Goal: Task Accomplishment & Management: Manage account settings

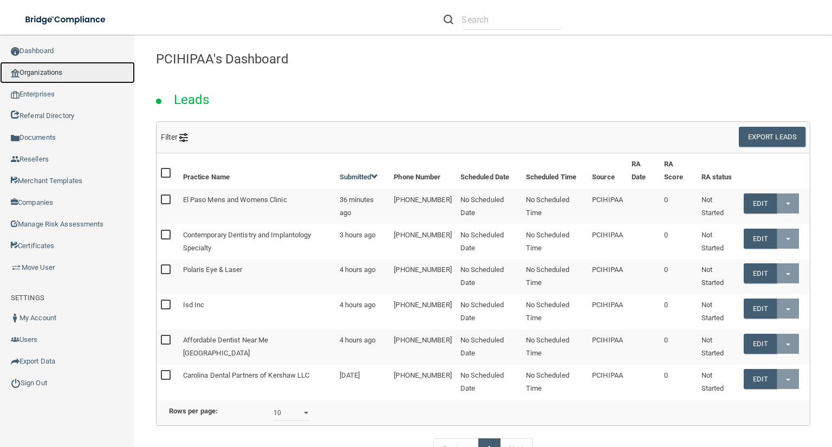
click at [93, 65] on link "Organizations" at bounding box center [67, 73] width 135 height 22
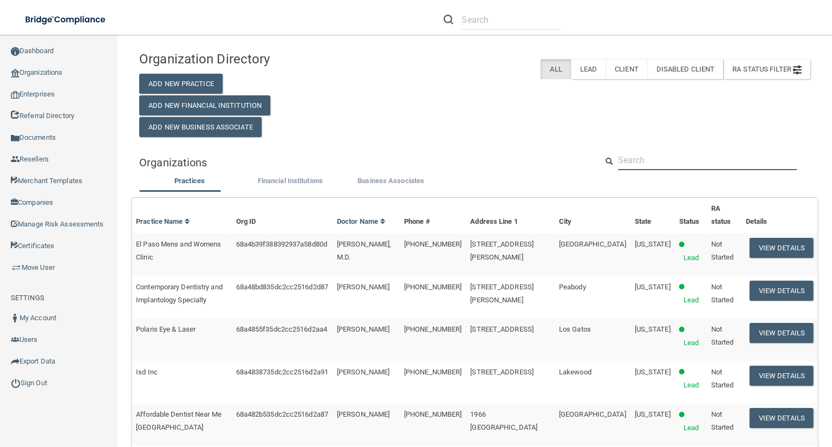
click at [770, 159] on input "text" at bounding box center [707, 160] width 179 height 20
type input "v"
type input "c"
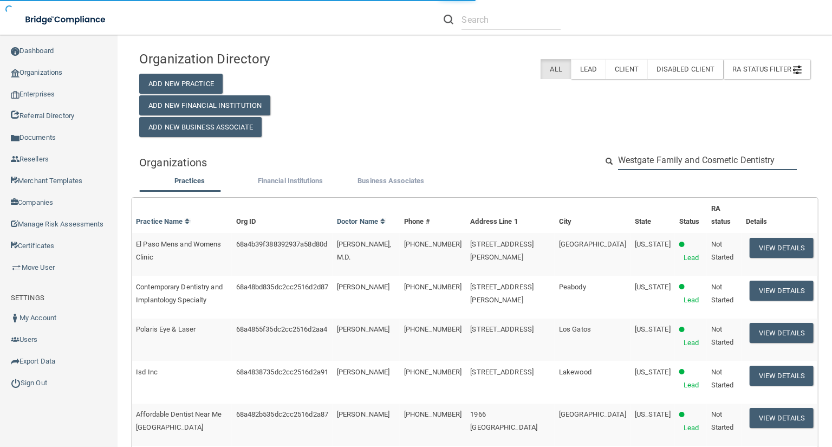
type input "Westgate Family and Cosmetic Dentistry"
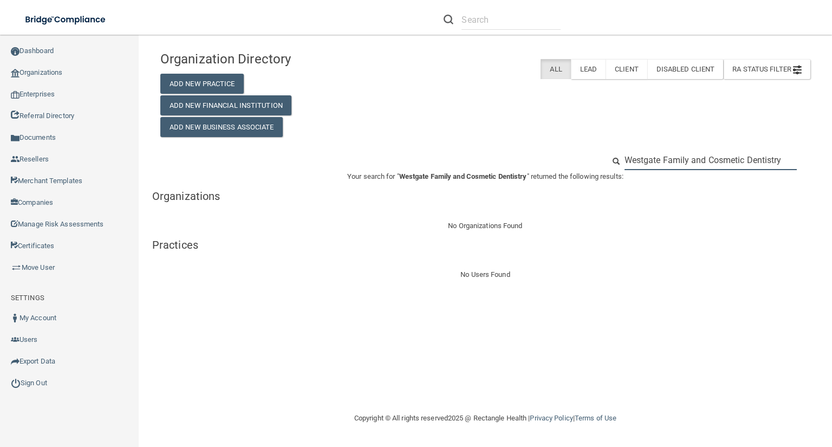
click at [696, 162] on input "Westgate Family and Cosmetic Dentistry" at bounding box center [710, 160] width 172 height 20
drag, startPoint x: 691, startPoint y: 161, endPoint x: 938, endPoint y: 197, distance: 249.4
click at [831, 197] on html "Compliance HIPAA Learn More! OSHA Learn More! PCI PCI Compliance Merchant Savin…" at bounding box center [416, 223] width 832 height 447
click at [764, 157] on input "Westgate Family and Cosmetic Dentistry" at bounding box center [710, 160] width 172 height 20
drag, startPoint x: 785, startPoint y: 160, endPoint x: 695, endPoint y: 162, distance: 89.9
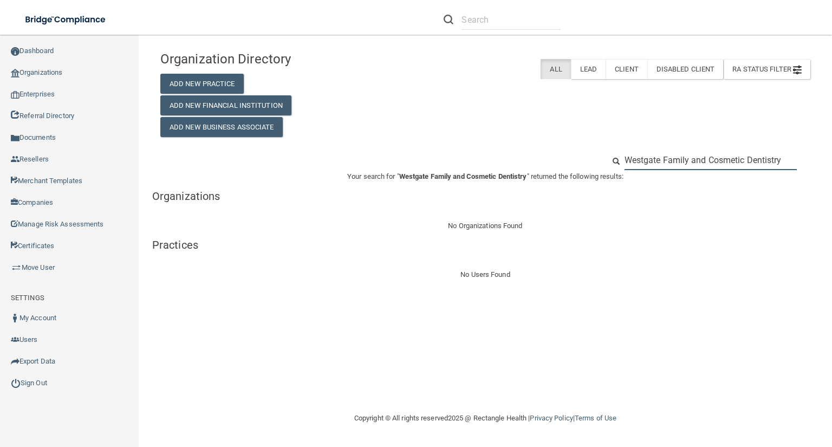
click at [695, 162] on input "Westgate Family and Cosmetic Dentistry" at bounding box center [710, 160] width 172 height 20
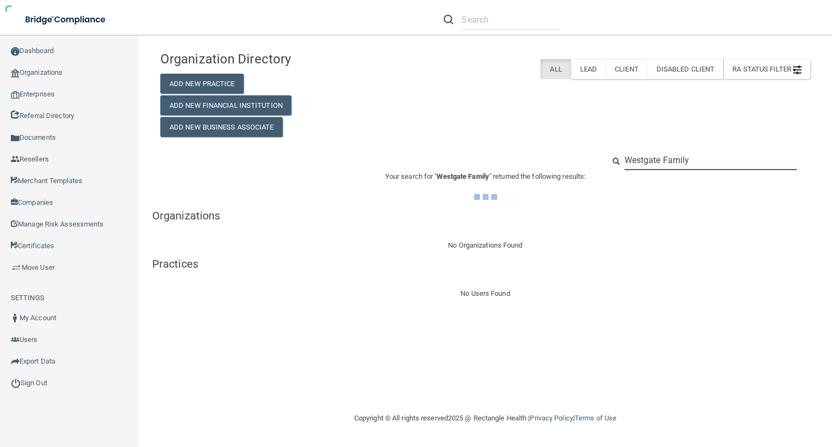
type input "Westgate Family"
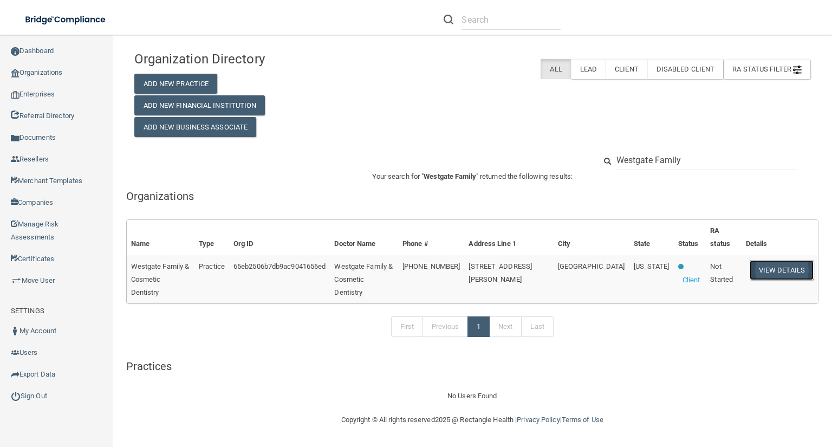
click at [782, 266] on button "View Details" at bounding box center [781, 270] width 64 height 20
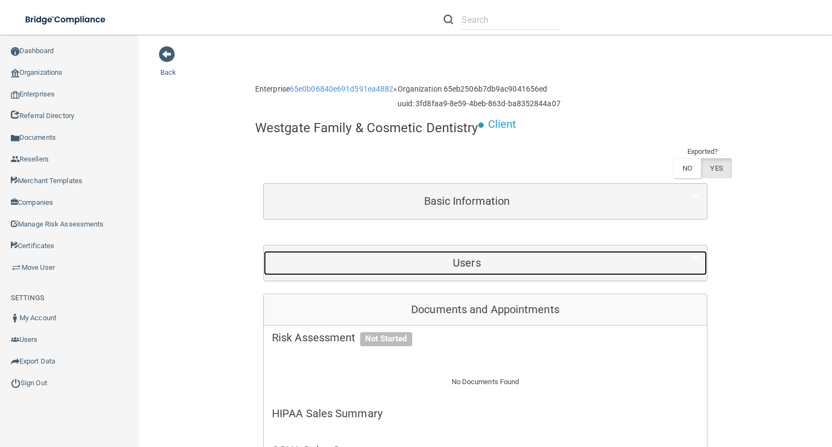
click at [622, 268] on div "Users" at bounding box center [467, 263] width 406 height 24
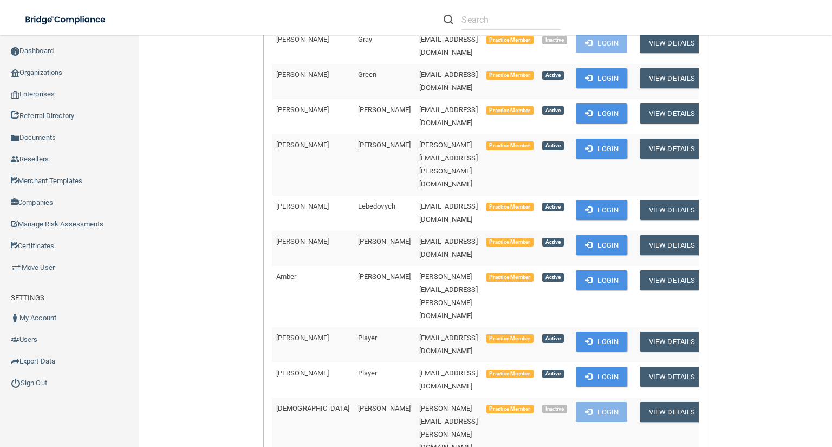
scroll to position [563, 0]
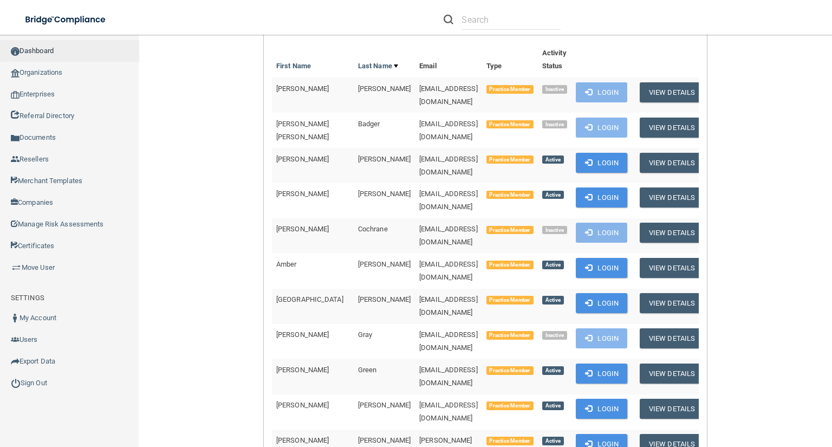
scroll to position [173, 0]
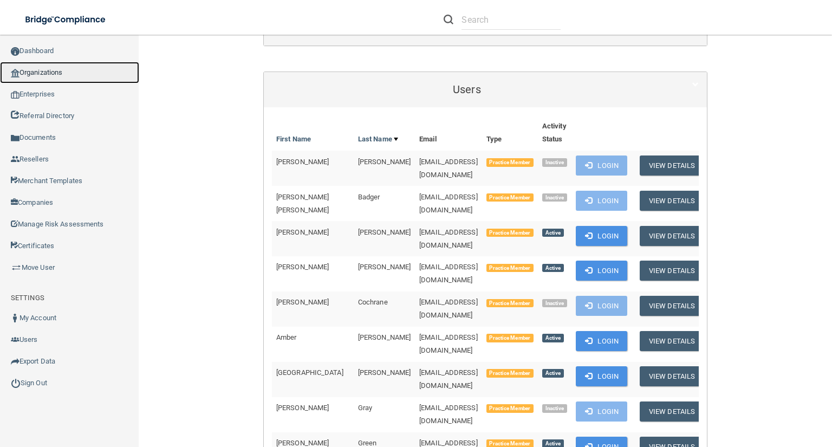
click at [41, 71] on link "Organizations" at bounding box center [69, 73] width 139 height 22
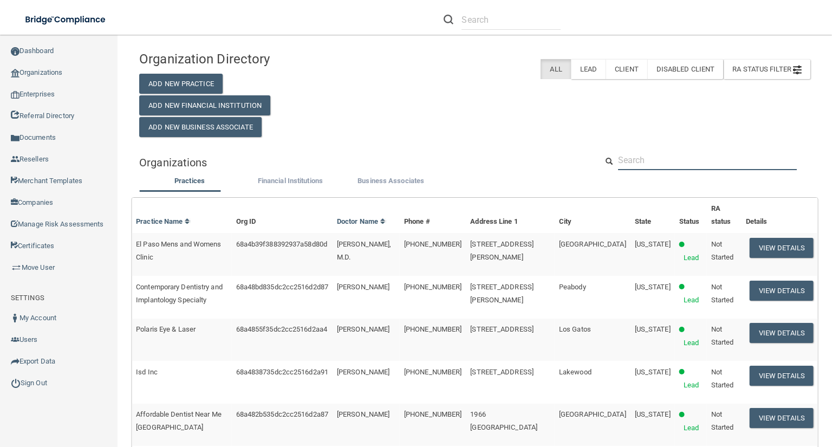
click at [660, 155] on input "text" at bounding box center [707, 160] width 179 height 20
paste input "Choice One Dental Care Greenville"
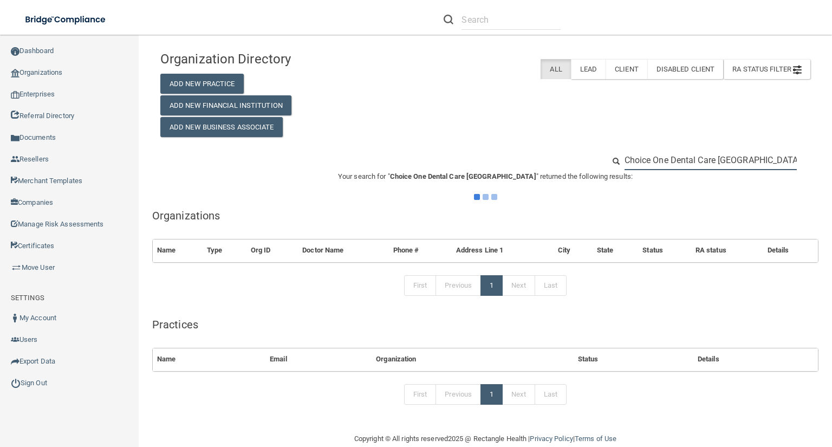
type input "Choice One Dental Care Greenville"
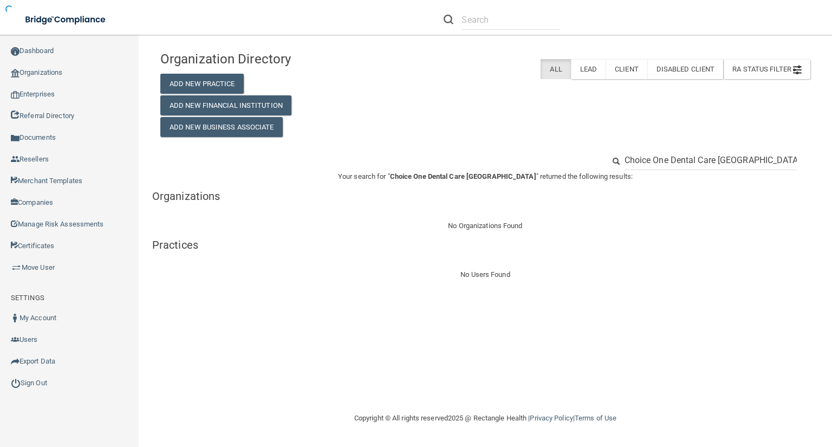
drag, startPoint x: 759, startPoint y: 166, endPoint x: 734, endPoint y: 165, distance: 24.9
drag, startPoint x: 731, startPoint y: 164, endPoint x: 677, endPoint y: 162, distance: 54.2
click at [677, 162] on input "Choice One Dental Care" at bounding box center [710, 160] width 172 height 20
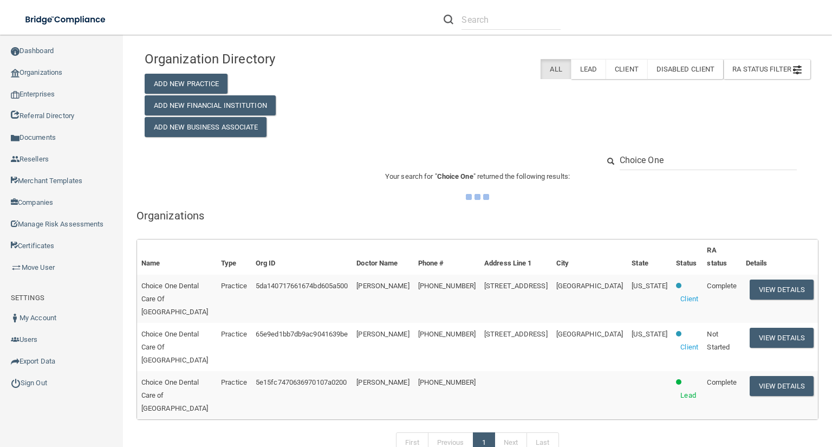
type input "Choice One"
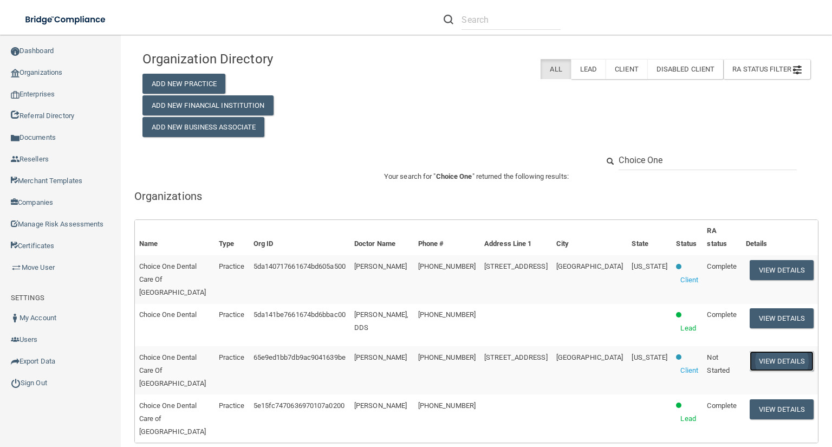
click at [777, 351] on button "View Details" at bounding box center [781, 361] width 64 height 20
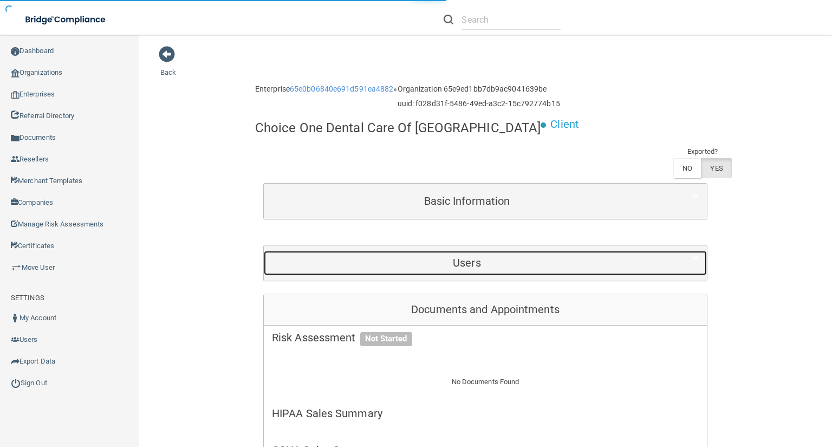
click at [645, 273] on div "Users" at bounding box center [467, 263] width 406 height 24
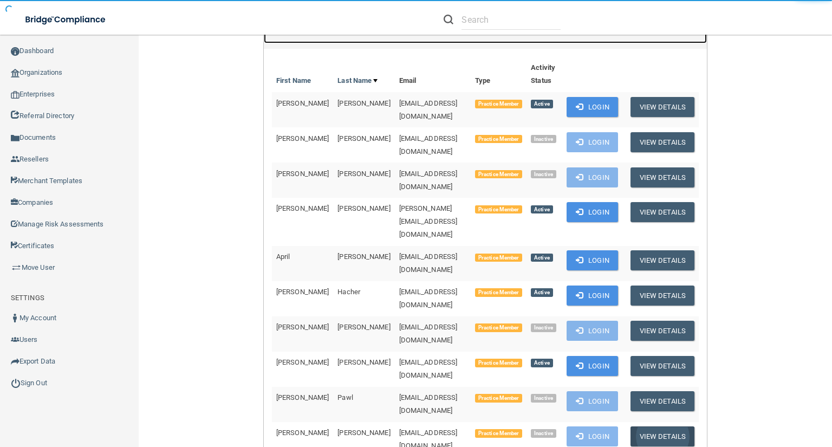
scroll to position [303, 0]
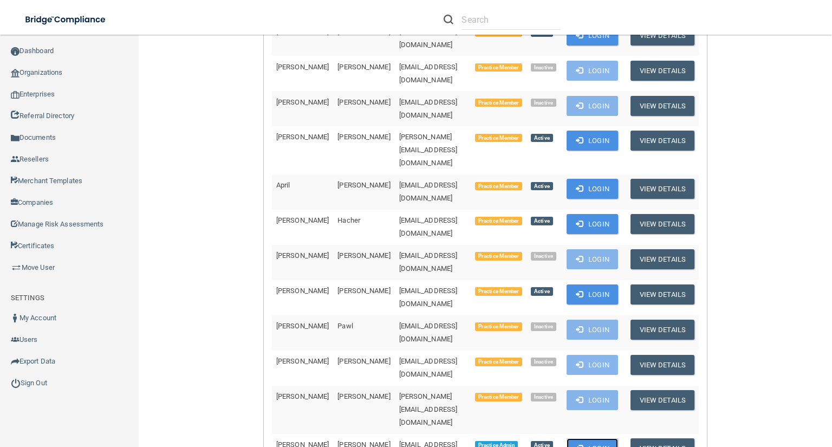
click at [607, 438] on button "Login" at bounding box center [591, 448] width 51 height 20
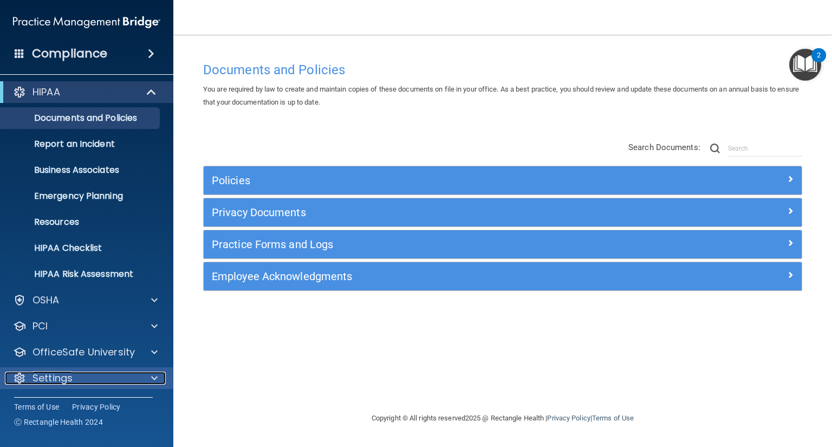
click at [80, 381] on div "Settings" at bounding box center [72, 377] width 134 height 13
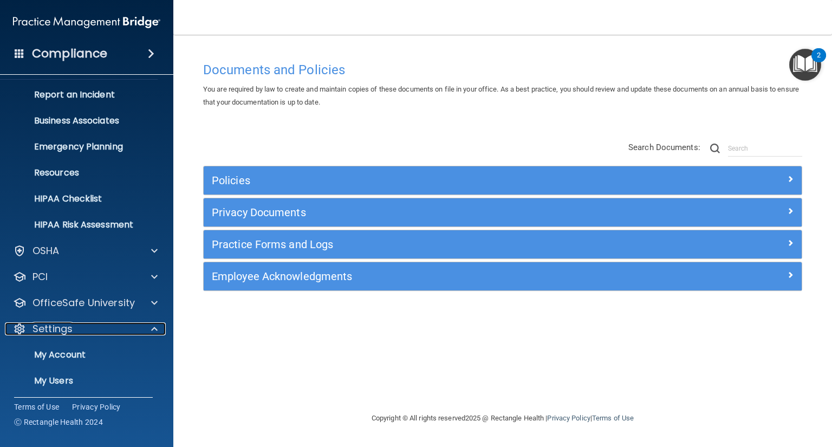
scroll to position [105, 0]
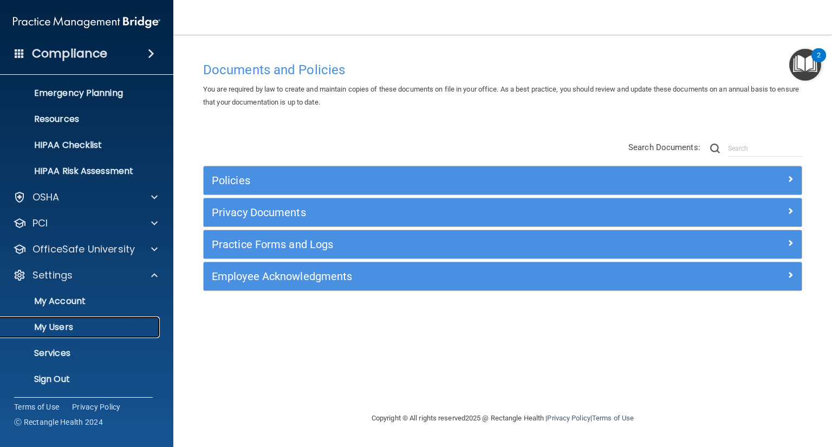
click at [95, 325] on p "My Users" at bounding box center [81, 327] width 148 height 11
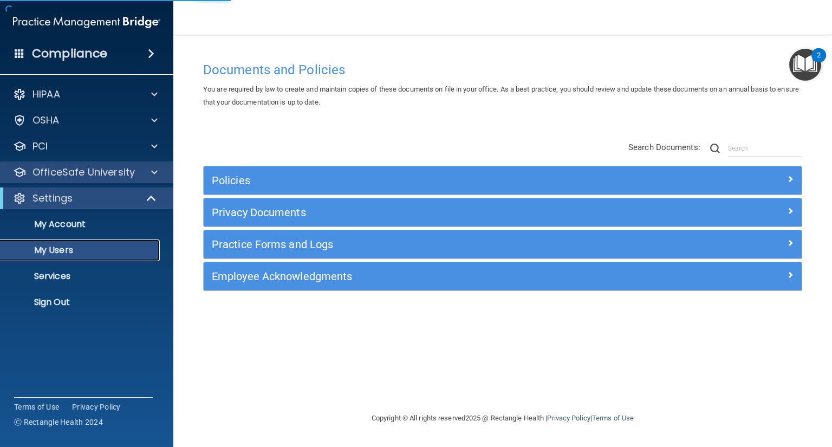
select select "20"
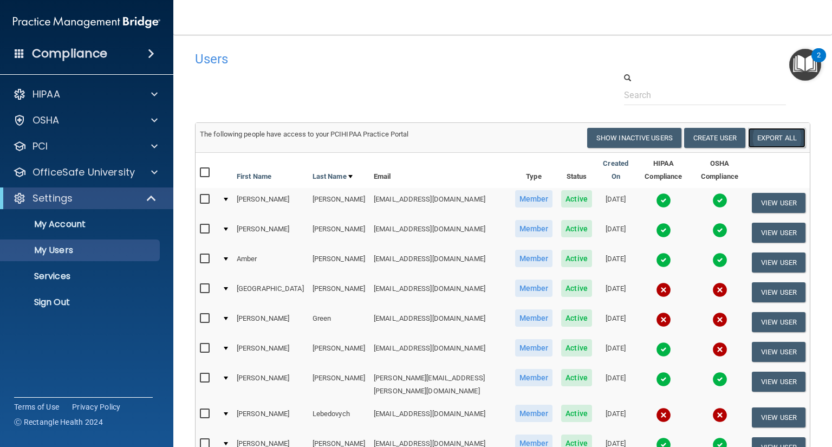
click at [768, 143] on link "Export All" at bounding box center [776, 138] width 57 height 20
click at [118, 290] on ul "My Account My Users Services Sign Out" at bounding box center [87, 261] width 196 height 104
click at [119, 295] on link "Sign Out" at bounding box center [74, 302] width 171 height 22
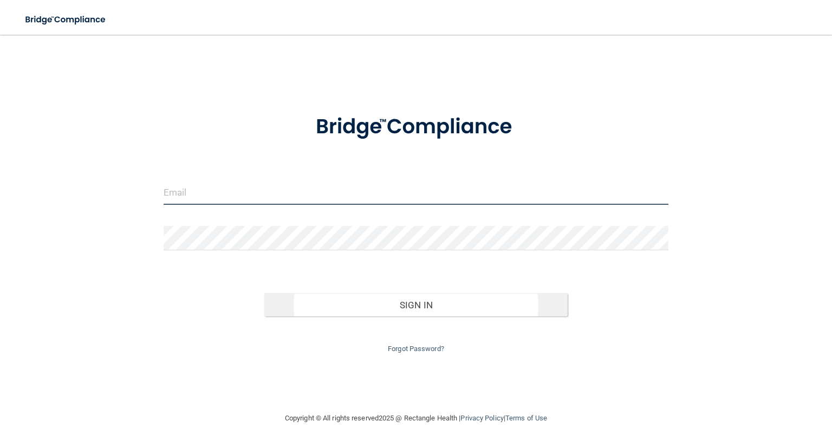
type input "avan@rectanglehealth.com"
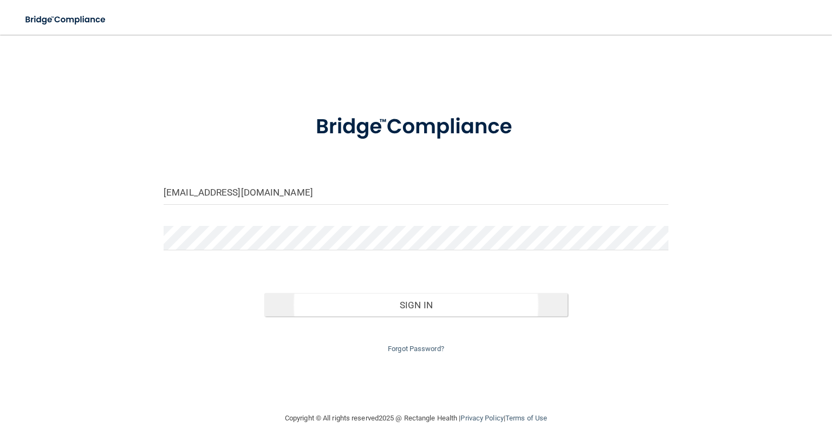
click at [332, 302] on button "Sign In" at bounding box center [415, 305] width 303 height 24
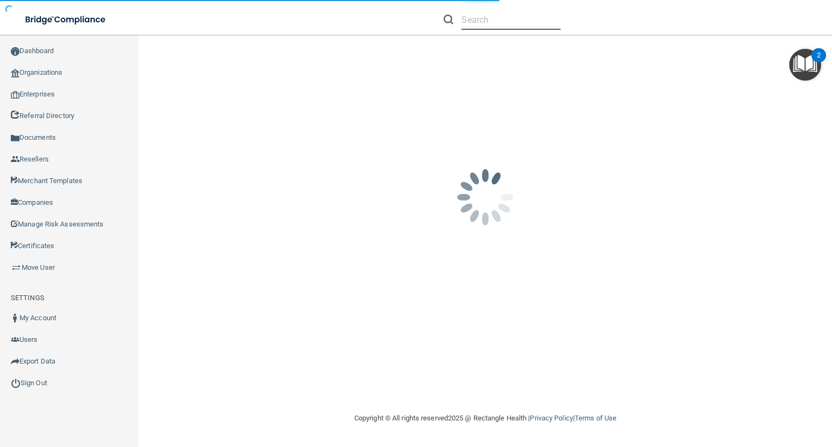
click at [495, 24] on input "text" at bounding box center [510, 20] width 99 height 20
paste input "Cherrydale Dental Associates"
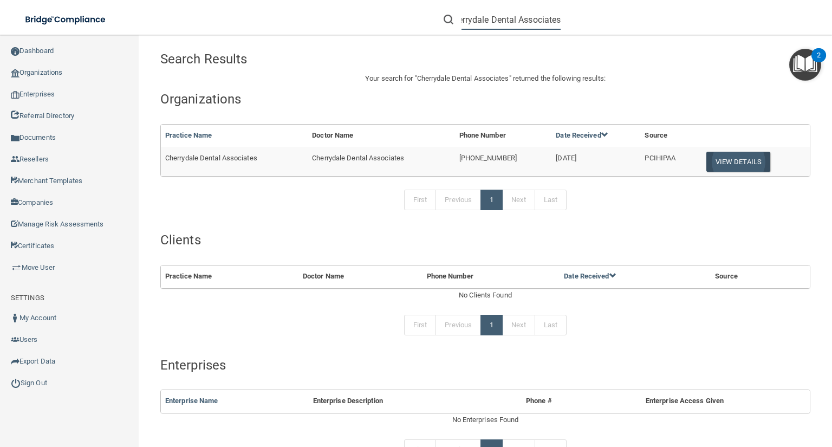
type input "Cherrydale Dental Associates"
click at [730, 159] on button "View Details" at bounding box center [738, 162] width 64 height 20
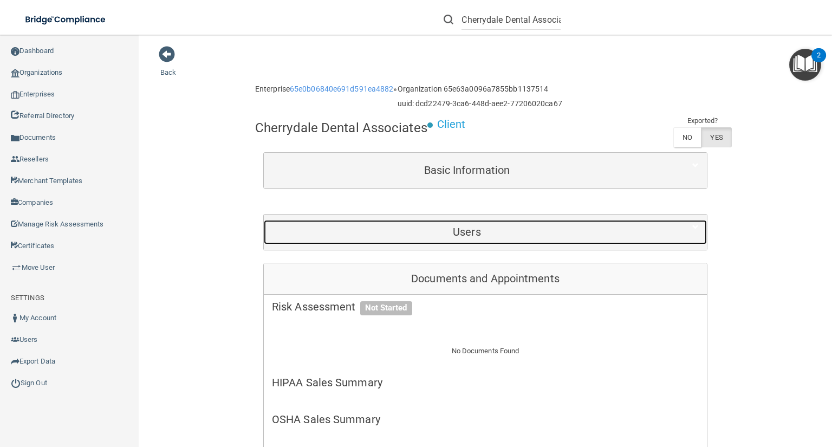
click at [448, 231] on h5 "Users" at bounding box center [467, 232] width 390 height 12
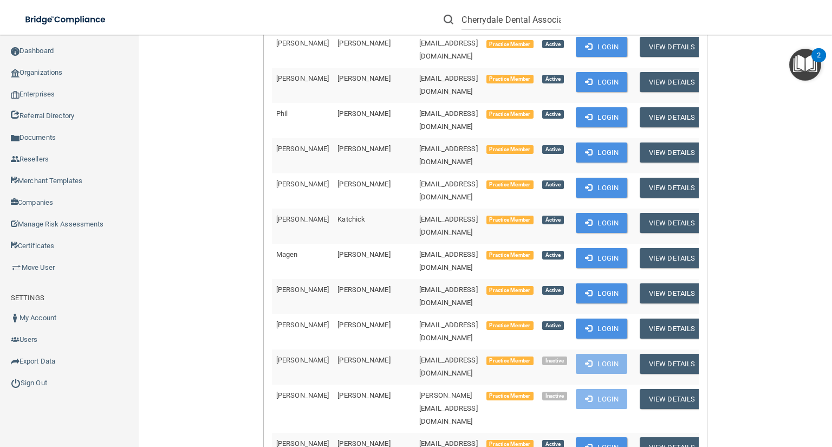
scroll to position [693, 0]
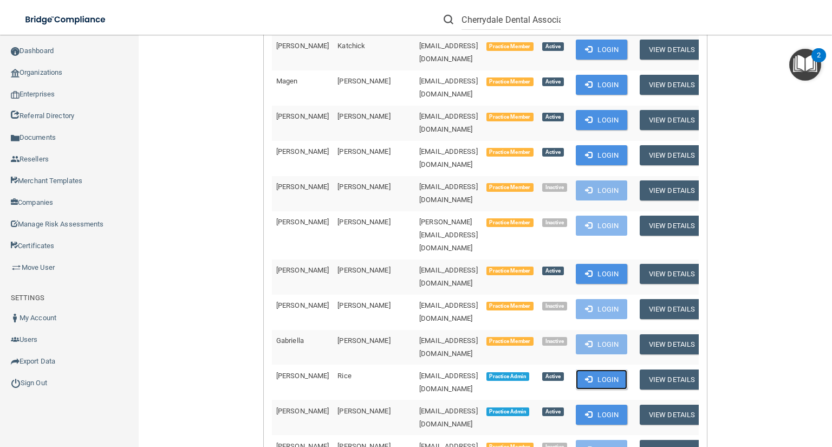
click at [575, 369] on button "Login" at bounding box center [600, 379] width 51 height 20
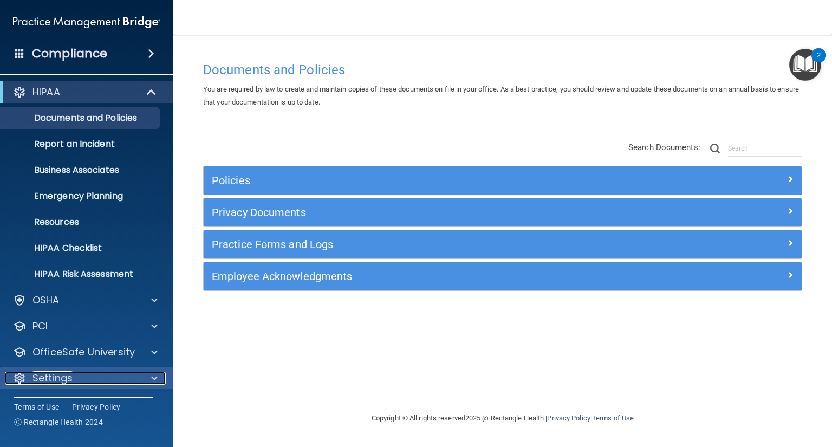
click at [110, 378] on div "Settings" at bounding box center [72, 377] width 134 height 13
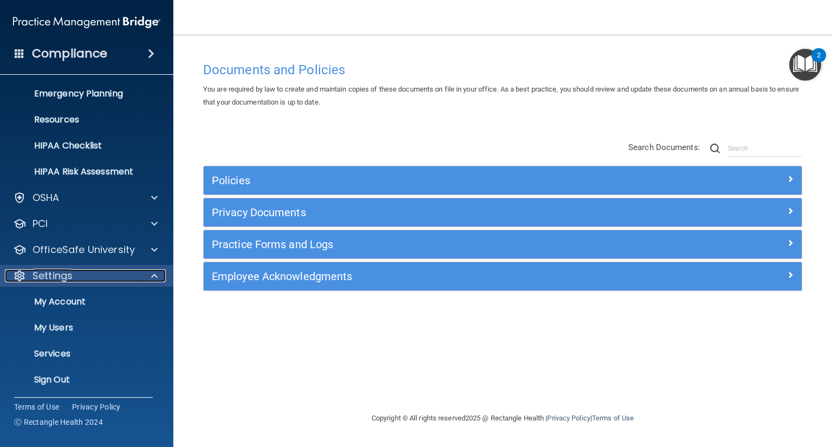
scroll to position [106, 0]
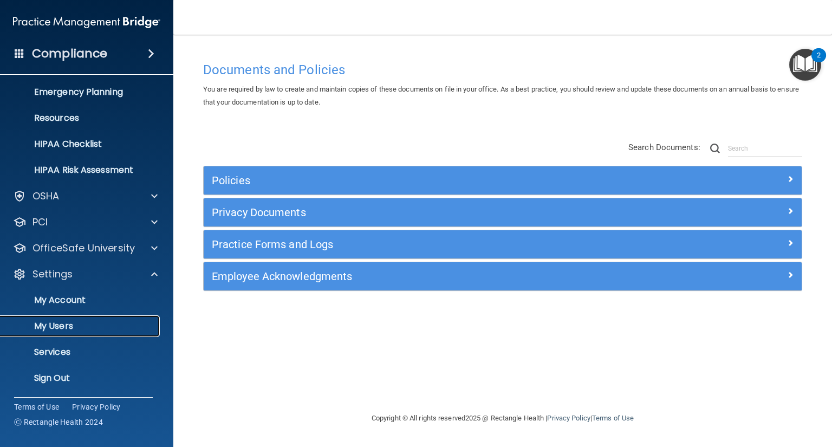
click at [112, 329] on p "My Users" at bounding box center [81, 326] width 148 height 11
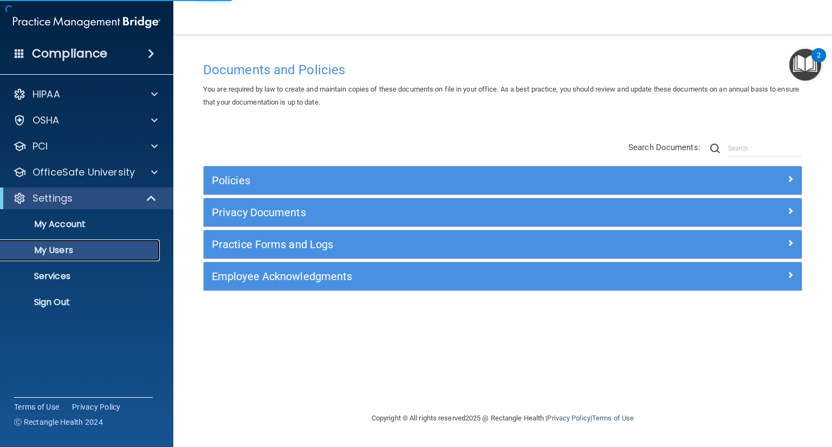
select select "20"
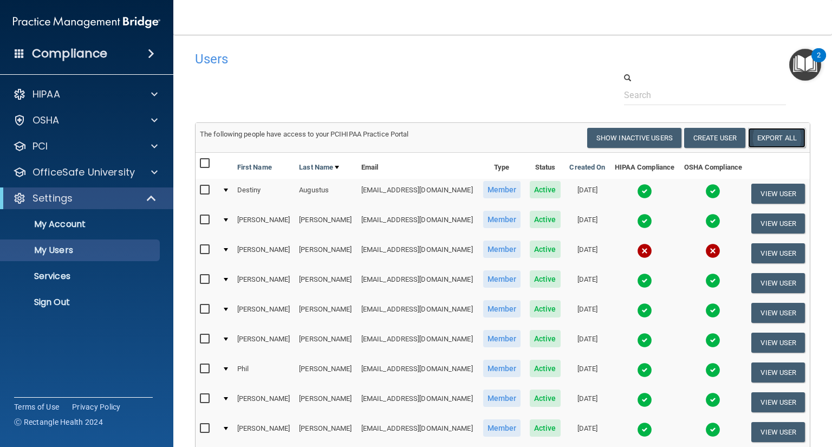
click at [760, 143] on link "Export All" at bounding box center [776, 138] width 57 height 20
click at [115, 299] on p "Sign Out" at bounding box center [81, 302] width 148 height 11
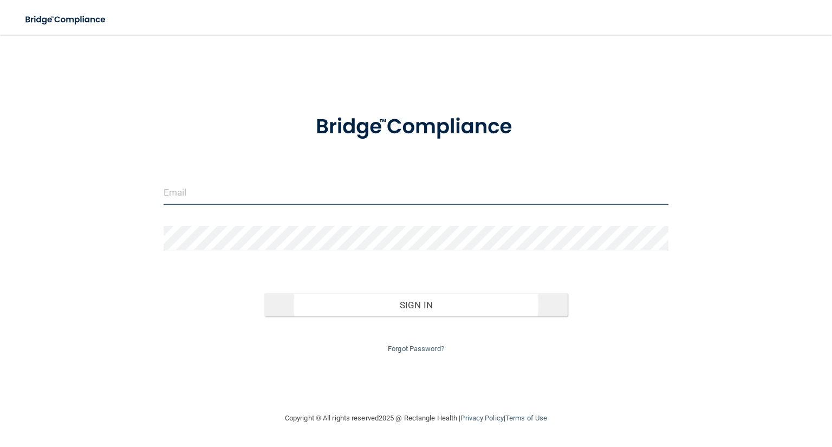
type input "[EMAIL_ADDRESS][DOMAIN_NAME]"
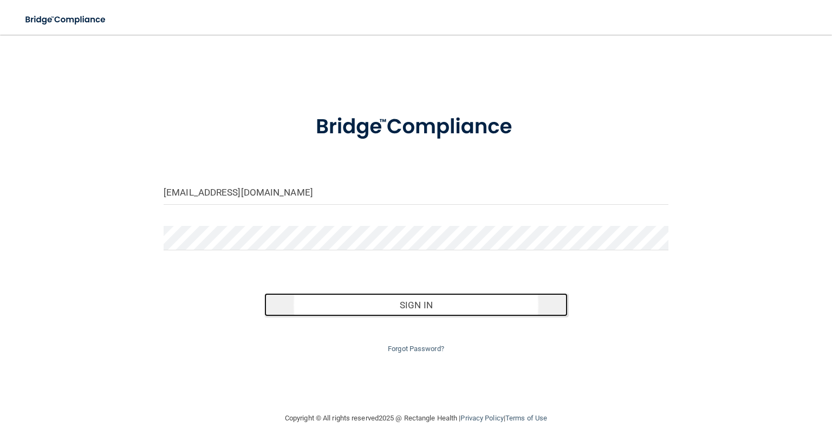
click at [309, 311] on button "Sign In" at bounding box center [415, 305] width 303 height 24
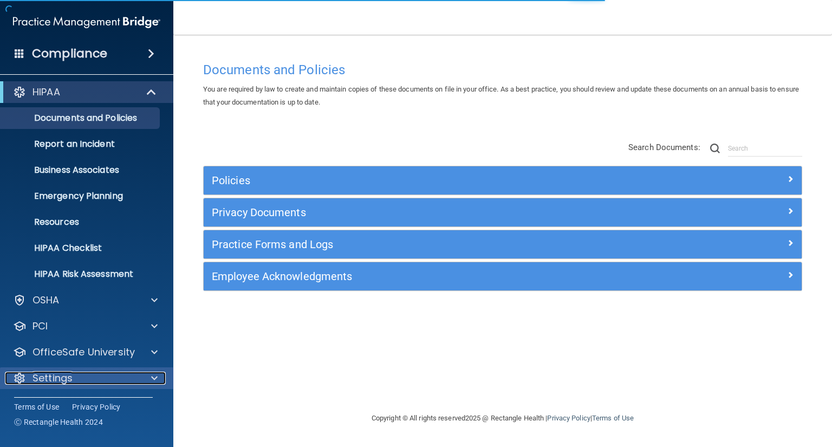
click at [128, 374] on div "Settings" at bounding box center [72, 377] width 134 height 13
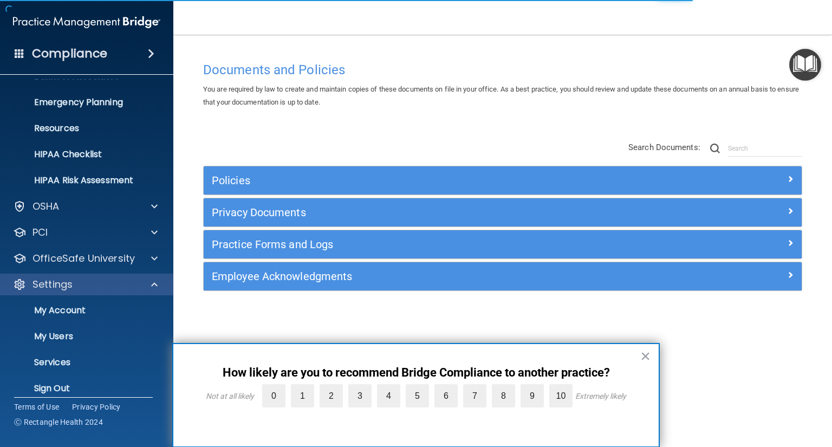
scroll to position [106, 0]
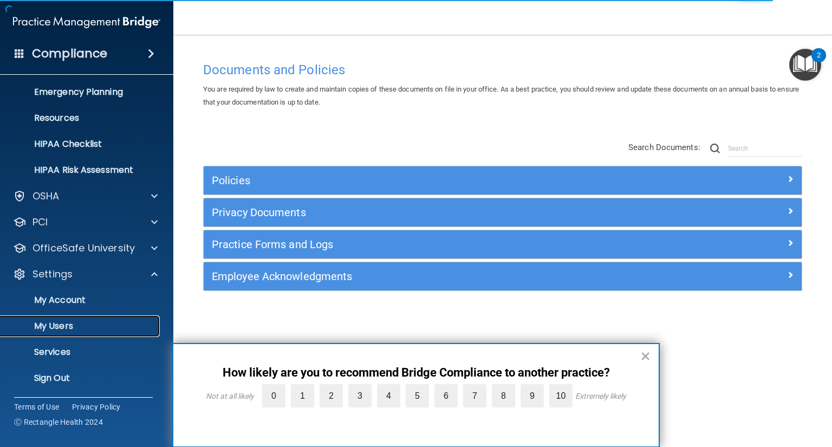
click at [125, 330] on p "My Users" at bounding box center [81, 326] width 148 height 11
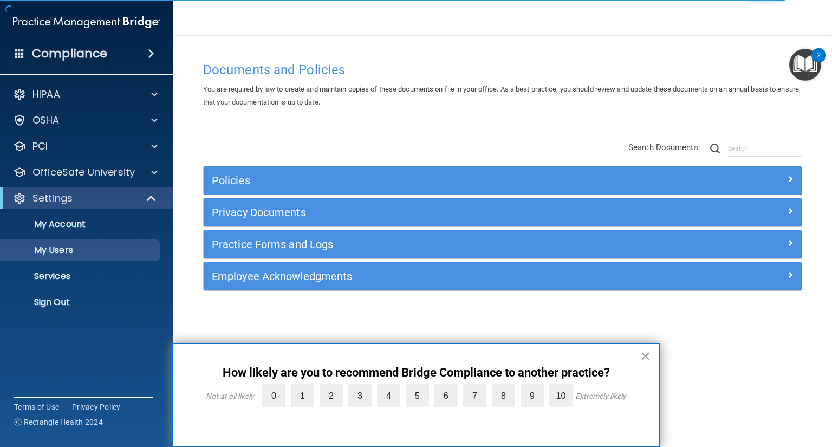
select select "20"
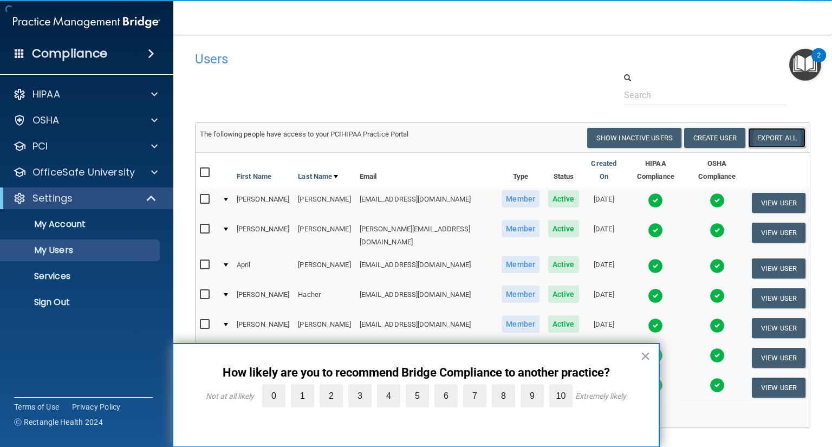
click at [758, 139] on link "Export All" at bounding box center [776, 138] width 57 height 20
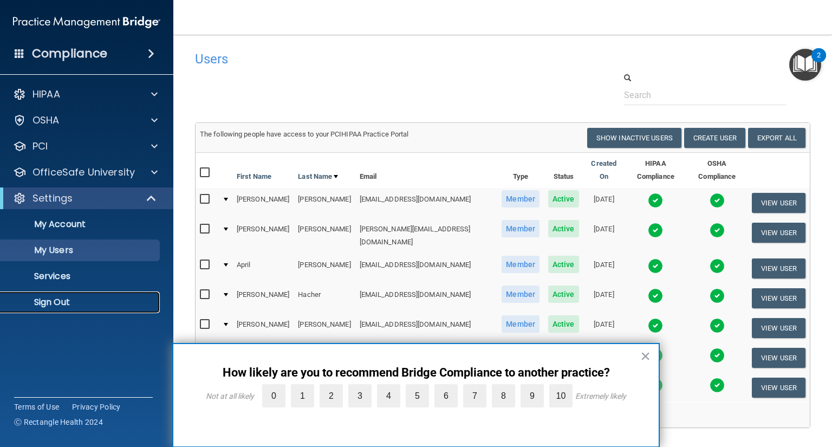
click at [69, 303] on p "Sign Out" at bounding box center [81, 302] width 148 height 11
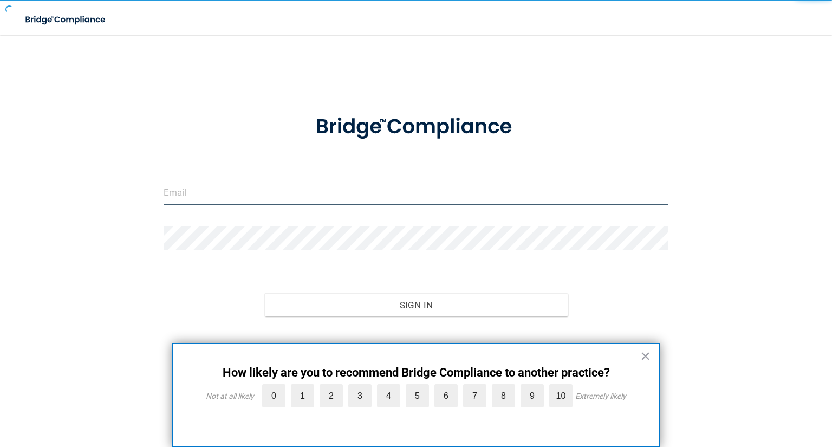
type input "[EMAIL_ADDRESS][DOMAIN_NAME]"
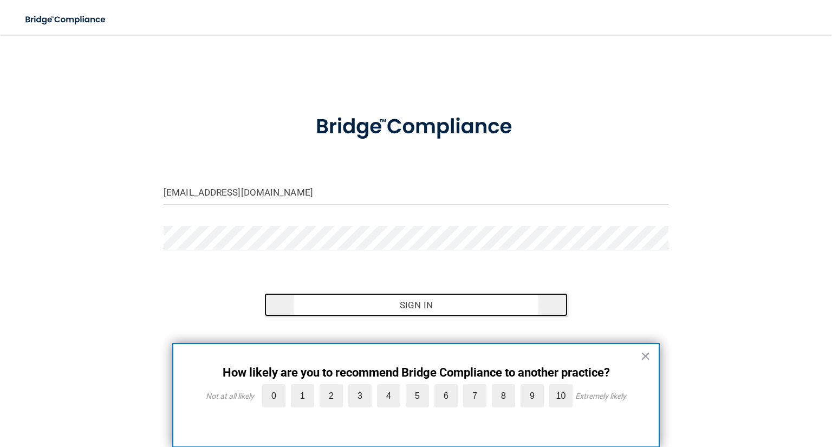
click at [388, 310] on button "Sign In" at bounding box center [415, 305] width 303 height 24
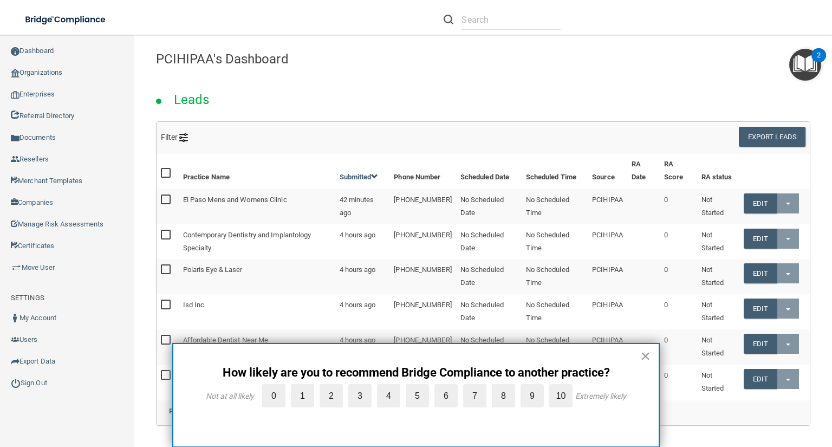
click at [649, 354] on button "×" at bounding box center [645, 355] width 10 height 17
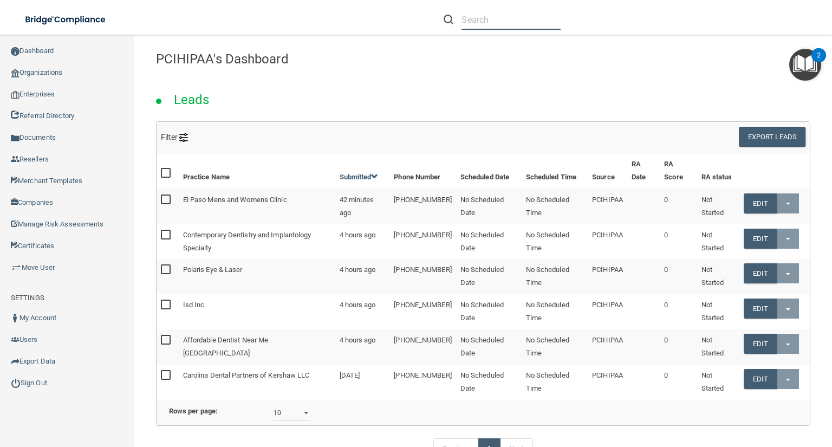
click at [493, 19] on input "text" at bounding box center [510, 20] width 99 height 20
paste input "Hall Street Family Dental"
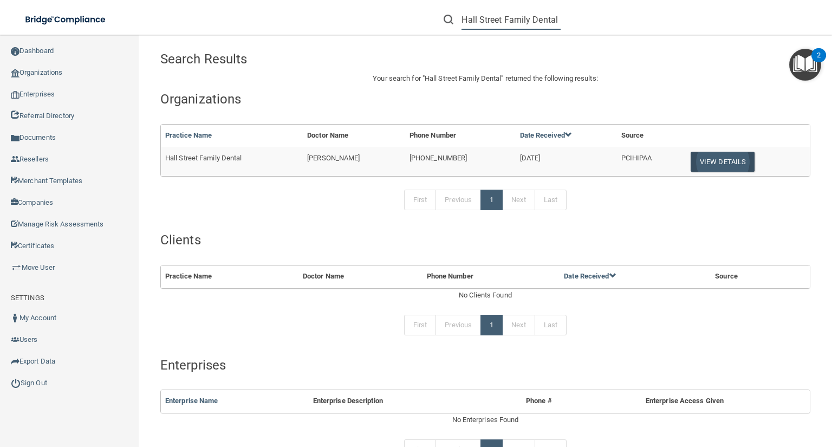
type input "Hall Street Family Dental"
click at [723, 156] on button "View Details" at bounding box center [722, 162] width 64 height 20
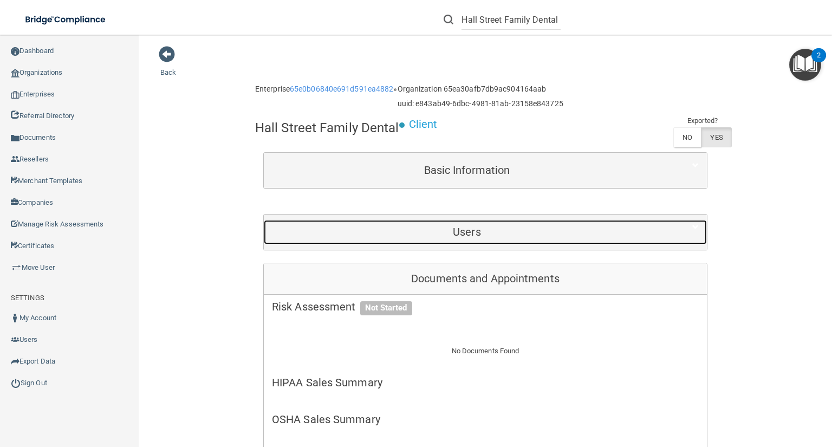
click at [550, 236] on h5 "Users" at bounding box center [467, 232] width 390 height 12
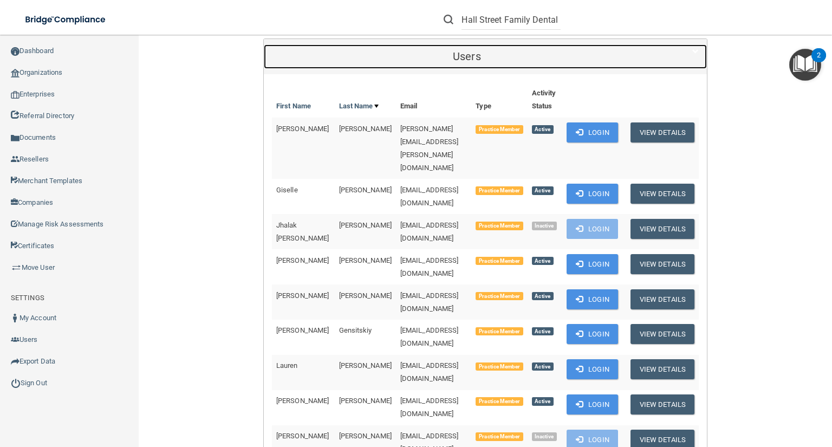
scroll to position [260, 0]
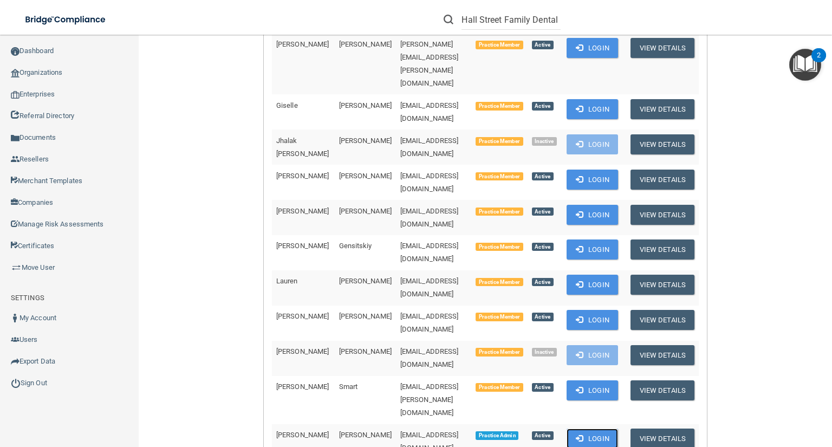
click at [593, 428] on button "Login" at bounding box center [591, 438] width 51 height 20
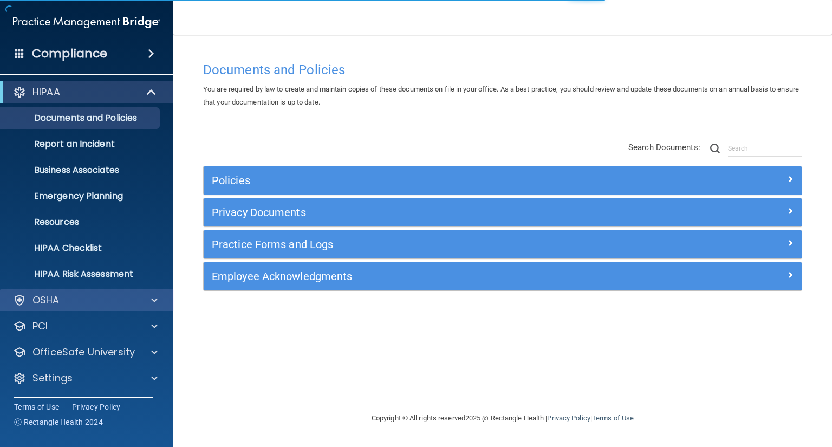
scroll to position [2, 0]
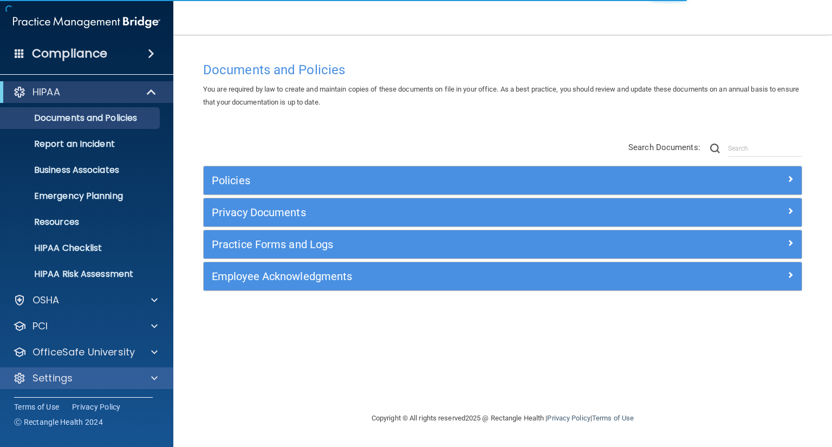
click at [126, 368] on div "Settings" at bounding box center [87, 378] width 174 height 22
click at [139, 374] on div at bounding box center [152, 377] width 27 height 13
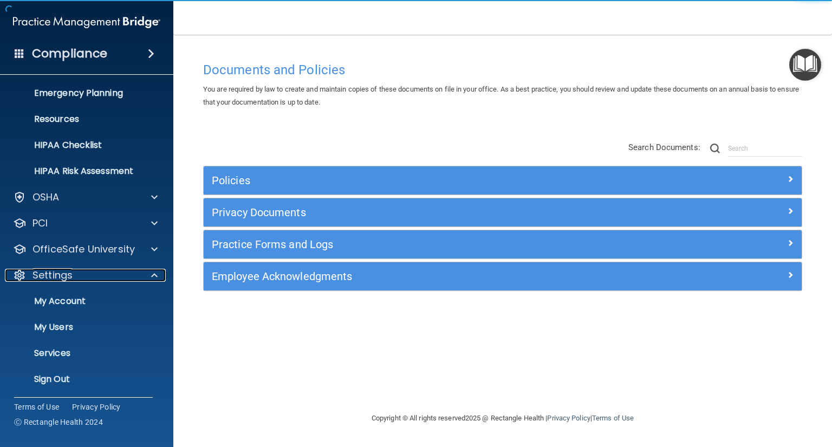
scroll to position [106, 0]
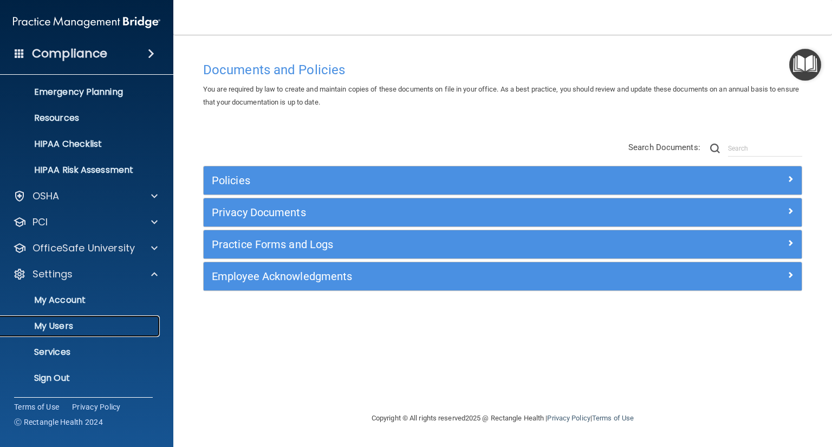
click at [116, 322] on p "My Users" at bounding box center [81, 326] width 148 height 11
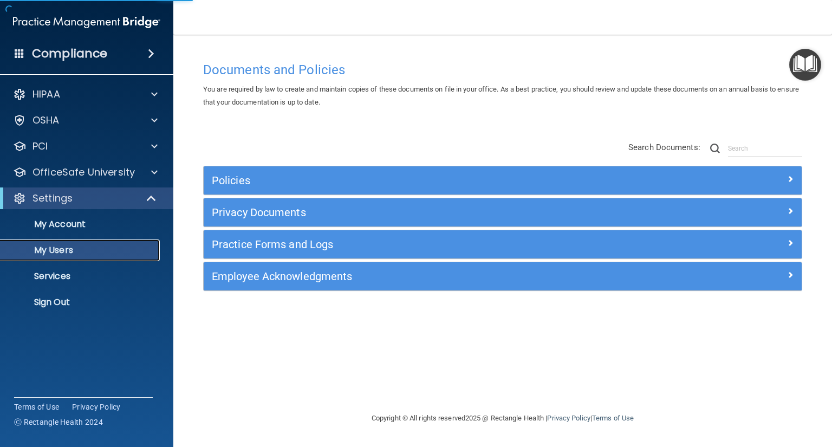
select select "20"
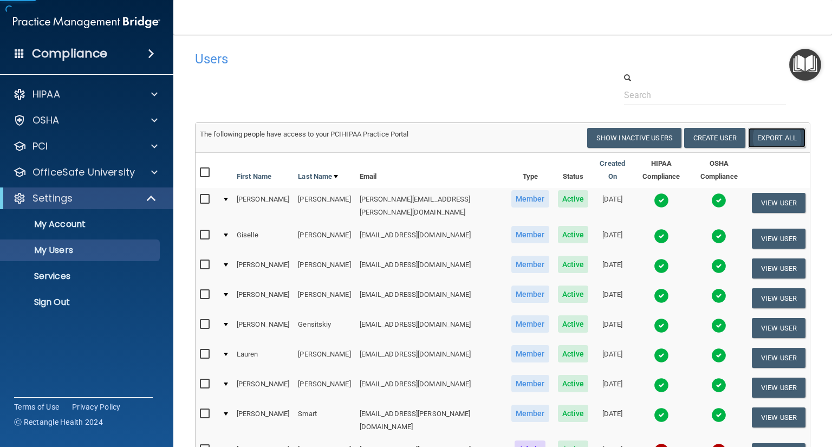
click at [758, 135] on link "Export All" at bounding box center [776, 138] width 57 height 20
click at [68, 302] on p "Sign Out" at bounding box center [81, 302] width 148 height 11
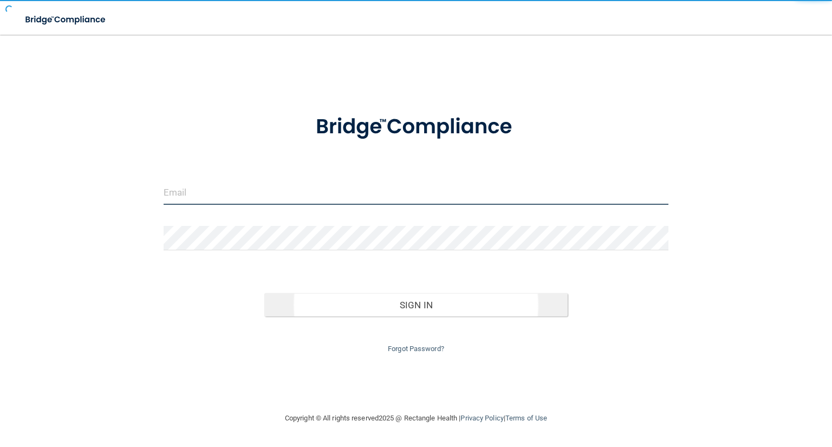
type input "[EMAIL_ADDRESS][DOMAIN_NAME]"
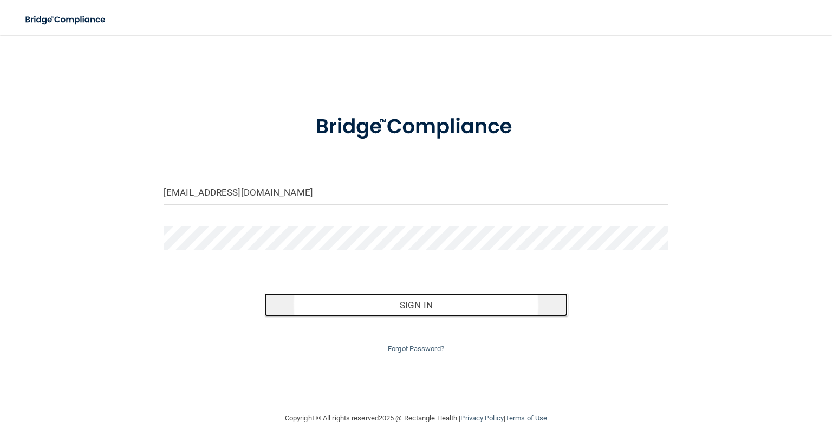
click at [349, 308] on button "Sign In" at bounding box center [415, 305] width 303 height 24
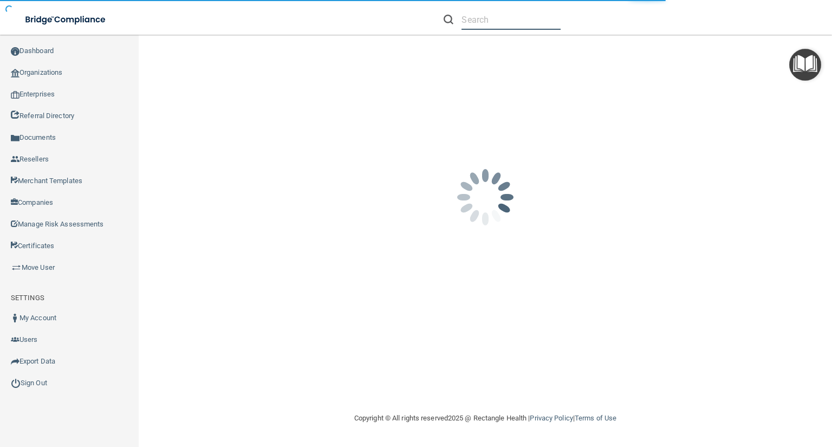
click at [492, 22] on input "text" at bounding box center [510, 20] width 99 height 20
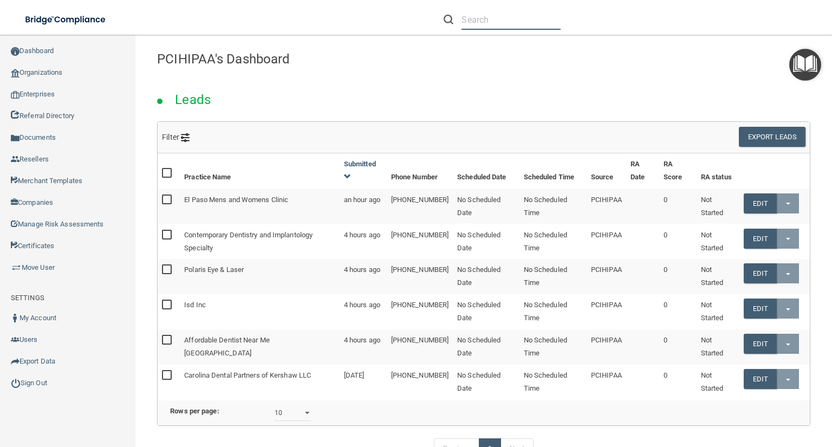
paste input "[PERSON_NAME] Dental Associates"
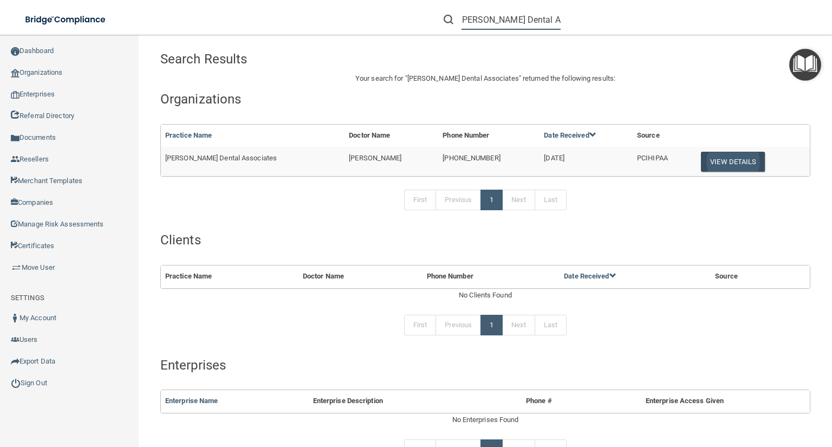
type input "[PERSON_NAME] Dental Associates"
click at [718, 166] on button "View Details" at bounding box center [733, 162] width 64 height 20
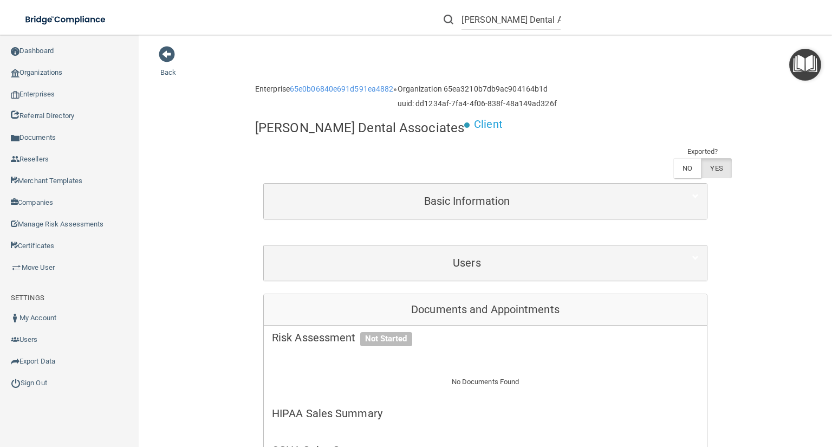
click at [443, 245] on div "Users" at bounding box center [485, 262] width 443 height 35
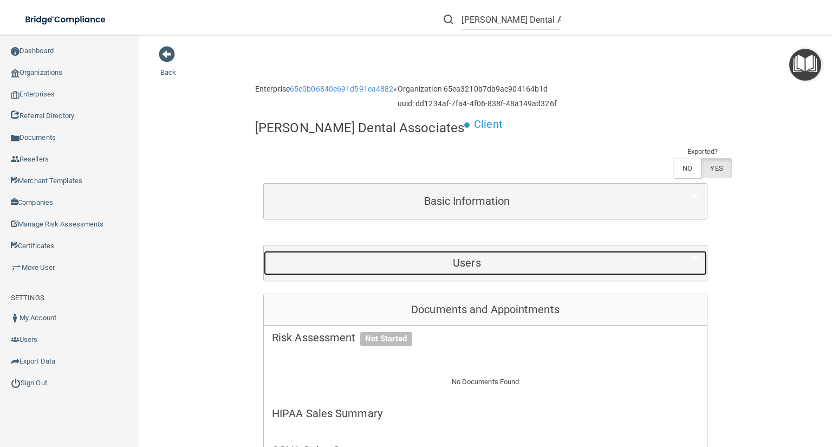
click at [444, 251] on div "Users" at bounding box center [467, 263] width 406 height 24
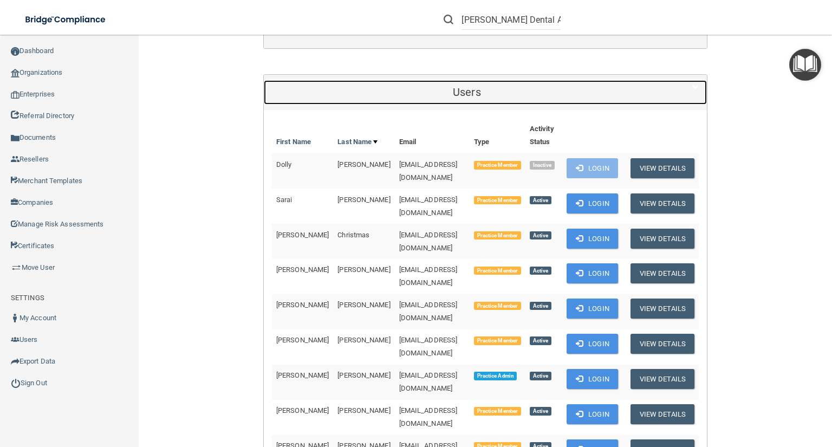
scroll to position [173, 0]
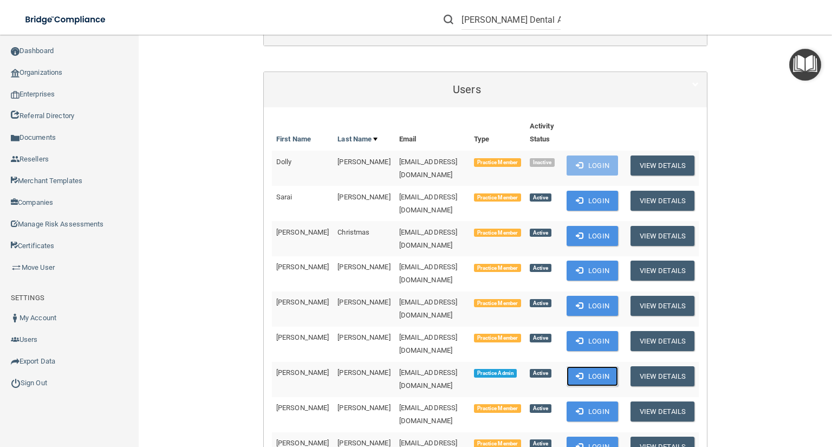
click at [603, 366] on button "Login" at bounding box center [591, 376] width 51 height 20
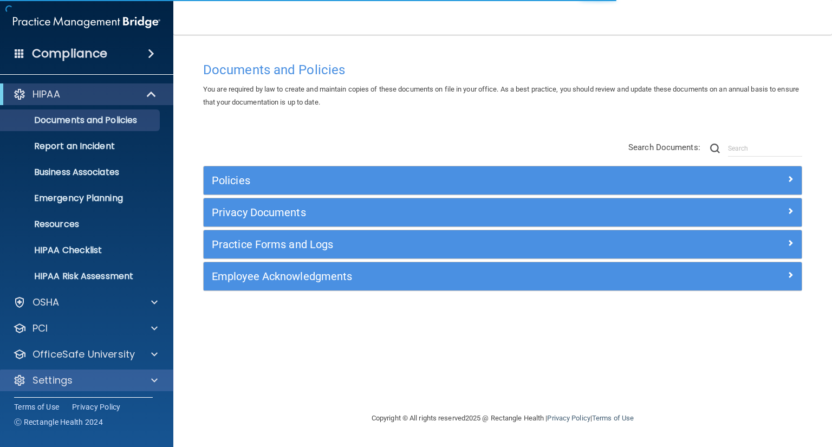
scroll to position [2, 0]
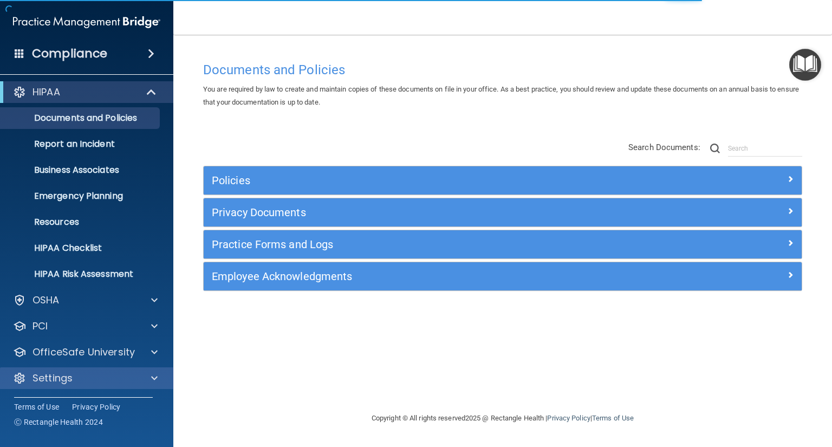
click at [108, 385] on div "Settings" at bounding box center [87, 378] width 174 height 22
click at [145, 369] on div "Settings" at bounding box center [87, 378] width 174 height 22
click at [155, 372] on span at bounding box center [154, 377] width 6 height 13
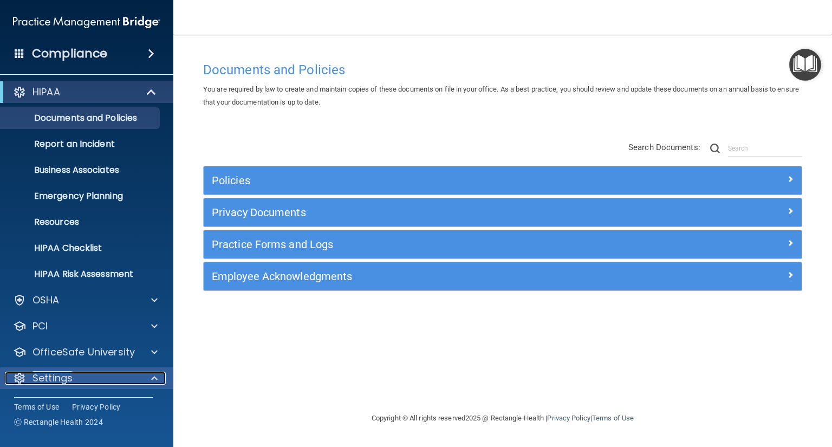
scroll to position [106, 0]
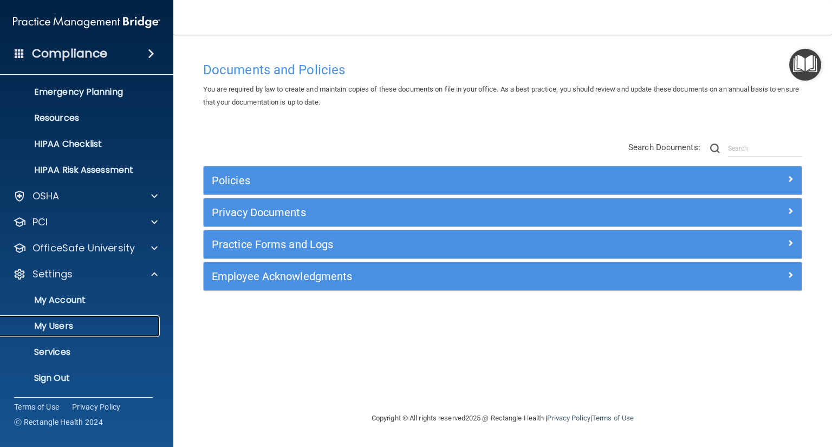
click at [128, 327] on p "My Users" at bounding box center [81, 326] width 148 height 11
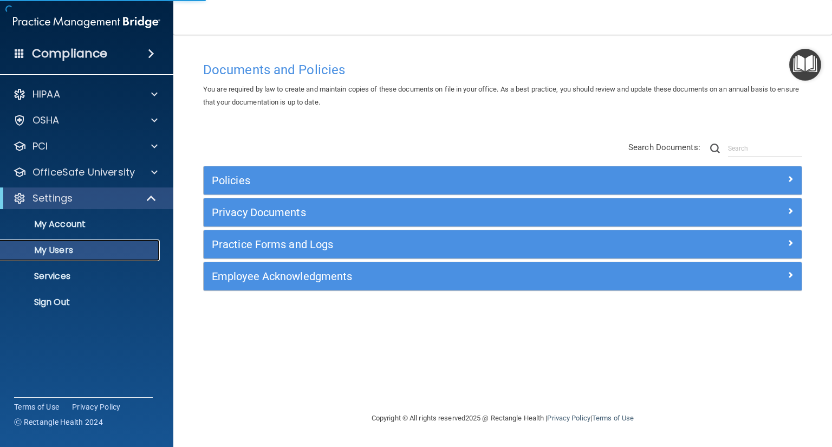
select select "20"
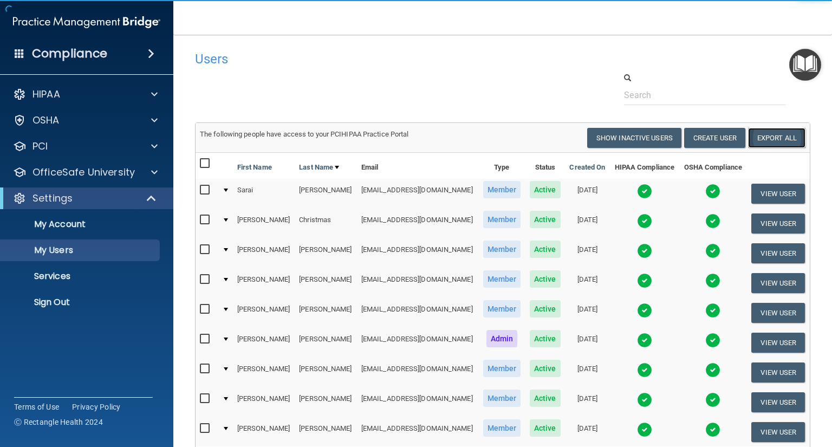
click at [757, 141] on link "Export All" at bounding box center [776, 138] width 57 height 20
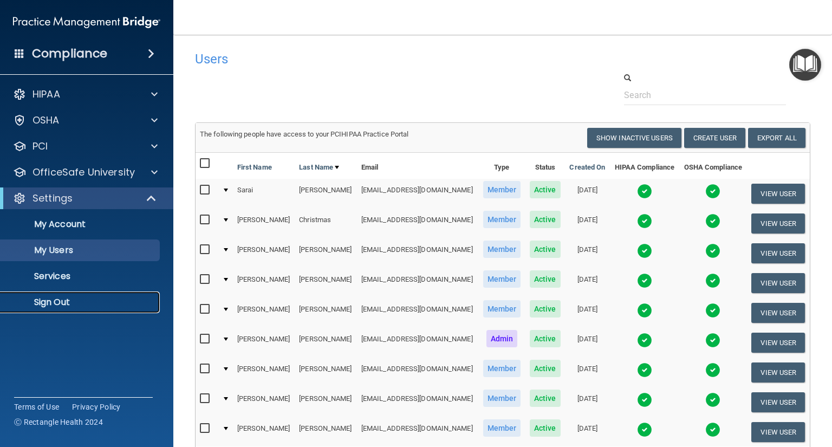
click at [53, 299] on p "Sign Out" at bounding box center [81, 302] width 148 height 11
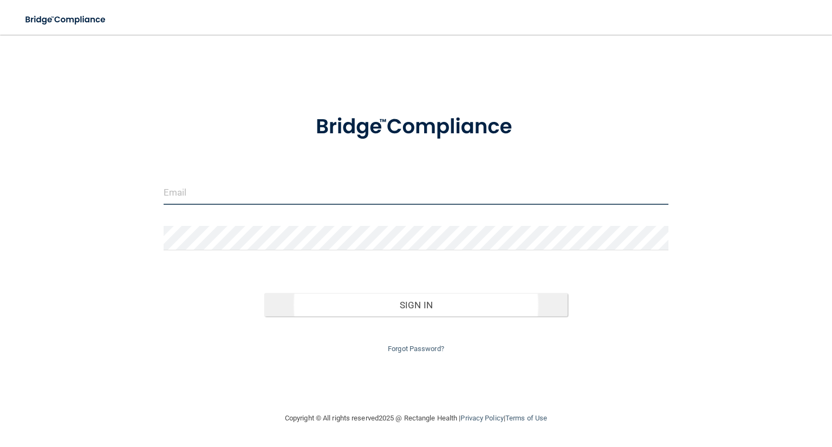
type input "[EMAIL_ADDRESS][DOMAIN_NAME]"
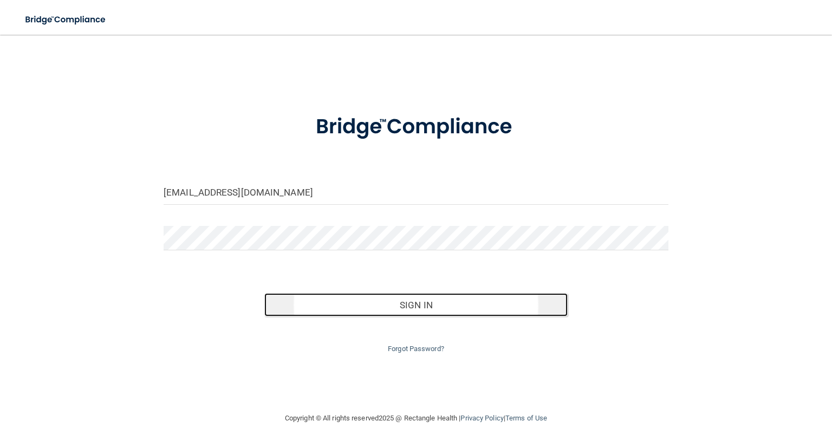
click at [439, 308] on button "Sign In" at bounding box center [415, 305] width 303 height 24
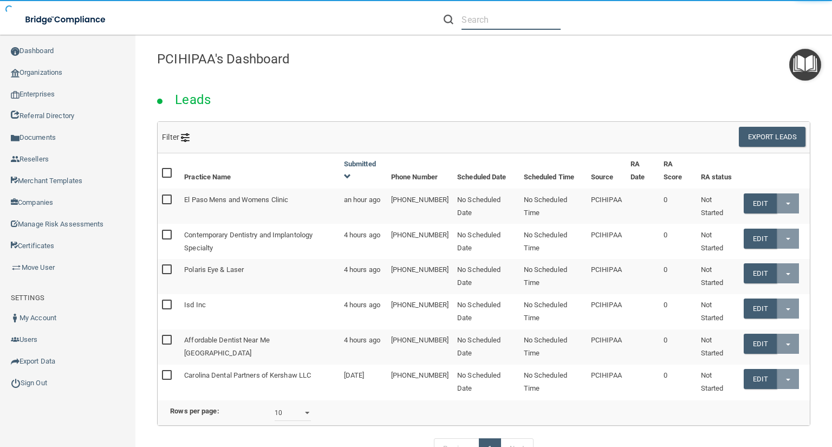
click at [495, 25] on input "text" at bounding box center [510, 20] width 99 height 20
paste input "Lakelands Dental Arts"
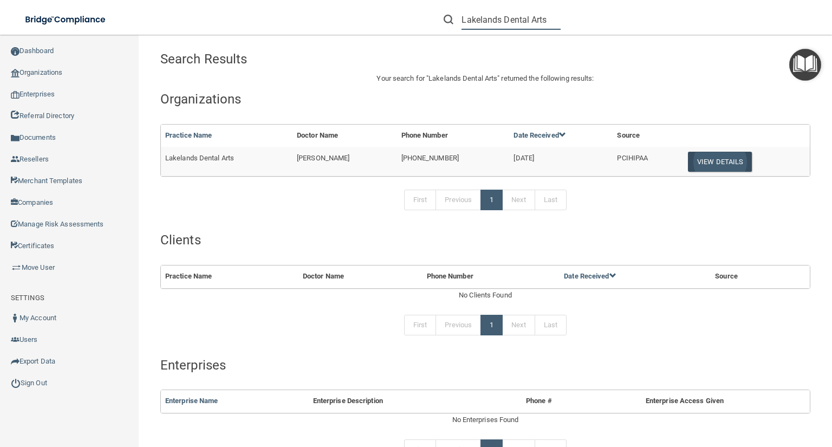
type input "Lakelands Dental Arts"
click at [722, 158] on button "View Details" at bounding box center [720, 162] width 64 height 20
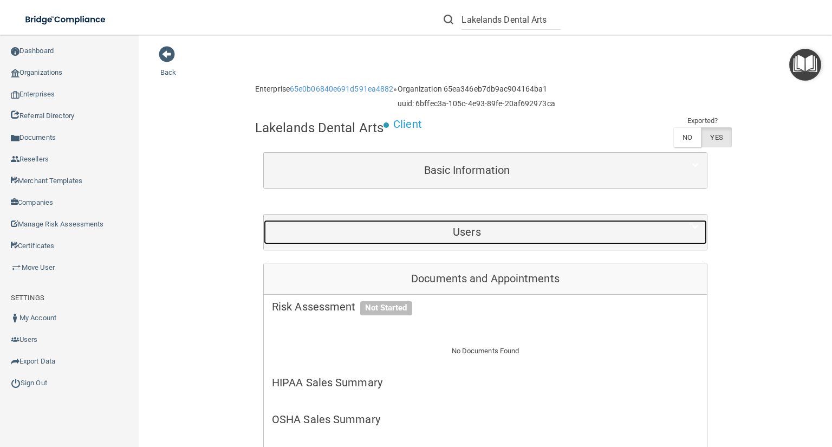
click at [601, 234] on h5 "Users" at bounding box center [467, 232] width 390 height 12
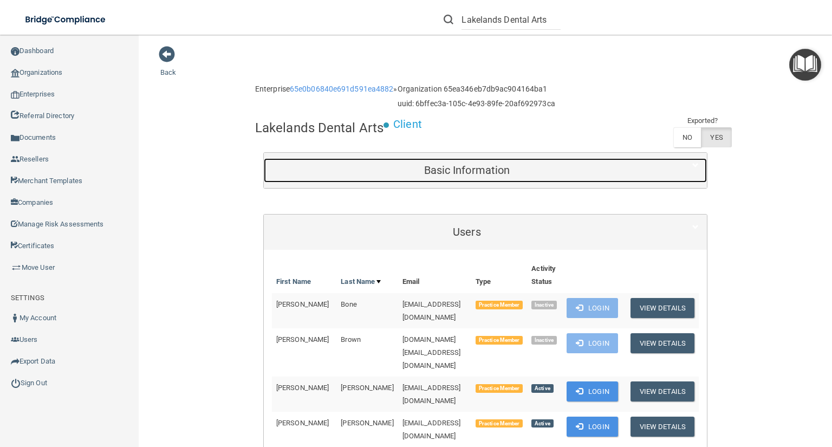
click at [395, 158] on div "Basic Information" at bounding box center [467, 170] width 406 height 24
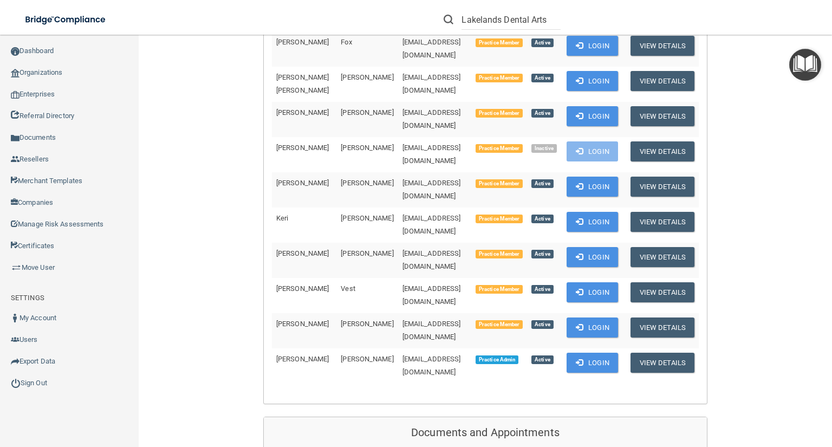
scroll to position [823, 0]
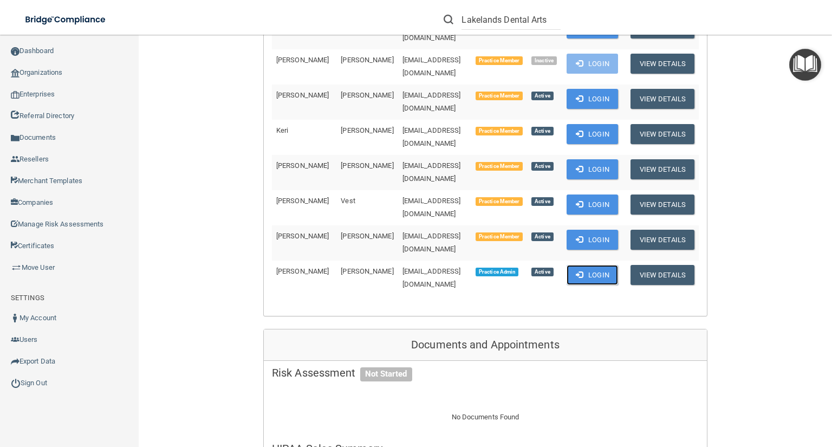
click at [607, 265] on button "Login" at bounding box center [591, 275] width 51 height 20
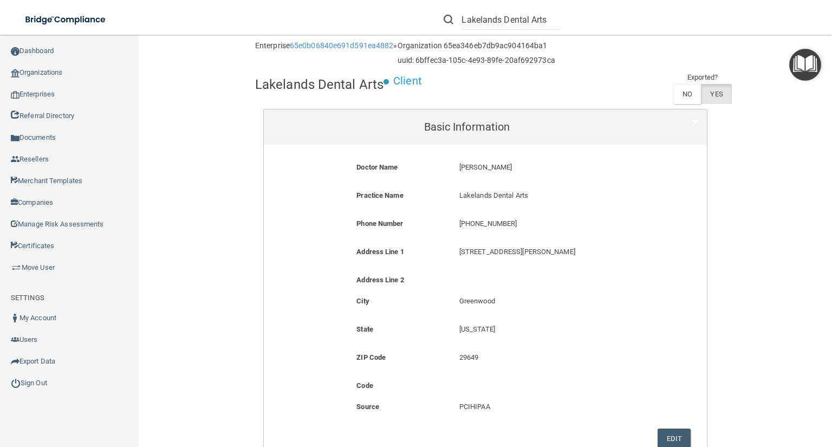
scroll to position [0, 0]
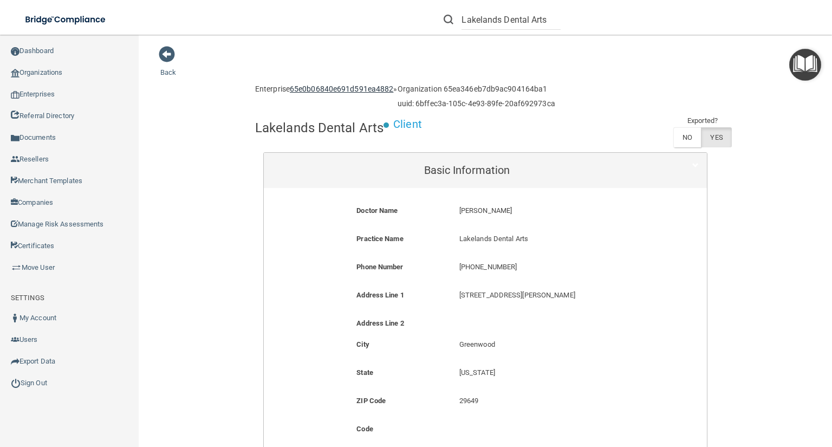
drag, startPoint x: 377, startPoint y: 91, endPoint x: 326, endPoint y: 86, distance: 51.8
click at [326, 86] on link "65e0b06840e691d591ea4882" at bounding box center [341, 88] width 103 height 9
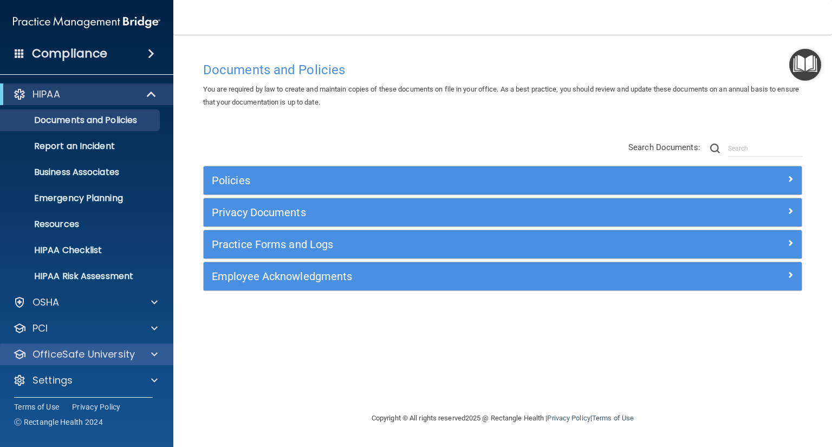
click at [125, 364] on div "OfficeSafe University" at bounding box center [87, 354] width 174 height 22
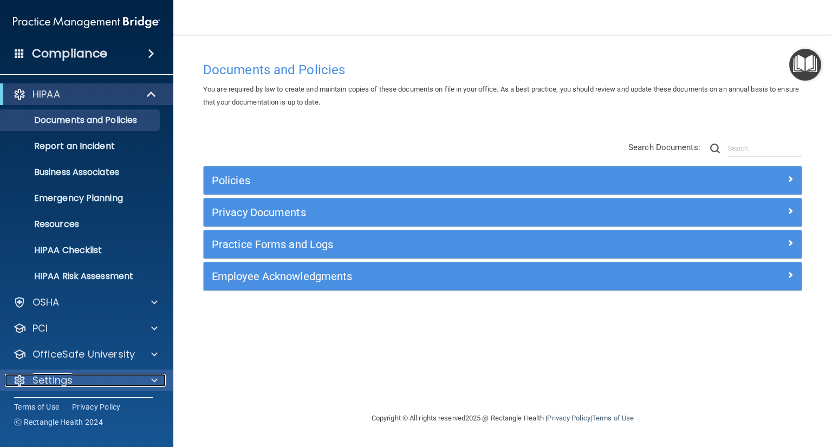
click at [126, 376] on div "Settings" at bounding box center [72, 380] width 134 height 13
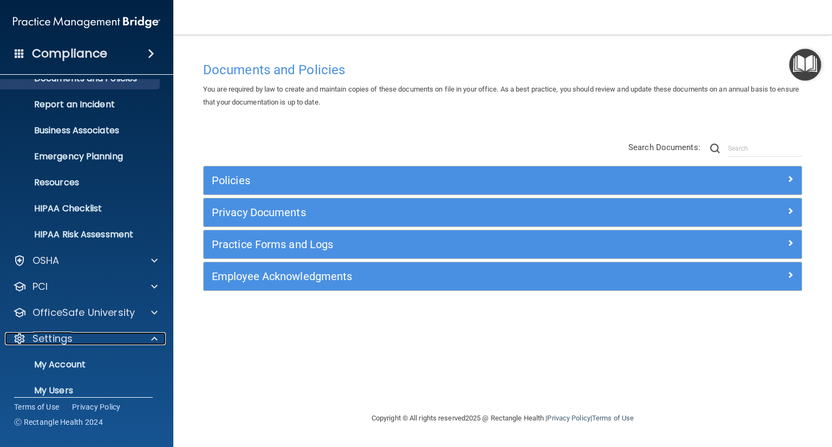
scroll to position [103, 0]
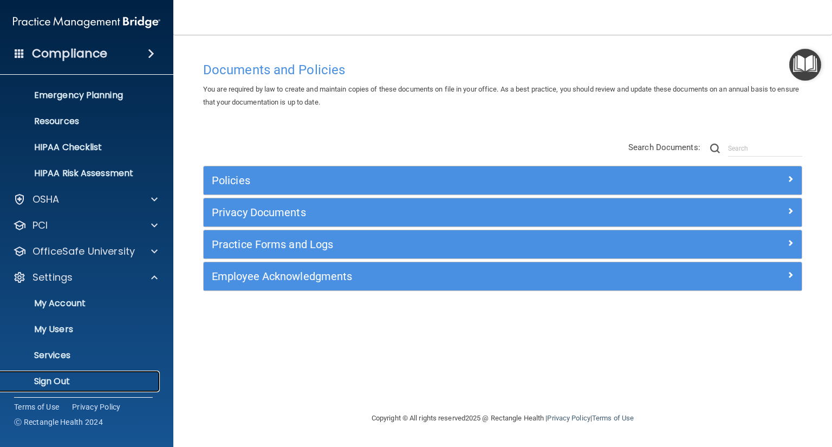
click at [126, 383] on p "Sign Out" at bounding box center [81, 381] width 148 height 11
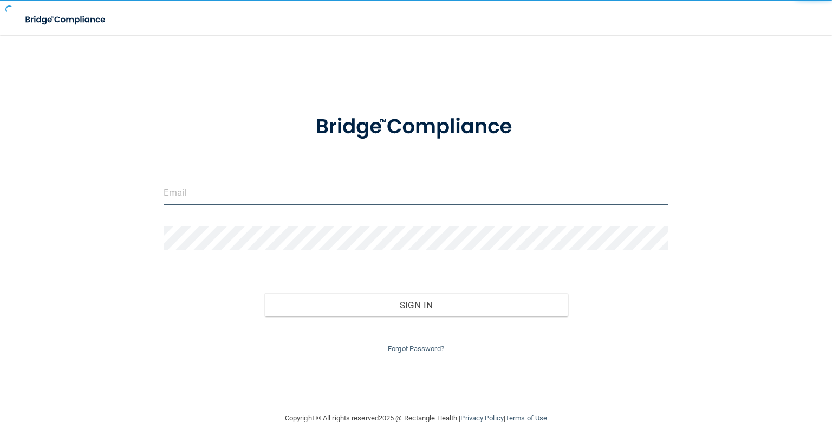
type input "[EMAIL_ADDRESS][DOMAIN_NAME]"
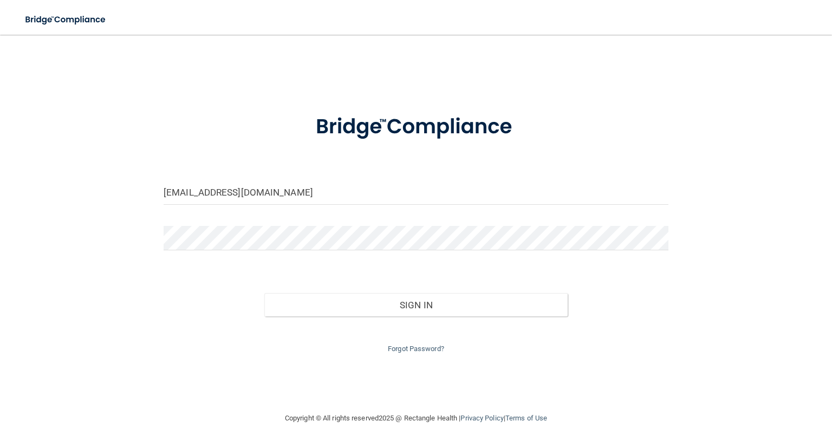
click at [525, 287] on div "Sign In" at bounding box center [415, 293] width 521 height 45
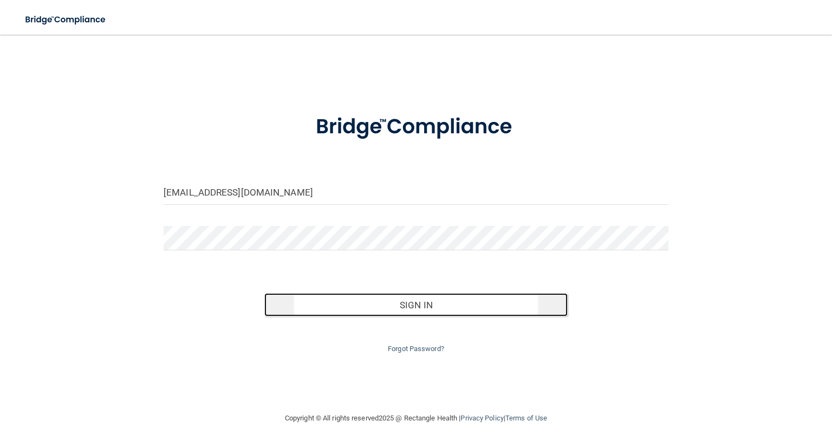
click at [526, 298] on button "Sign In" at bounding box center [415, 305] width 303 height 24
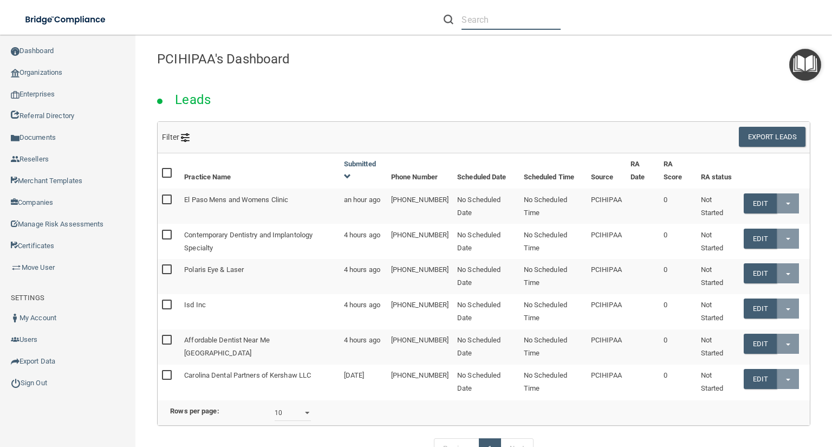
click at [545, 22] on input "text" at bounding box center [510, 20] width 99 height 20
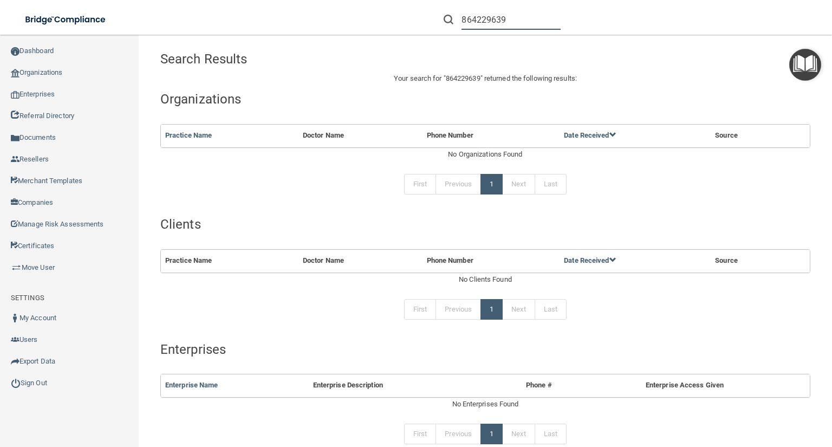
drag, startPoint x: 513, startPoint y: 16, endPoint x: 444, endPoint y: 24, distance: 68.6
click at [444, 24] on div "864229639" at bounding box center [501, 20] width 117 height 20
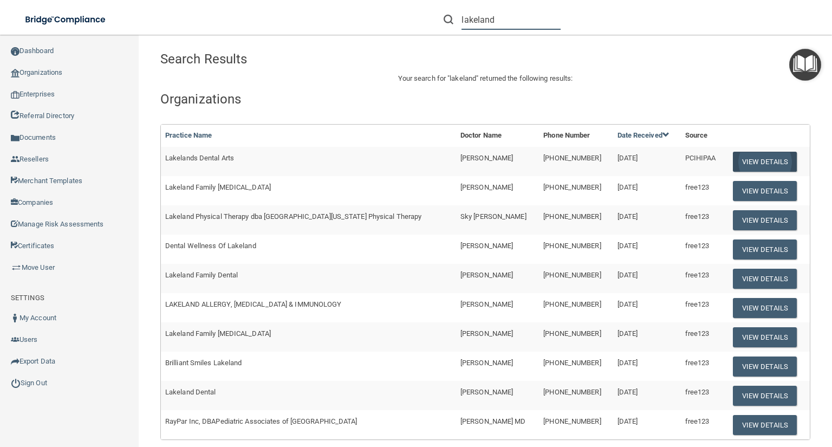
type input "lakeland"
click at [741, 164] on button "View Details" at bounding box center [765, 162] width 64 height 20
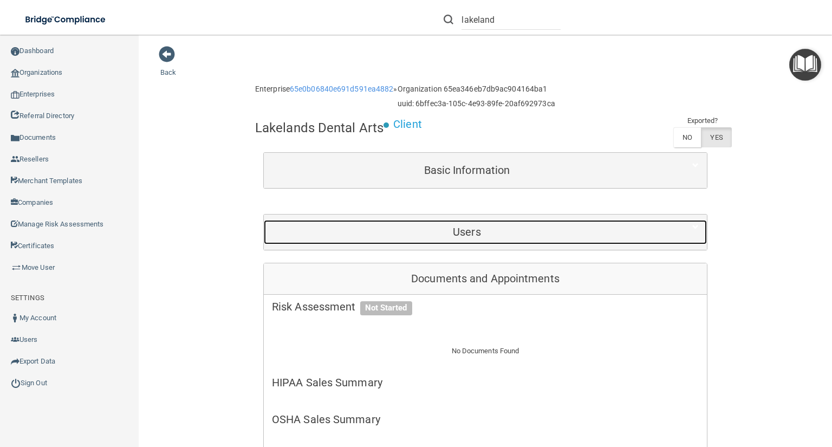
click at [439, 224] on div "Users" at bounding box center [467, 232] width 406 height 24
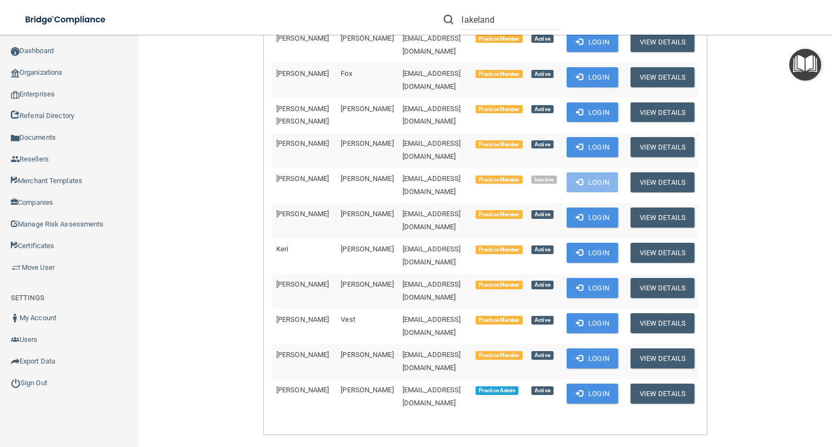
scroll to position [476, 0]
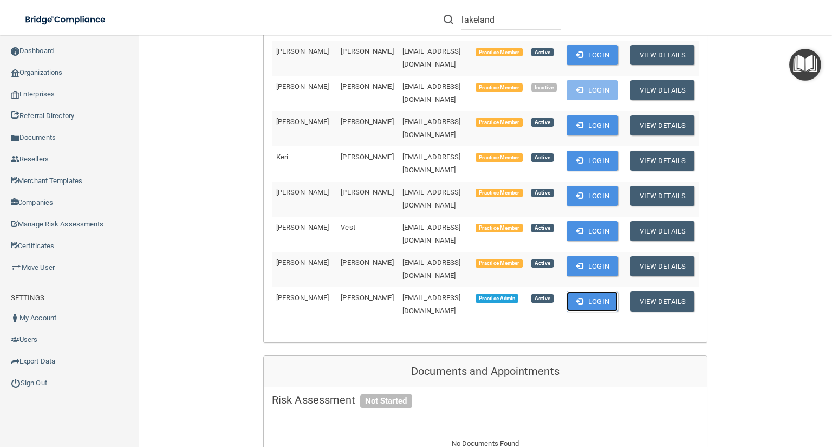
click at [585, 291] on button "Login" at bounding box center [591, 301] width 51 height 20
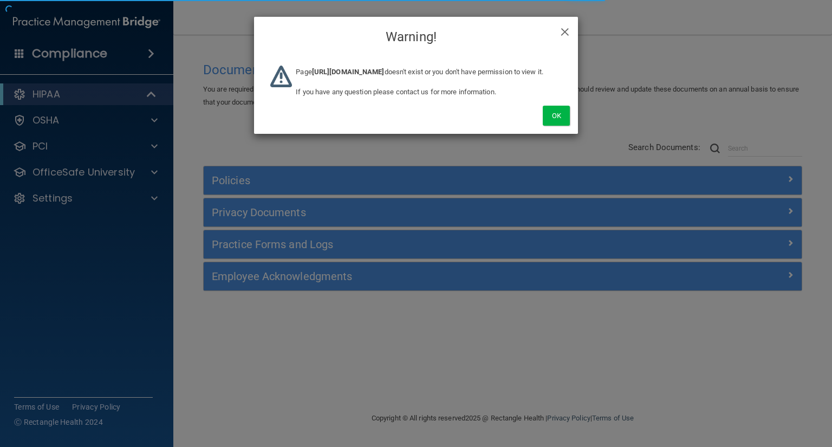
click at [561, 106] on div "Page [URL][DOMAIN_NAME] doesn't exist or you don't have permission to view it. …" at bounding box center [428, 86] width 282 height 40
click at [560, 120] on button "Ok" at bounding box center [555, 116] width 27 height 20
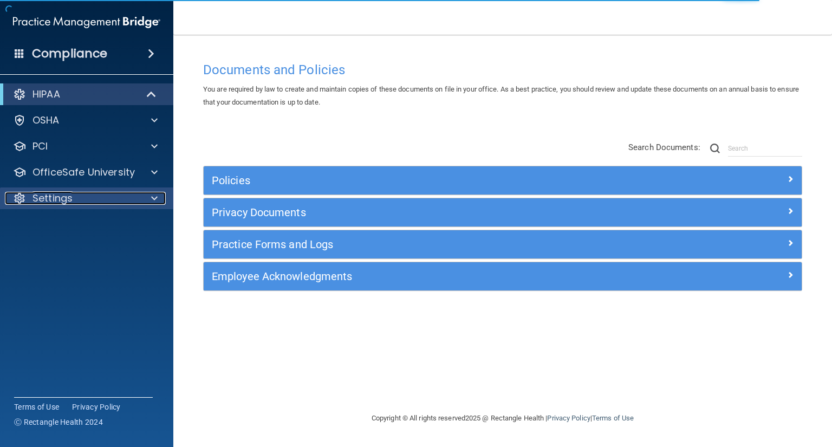
click at [95, 196] on div "Settings" at bounding box center [72, 198] width 134 height 13
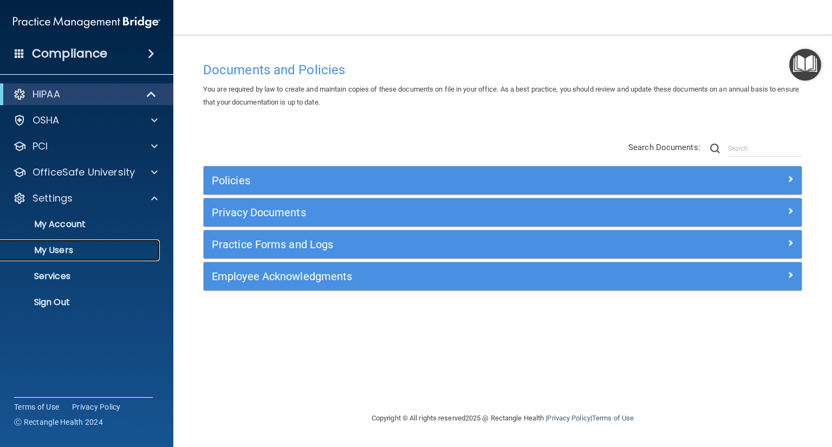
click at [86, 244] on link "My Users" at bounding box center [74, 250] width 171 height 22
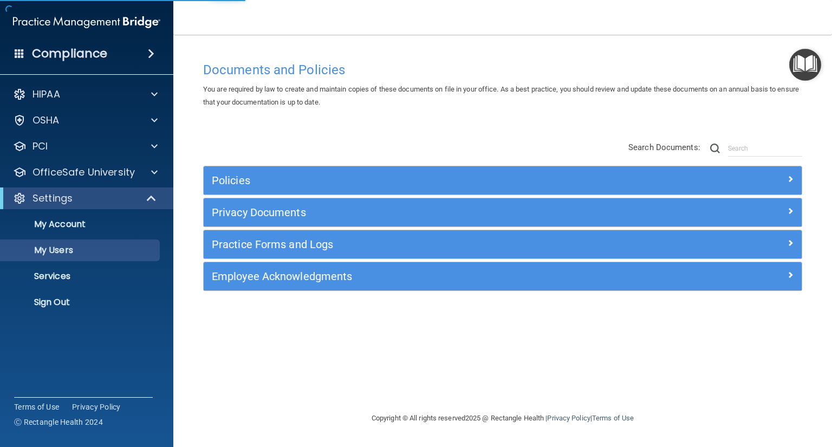
select select "20"
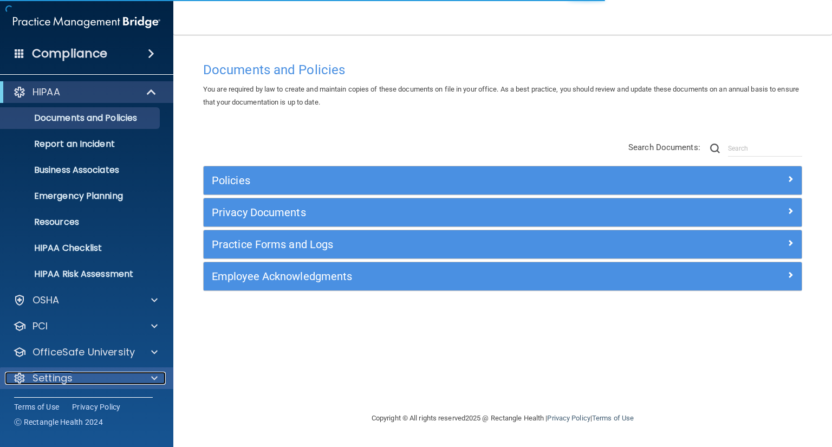
click at [93, 377] on div "Settings" at bounding box center [72, 377] width 134 height 13
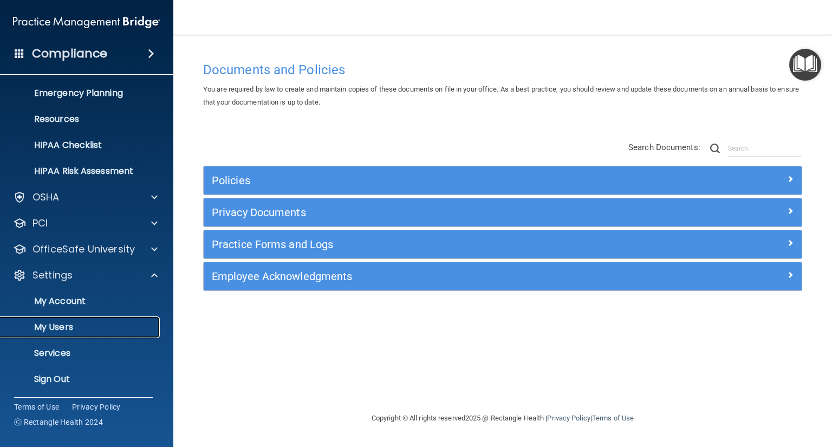
click at [101, 323] on p "My Users" at bounding box center [81, 327] width 148 height 11
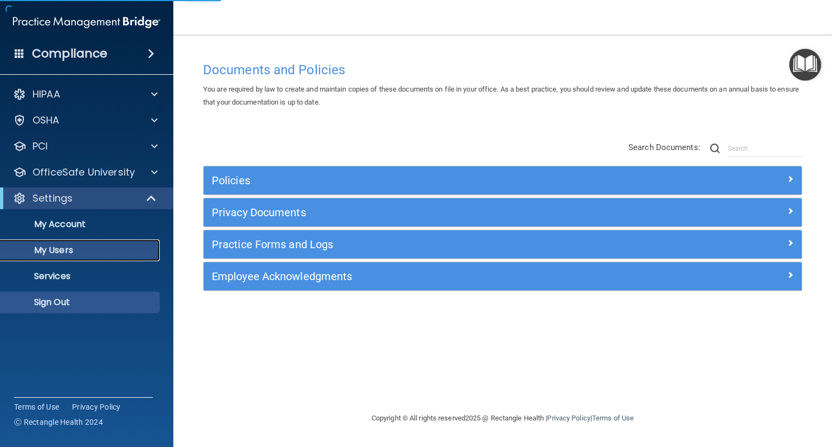
select select "20"
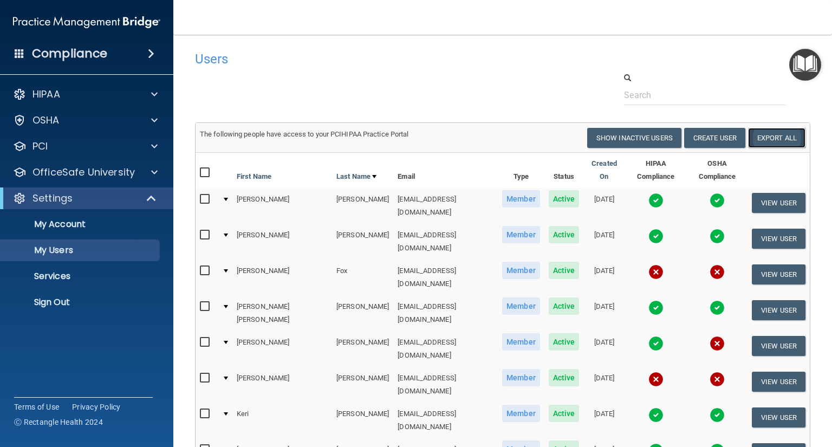
click at [770, 143] on link "Export All" at bounding box center [776, 138] width 57 height 20
click at [94, 292] on link "Sign Out" at bounding box center [74, 302] width 171 height 22
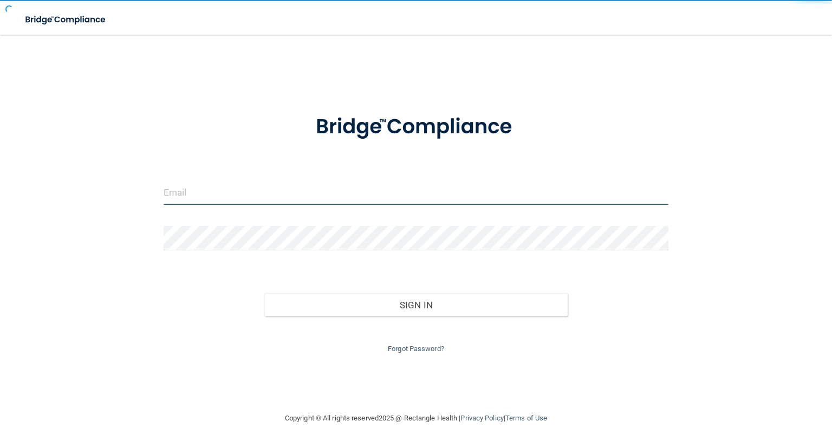
type input "[EMAIL_ADDRESS][DOMAIN_NAME]"
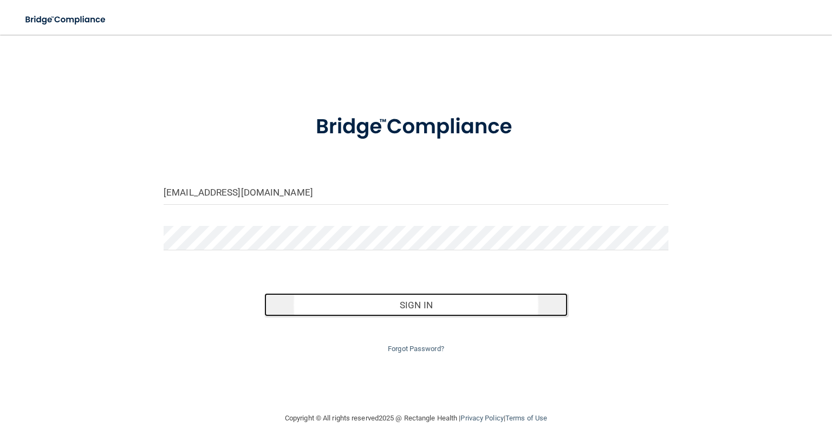
click at [449, 305] on button "Sign In" at bounding box center [415, 305] width 303 height 24
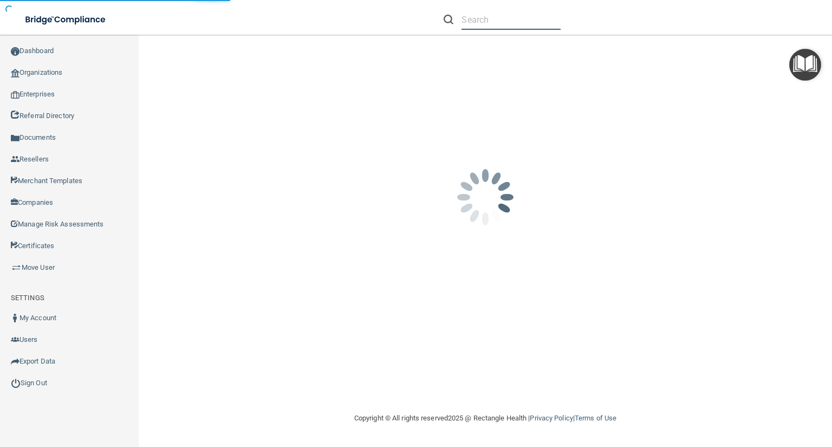
click at [484, 17] on input "text" at bounding box center [510, 20] width 99 height 20
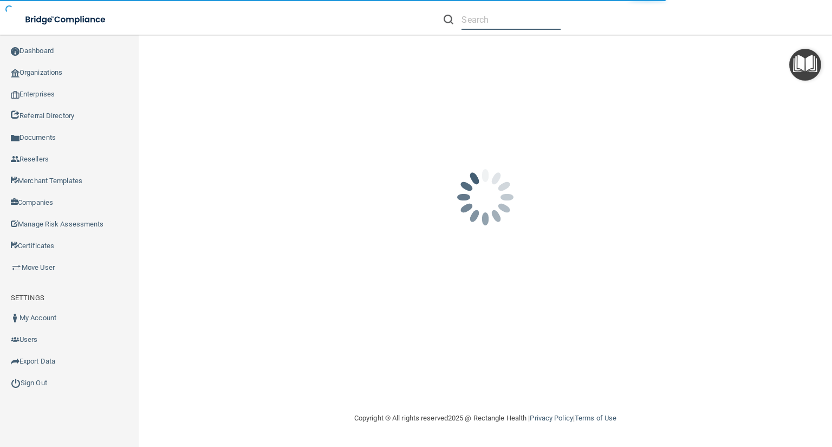
paste input "Pasui Family Dentistry"
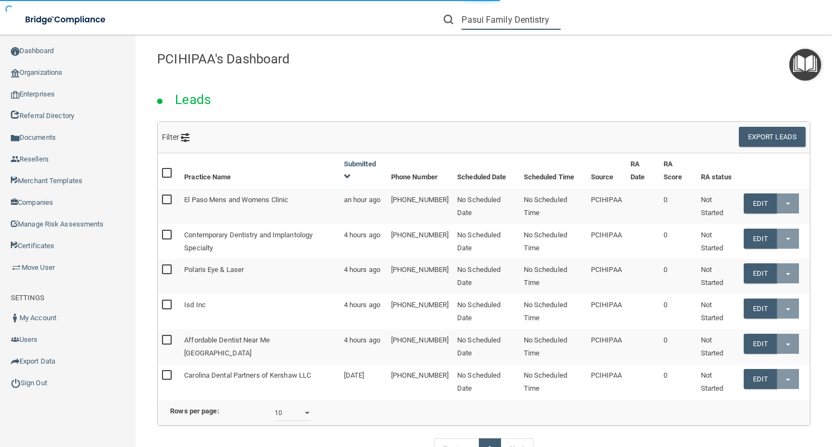
type input "Pasui Family Dentistry"
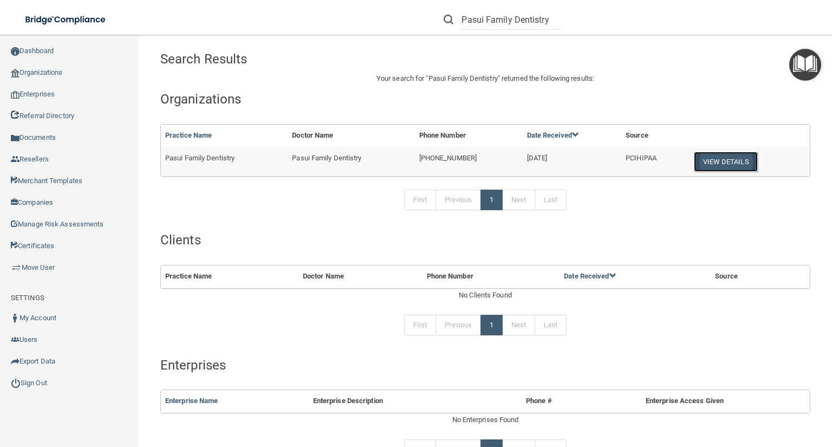
click at [724, 165] on button "View Details" at bounding box center [726, 162] width 64 height 20
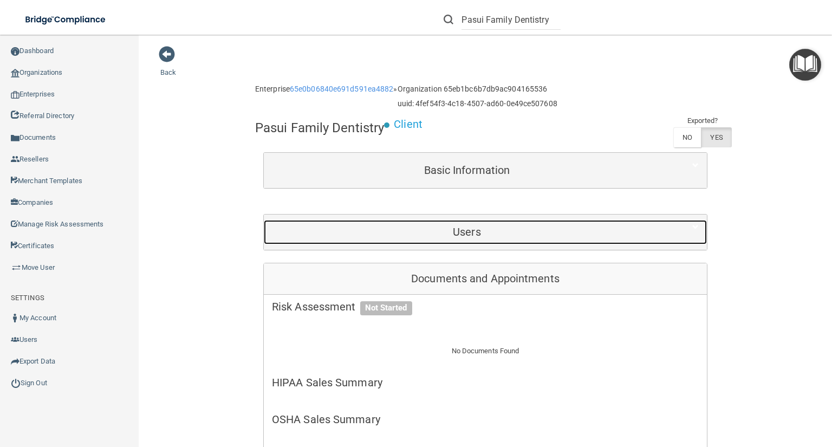
click at [548, 230] on h5 "Users" at bounding box center [467, 232] width 390 height 12
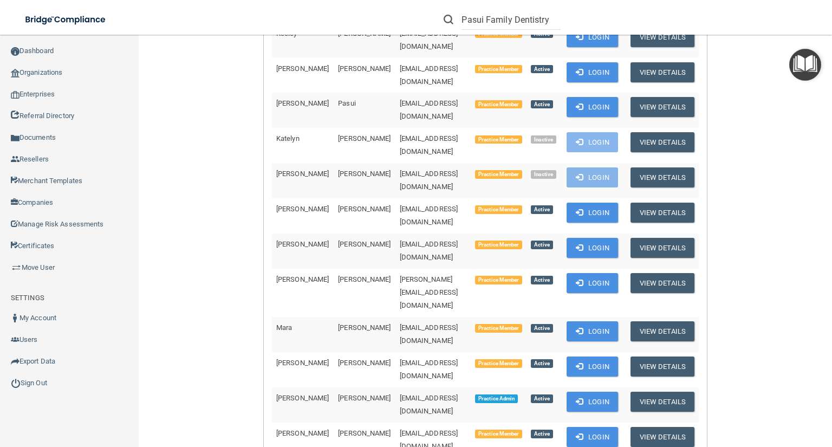
scroll to position [476, 0]
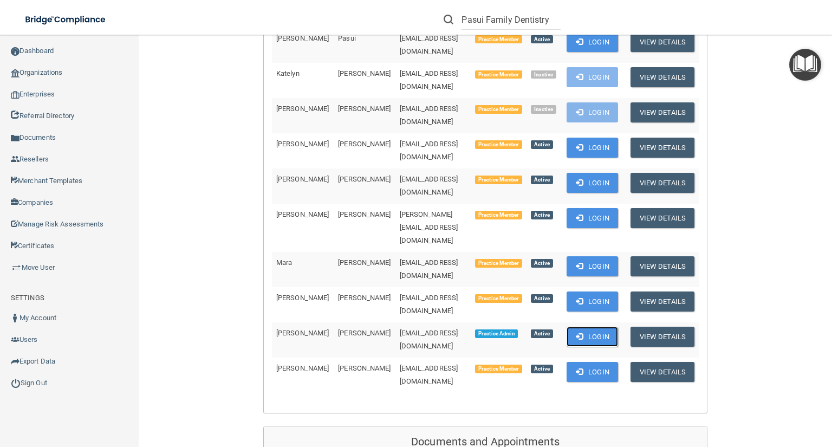
click at [596, 326] on button "Login" at bounding box center [591, 336] width 51 height 20
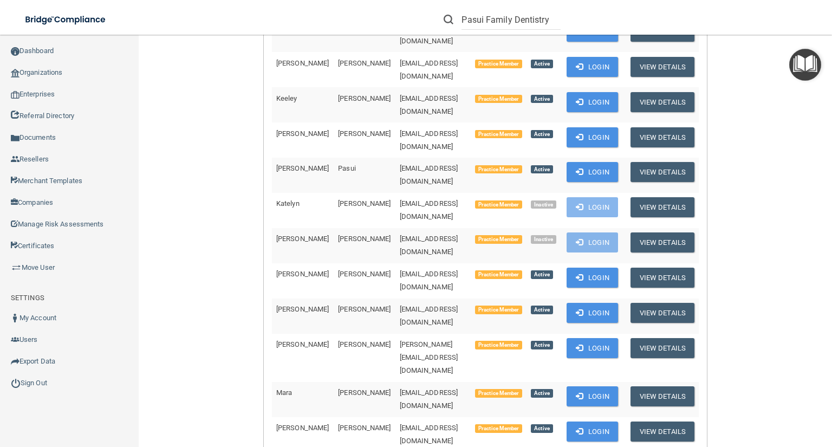
scroll to position [173, 0]
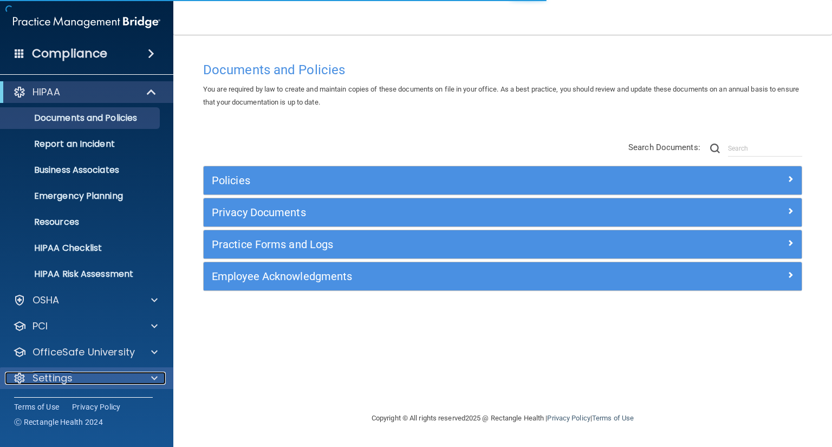
click at [121, 375] on div "Settings" at bounding box center [72, 377] width 134 height 13
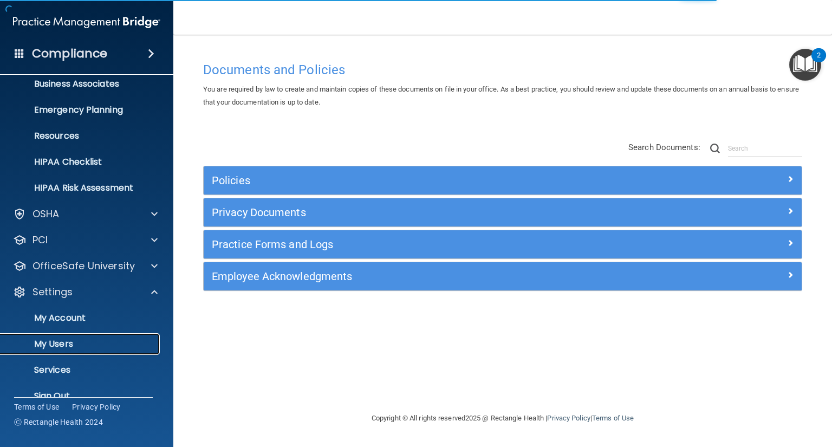
click at [121, 346] on p "My Users" at bounding box center [81, 343] width 148 height 11
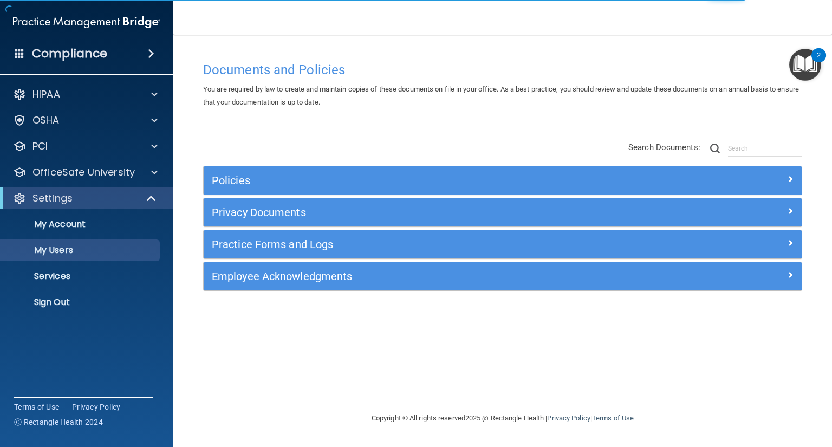
select select "20"
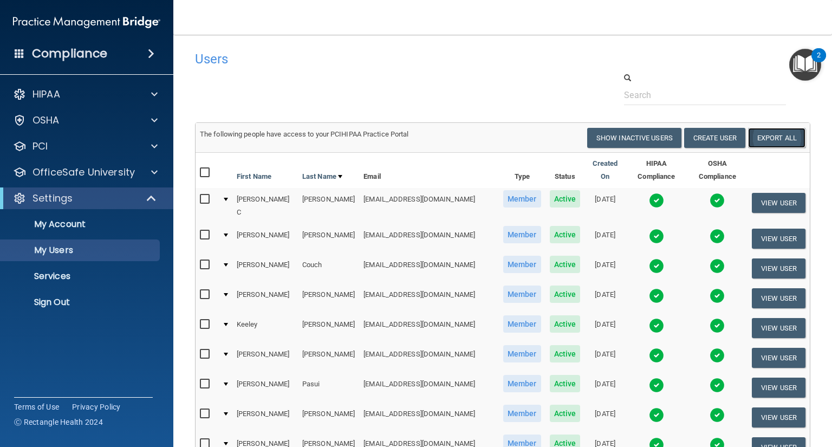
click at [748, 138] on link "Export All" at bounding box center [776, 138] width 57 height 20
click at [64, 304] on p "Sign Out" at bounding box center [81, 302] width 148 height 11
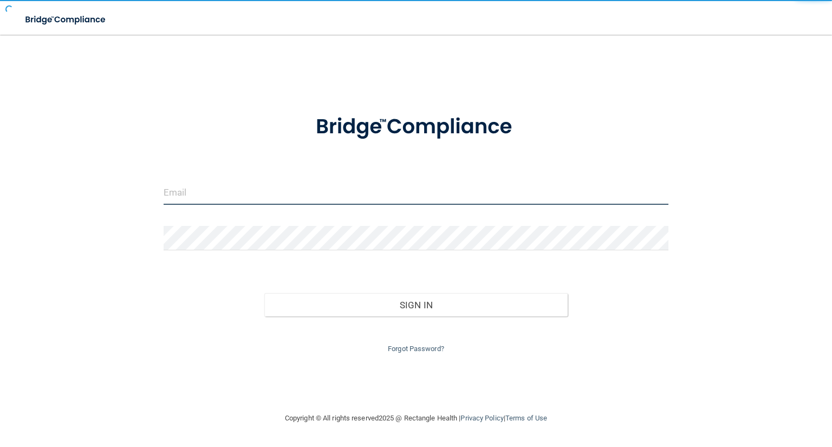
type input "[EMAIL_ADDRESS][DOMAIN_NAME]"
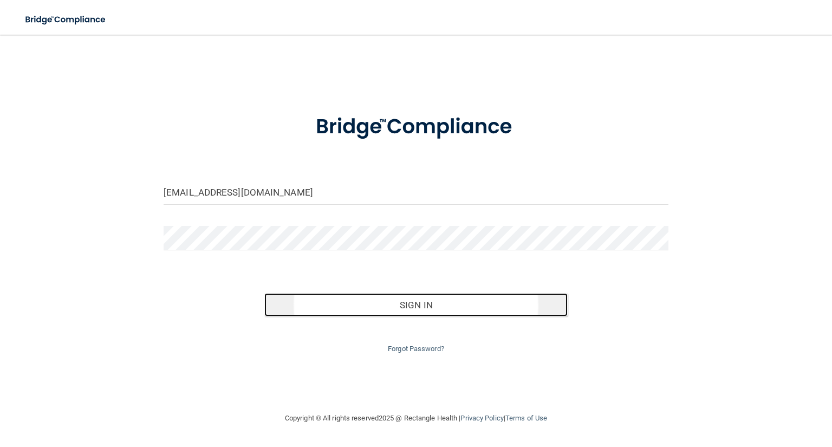
click at [437, 304] on button "Sign In" at bounding box center [415, 305] width 303 height 24
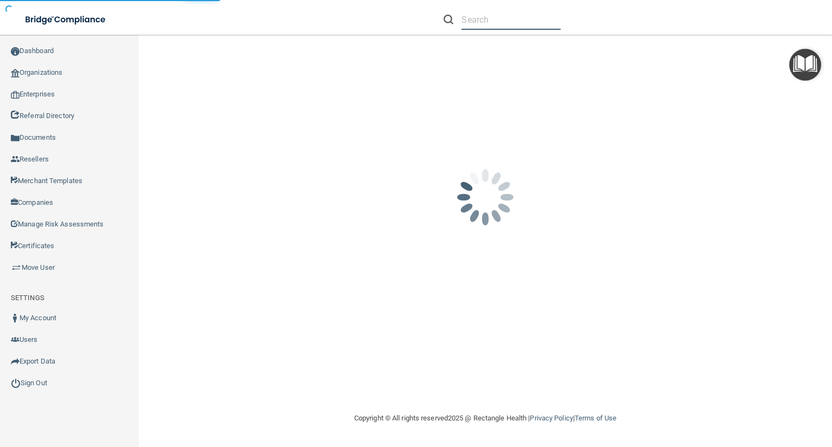
click at [505, 26] on input "text" at bounding box center [510, 20] width 99 height 20
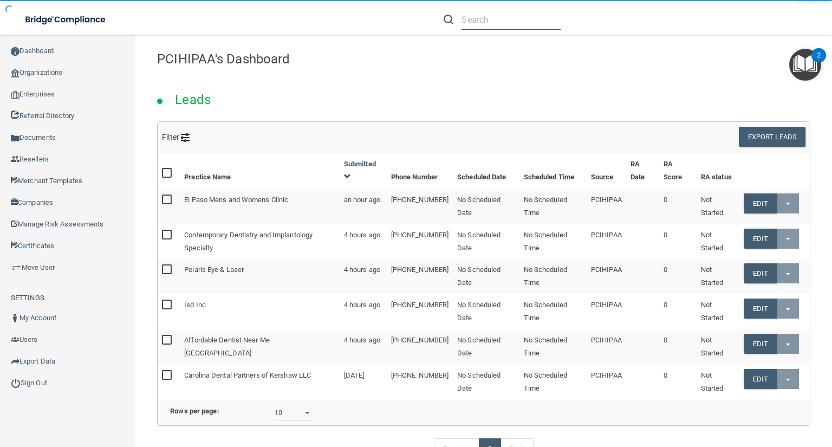
paste input "Union Dental Group LLC"
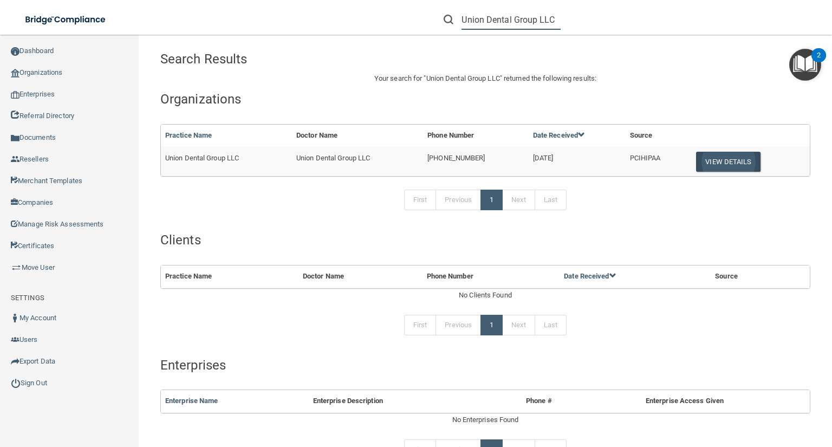
type input "Union Dental Group LLC"
click at [720, 159] on button "View Details" at bounding box center [728, 162] width 64 height 20
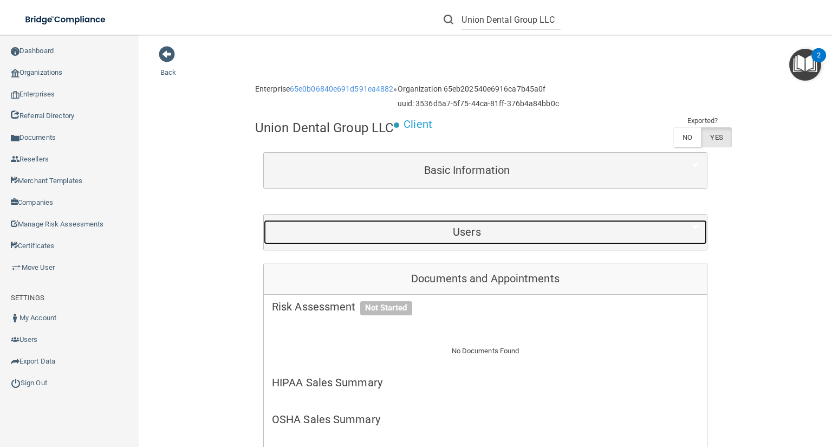
click at [524, 226] on h5 "Users" at bounding box center [467, 232] width 390 height 12
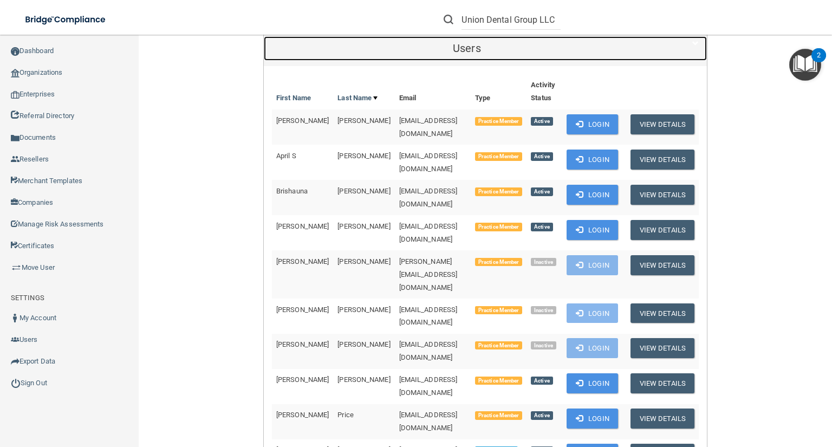
scroll to position [260, 0]
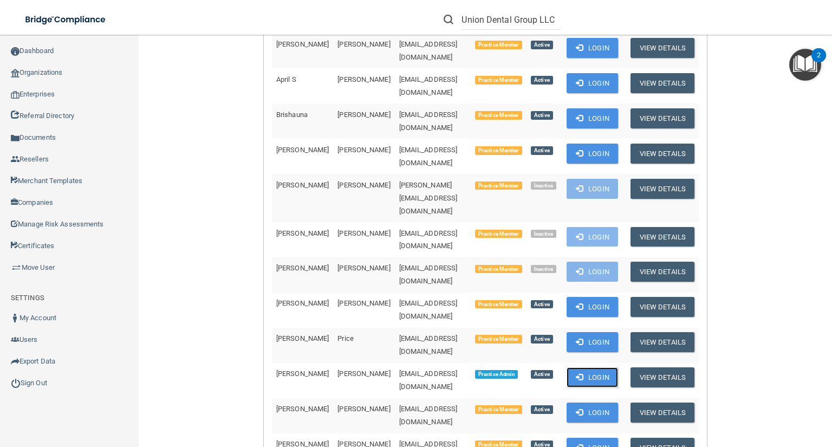
click at [611, 367] on button "Login" at bounding box center [591, 377] width 51 height 20
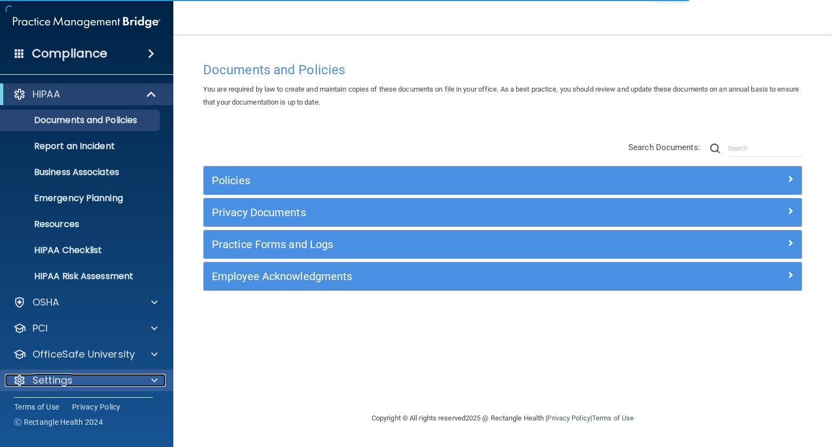
click at [107, 384] on div "Settings" at bounding box center [72, 380] width 134 height 13
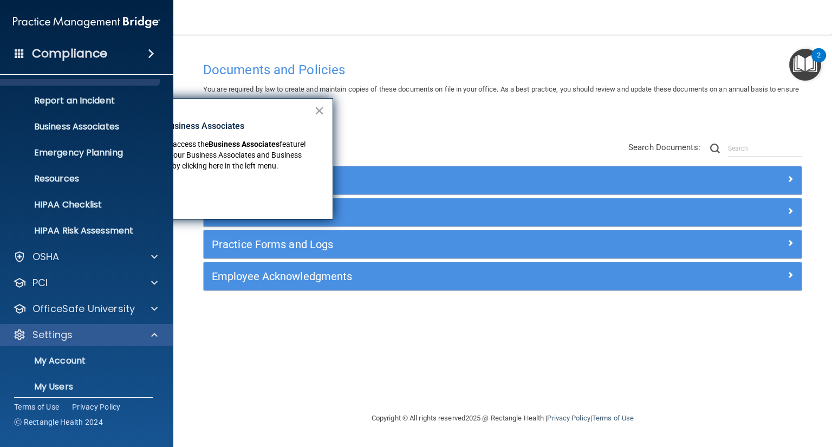
scroll to position [106, 0]
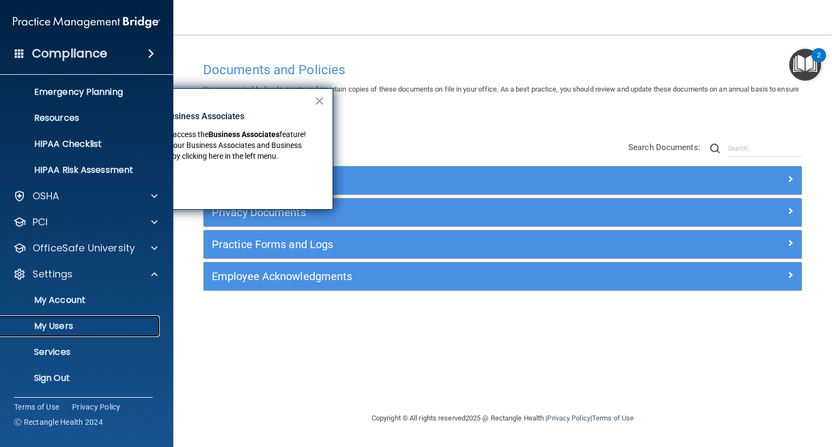
click at [99, 328] on p "My Users" at bounding box center [81, 326] width 148 height 11
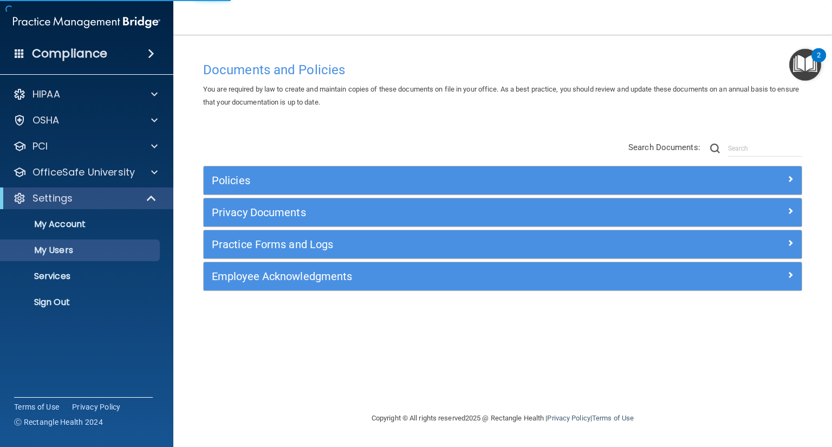
select select "20"
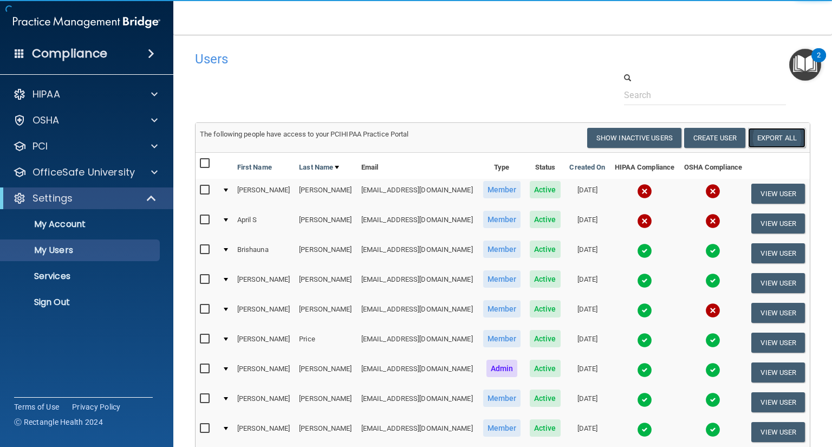
click at [769, 130] on link "Export All" at bounding box center [776, 138] width 57 height 20
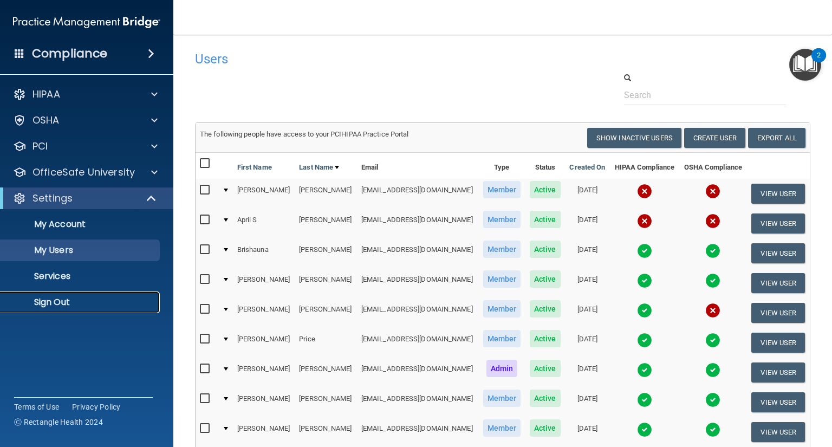
click at [115, 302] on p "Sign Out" at bounding box center [81, 302] width 148 height 11
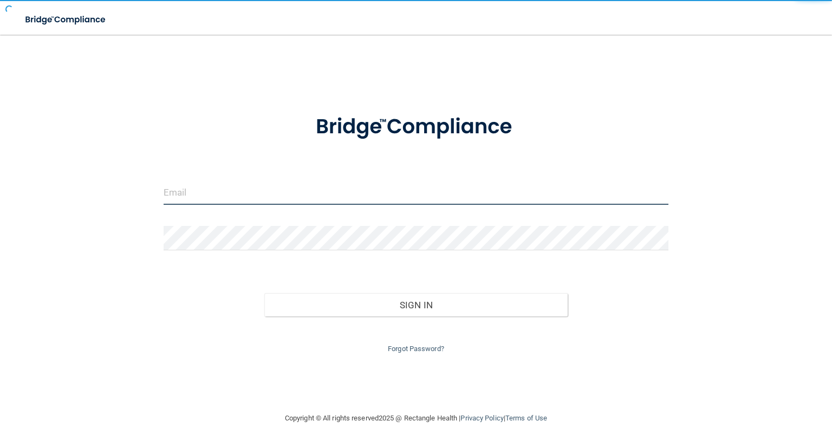
type input "[EMAIL_ADDRESS][DOMAIN_NAME]"
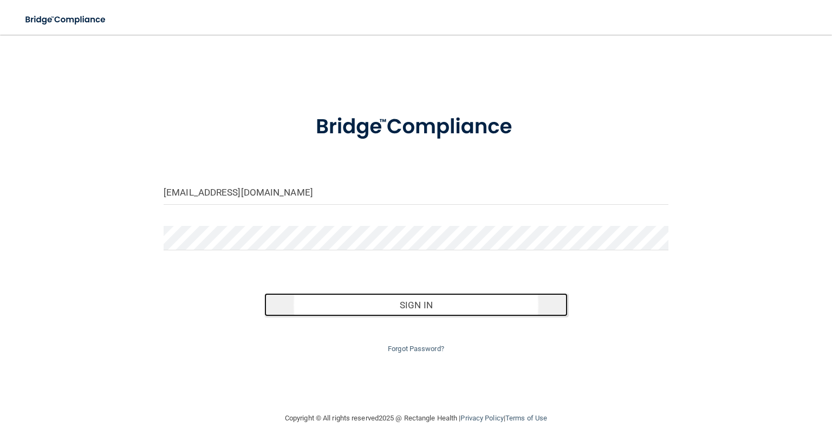
click at [349, 310] on button "Sign In" at bounding box center [415, 305] width 303 height 24
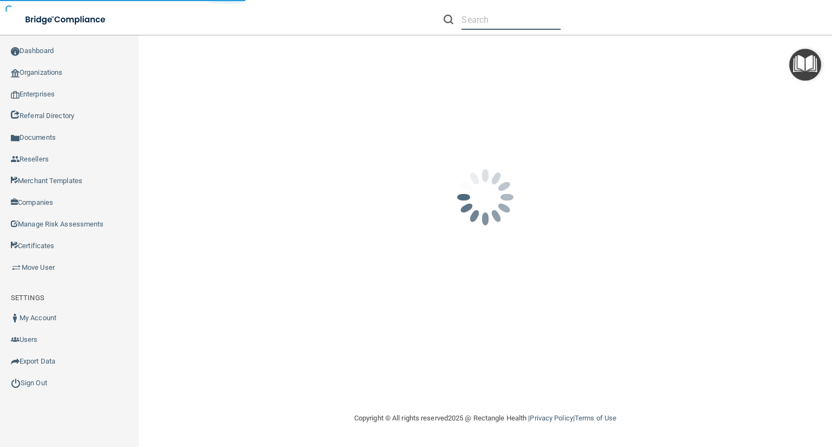
click at [484, 22] on input "text" at bounding box center [510, 20] width 99 height 20
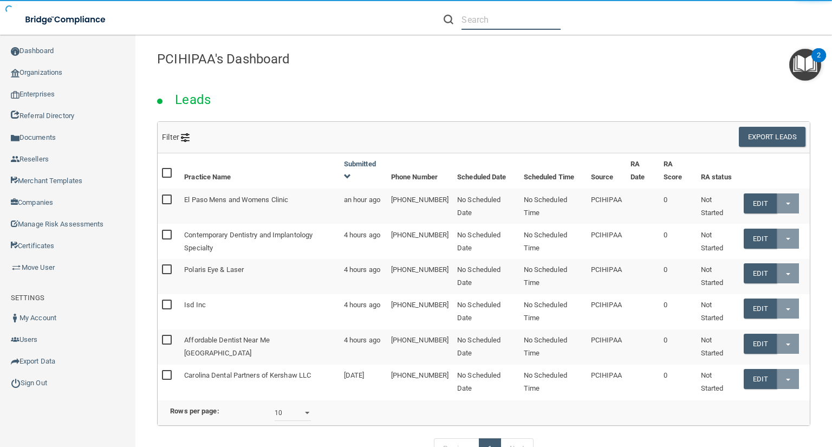
paste input "Carolina Dental Docs Blacksburg"
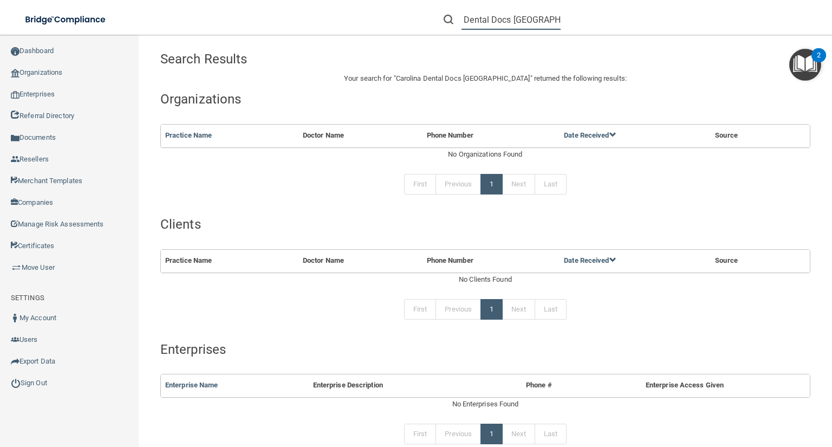
scroll to position [0, 32]
drag, startPoint x: 513, startPoint y: 21, endPoint x: 781, endPoint y: 25, distance: 267.5
click at [781, 25] on div "Carolina Dental Docs Blacksburg Jillian Roberts jroberts@vsmmgt.com Manage My E…" at bounding box center [588, 19] width 485 height 39
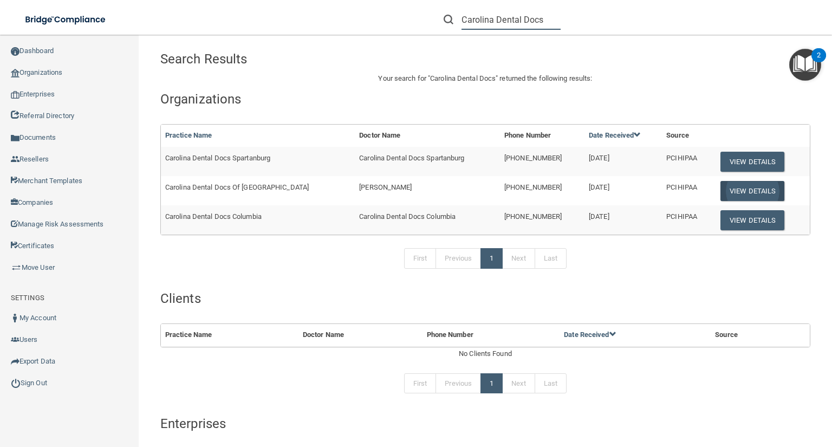
type input "Carolina Dental Docs"
click at [727, 193] on button "View Details" at bounding box center [752, 191] width 64 height 20
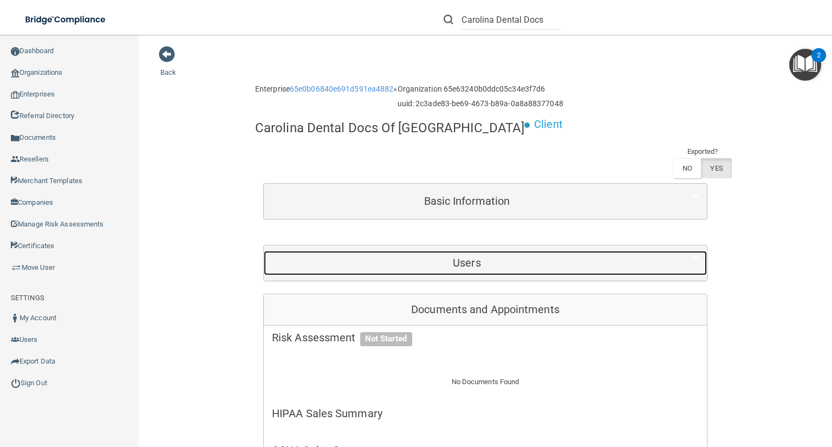
click at [607, 256] on div "Users" at bounding box center [467, 263] width 406 height 24
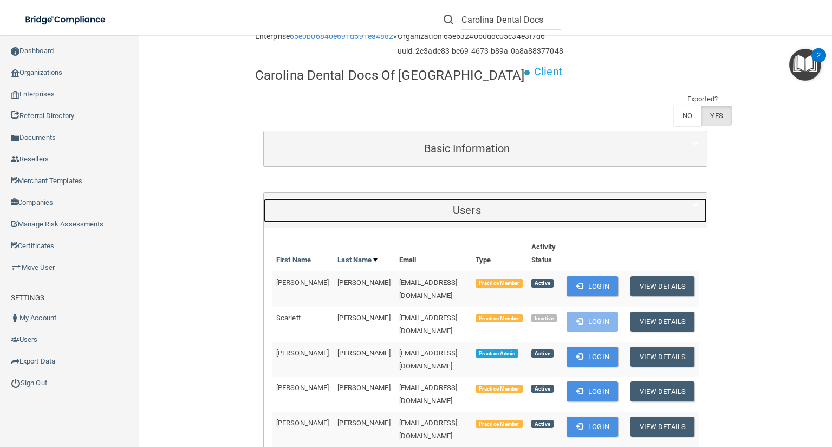
scroll to position [130, 0]
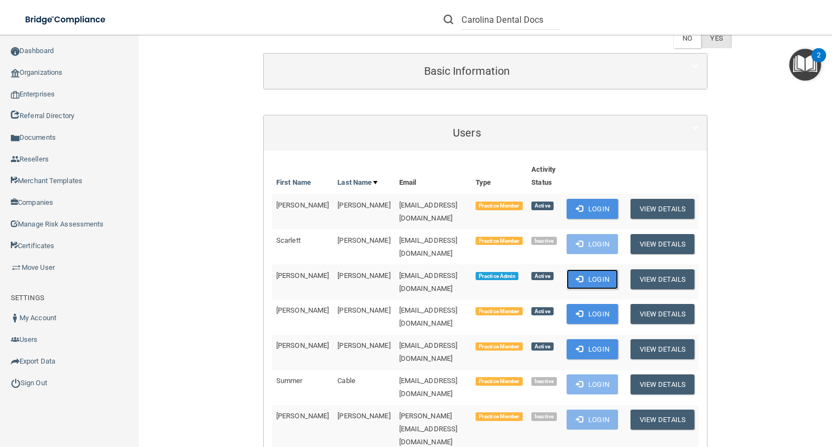
click at [596, 275] on button "Login" at bounding box center [591, 279] width 51 height 20
click at [520, 23] on input "Carolina Dental Docs" at bounding box center [510, 20] width 99 height 20
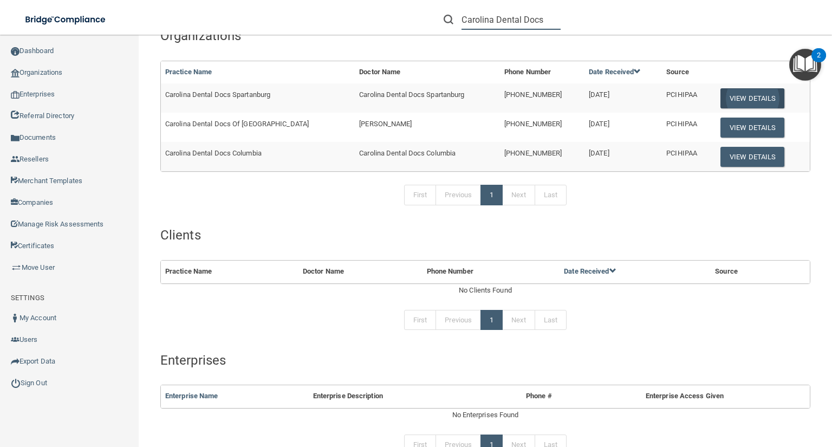
scroll to position [43, 0]
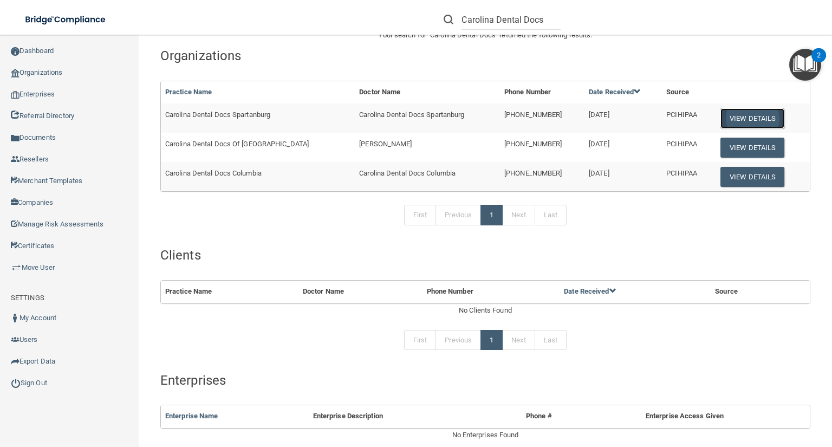
click at [722, 121] on button "View Details" at bounding box center [752, 118] width 64 height 20
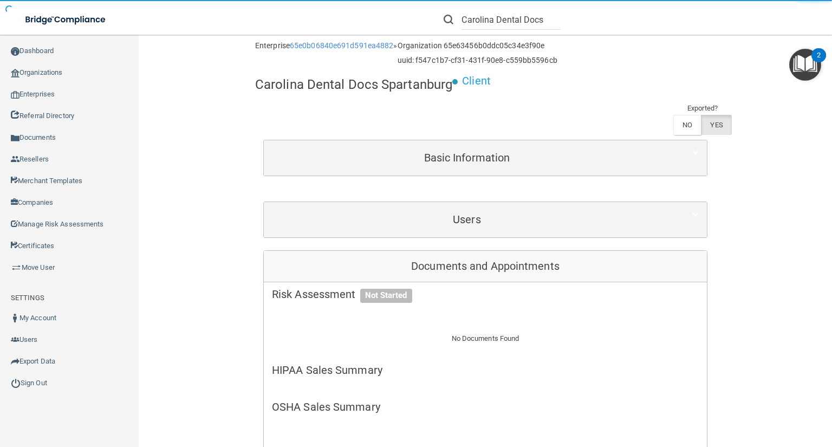
click at [616, 205] on div "Users" at bounding box center [485, 219] width 443 height 35
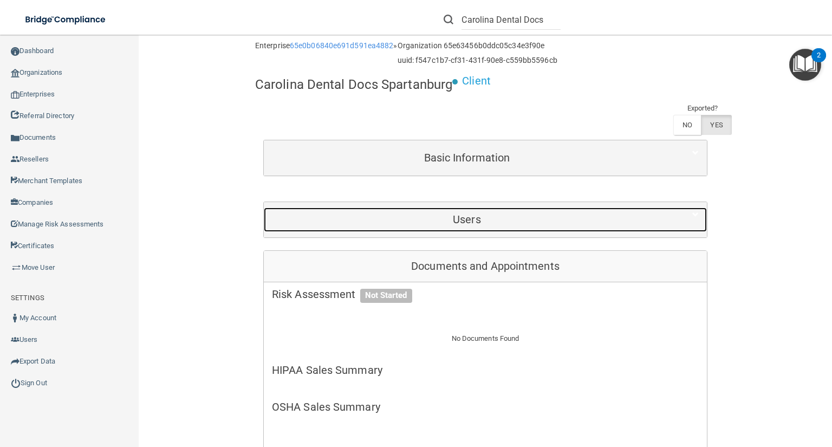
click at [586, 214] on h5 "Users" at bounding box center [467, 219] width 390 height 12
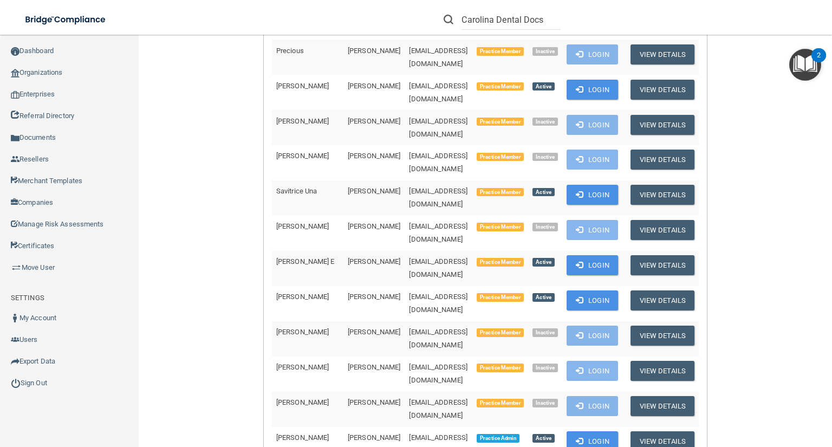
scroll to position [346, 0]
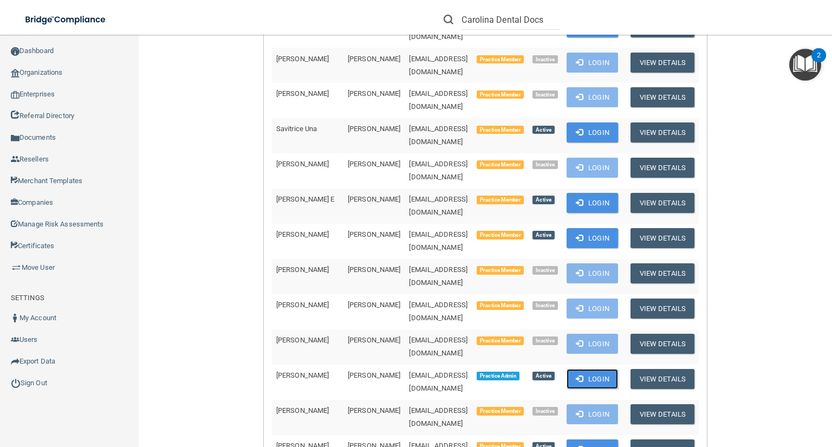
click at [603, 369] on button "Login" at bounding box center [591, 379] width 51 height 20
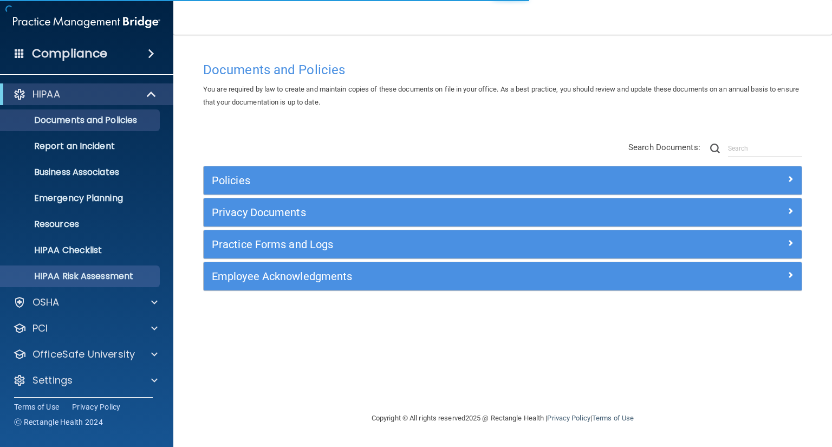
scroll to position [2, 0]
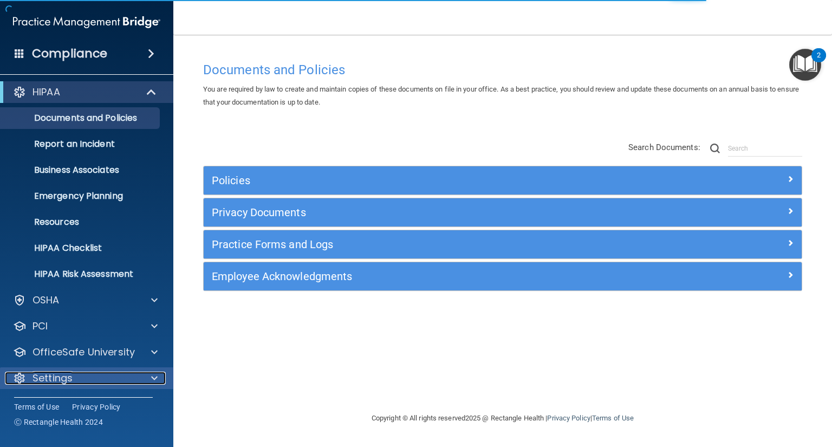
click at [140, 382] on div at bounding box center [152, 377] width 27 height 13
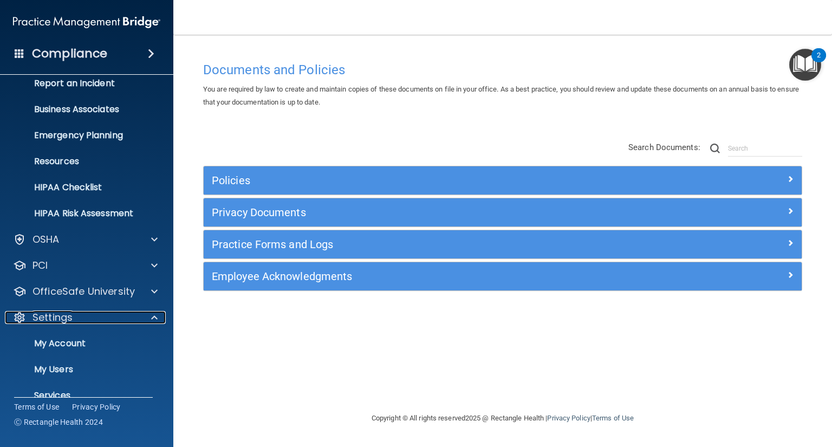
scroll to position [106, 0]
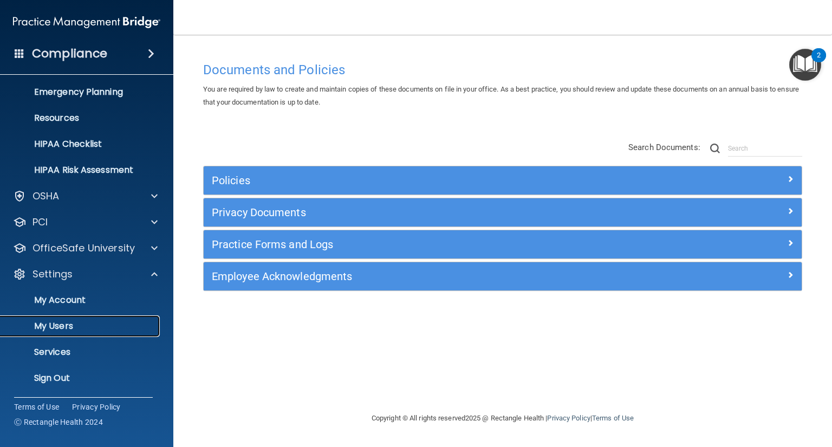
click at [112, 322] on p "My Users" at bounding box center [81, 326] width 148 height 11
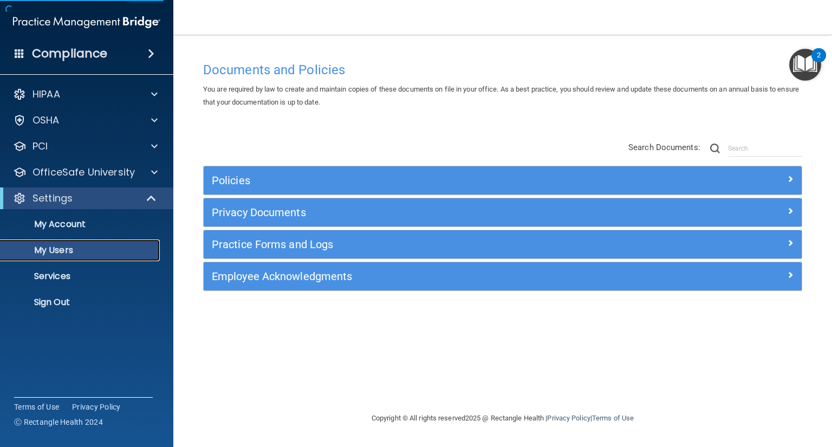
select select "20"
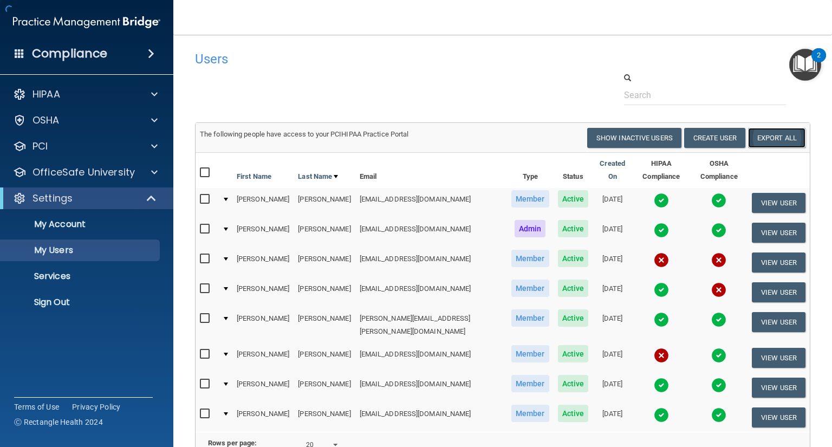
click at [782, 144] on link "Export All" at bounding box center [776, 138] width 57 height 20
click at [65, 308] on link "Sign Out" at bounding box center [74, 302] width 171 height 22
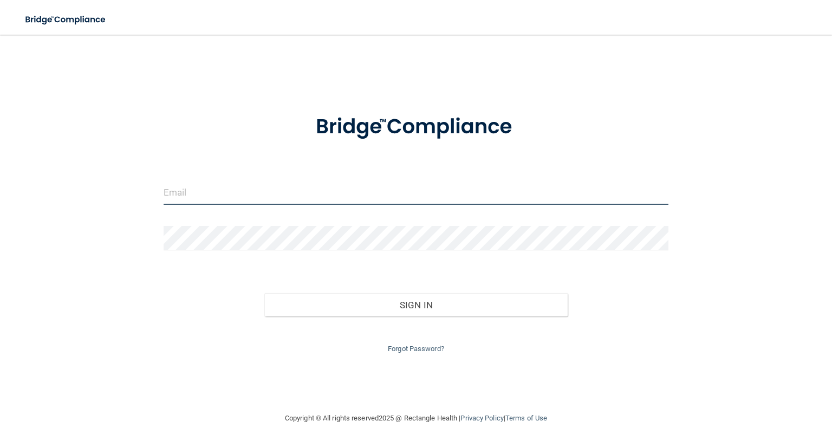
type input "[EMAIL_ADDRESS][DOMAIN_NAME]"
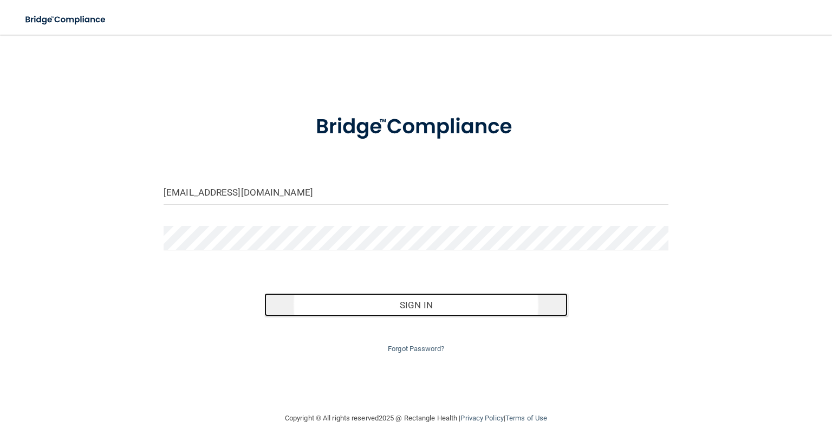
click at [422, 304] on button "Sign In" at bounding box center [415, 305] width 303 height 24
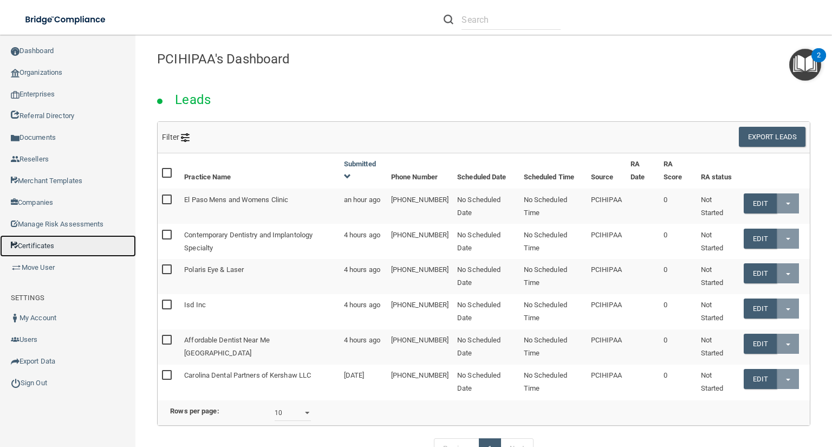
click at [82, 243] on link "Certificates" at bounding box center [68, 246] width 136 height 22
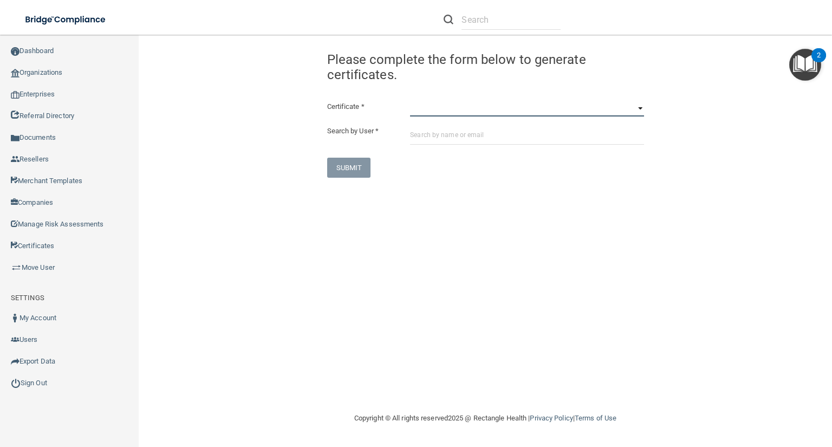
click at [424, 102] on select "HIPAA Officer Certification Training OSHA Bloodborne Pathogens OSHA COVID-19 Pr…" at bounding box center [526, 108] width 233 height 16
select select "0"
click at [410, 100] on select "HIPAA Officer Certification Training OSHA Bloodborne Pathogens OSHA COVID-19 Pr…" at bounding box center [526, 108] width 233 height 16
click at [443, 138] on input "text" at bounding box center [526, 135] width 233 height 20
paste input "[EMAIL_ADDRESS][DOMAIN_NAME]"
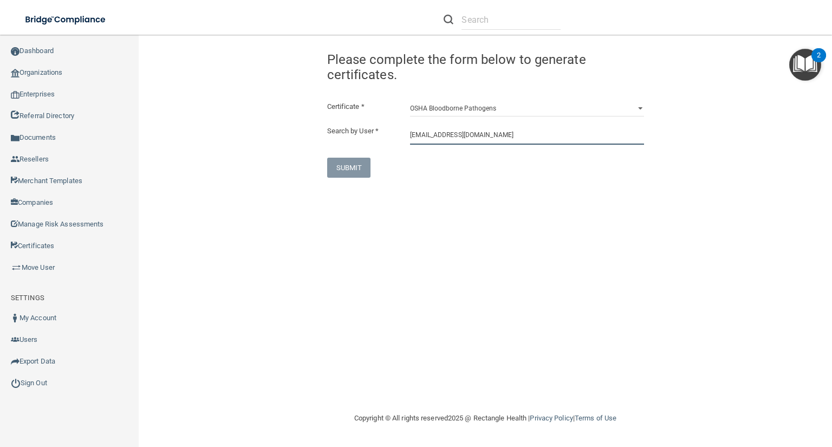
click at [436, 134] on input "[EMAIL_ADDRESS][DOMAIN_NAME]" at bounding box center [526, 135] width 233 height 20
type input "[EMAIL_ADDRESS][DOMAIN_NAME]"
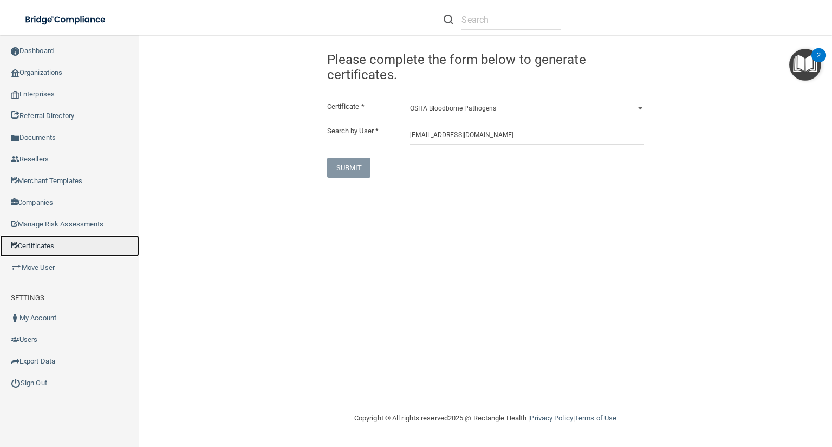
click at [73, 245] on link "Certificates" at bounding box center [69, 246] width 139 height 22
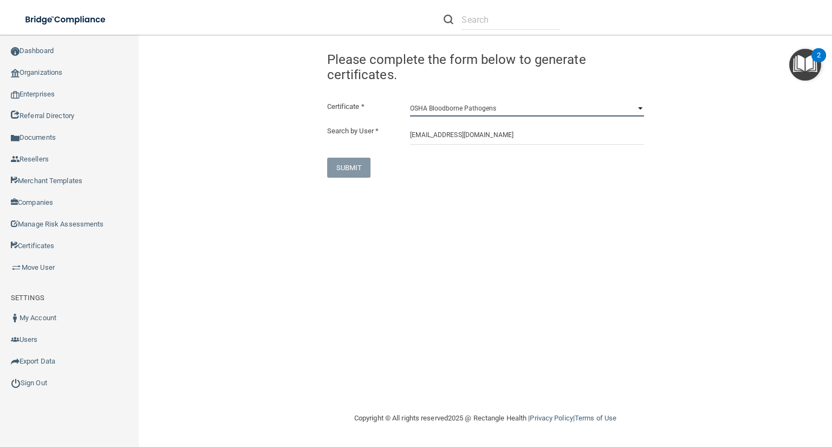
click at [485, 106] on select "HIPAA Officer Certification Training OSHA Bloodborne Pathogens OSHA COVID-19 Pr…" at bounding box center [526, 108] width 233 height 16
click at [485, 108] on select "HIPAA Officer Certification Training OSHA Bloodborne Pathogens OSHA COVID-19 Pr…" at bounding box center [526, 108] width 233 height 16
click at [410, 100] on select "HIPAA Officer Certification Training OSHA Bloodborne Pathogens OSHA COVID-19 Pr…" at bounding box center [526, 108] width 233 height 16
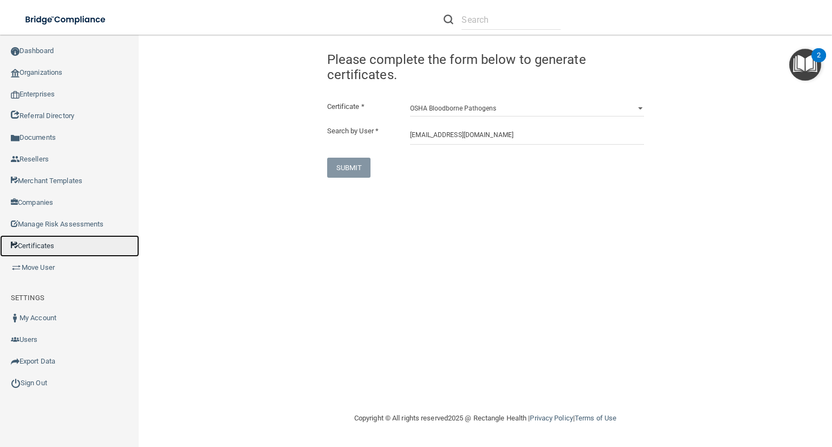
click at [49, 247] on link "Certificates" at bounding box center [69, 246] width 139 height 22
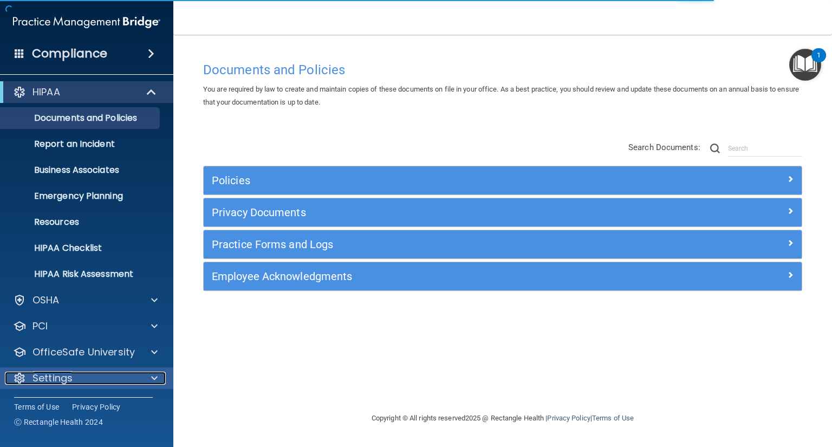
click at [80, 382] on div "Settings" at bounding box center [72, 377] width 134 height 13
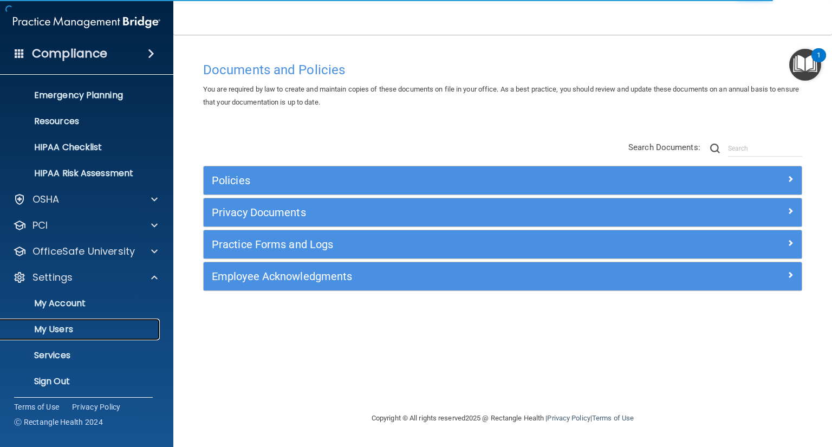
click at [86, 336] on link "My Users" at bounding box center [74, 329] width 171 height 22
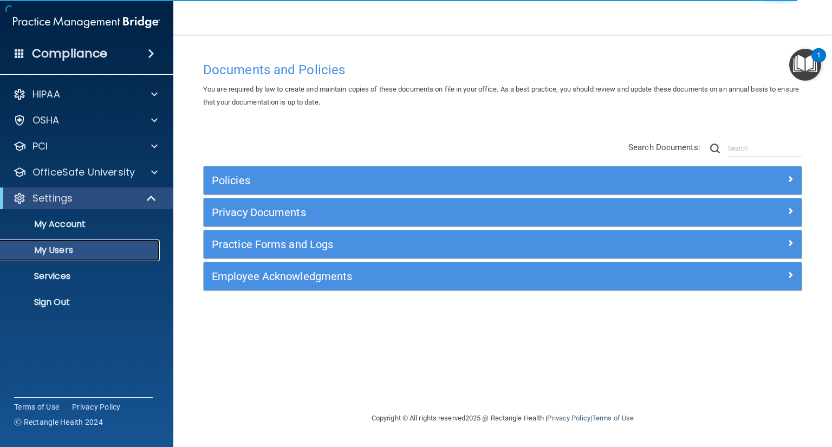
select select "20"
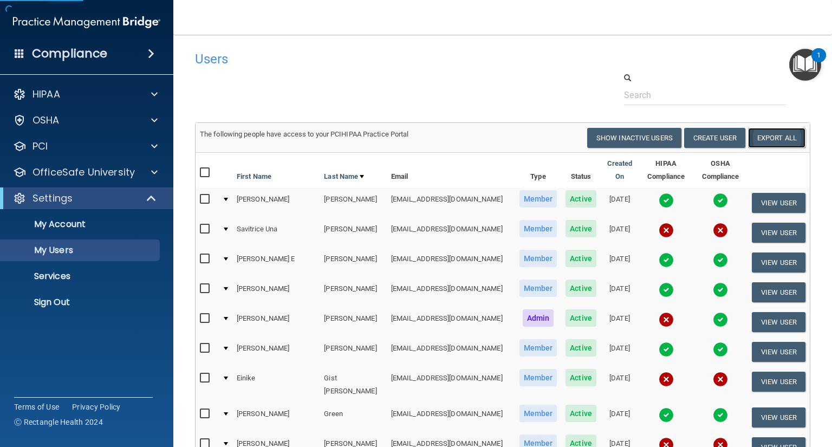
click at [784, 140] on link "Export All" at bounding box center [776, 138] width 57 height 20
click at [78, 292] on link "Sign Out" at bounding box center [74, 302] width 171 height 22
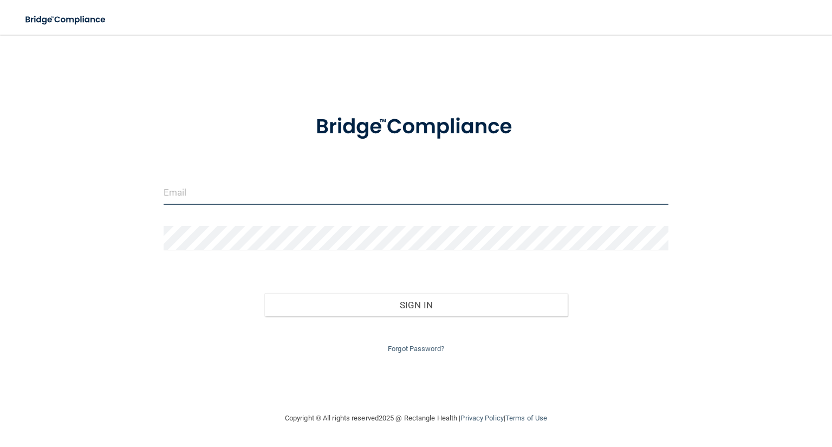
type input "[EMAIL_ADDRESS][DOMAIN_NAME]"
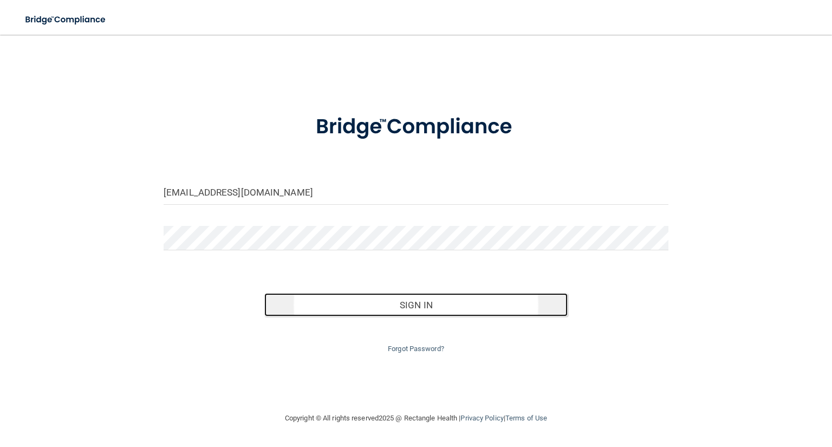
click at [390, 304] on button "Sign In" at bounding box center [415, 305] width 303 height 24
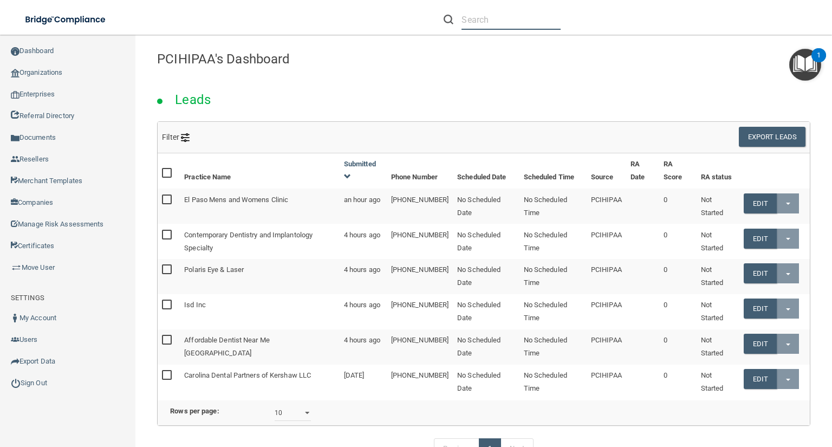
click at [531, 17] on input "text" at bounding box center [510, 20] width 99 height 20
paste input "Aesthetica Contemporary Dentistry"
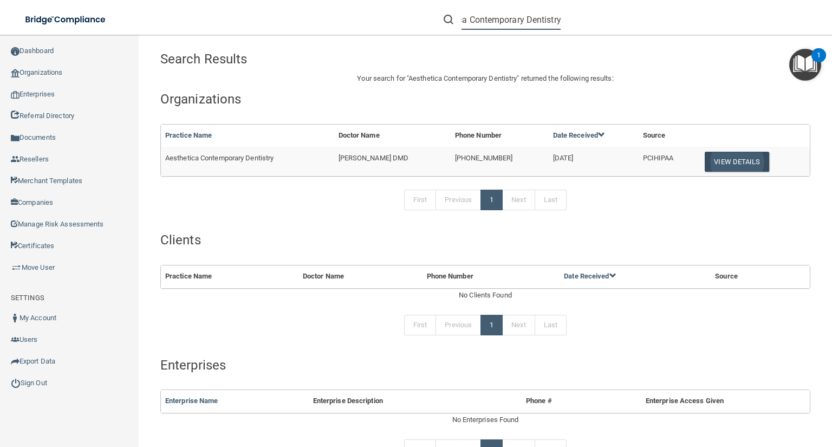
type input "Aesthetica Contemporary Dentistry"
click at [707, 161] on button "View Details" at bounding box center [736, 162] width 64 height 20
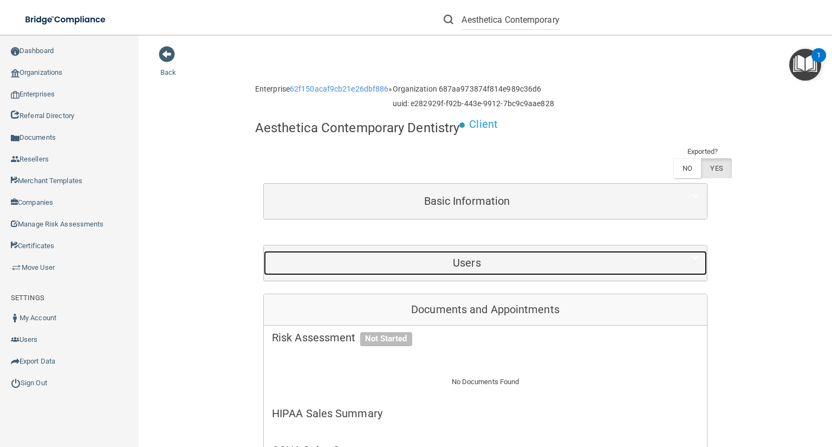
click at [443, 269] on div "Users" at bounding box center [467, 263] width 406 height 24
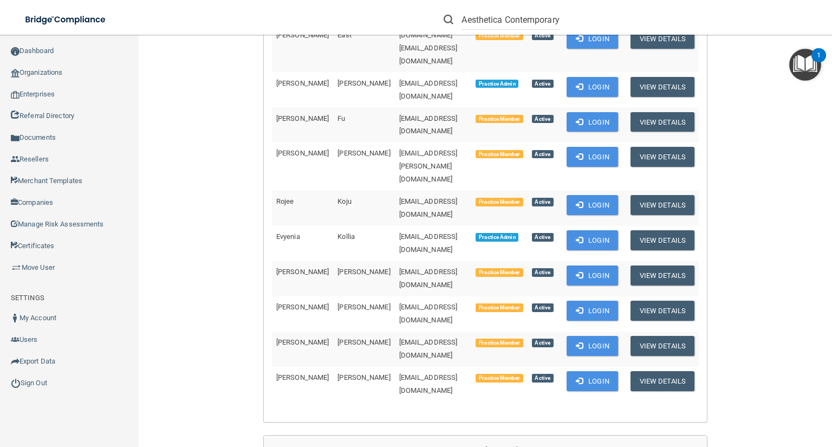
scroll to position [303, 0]
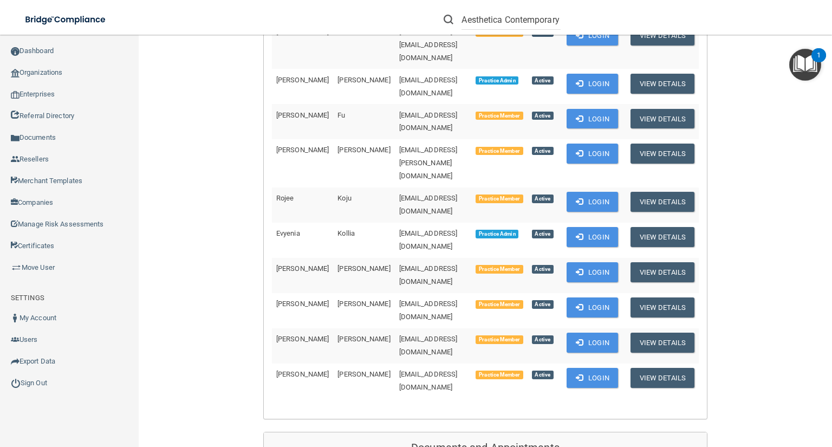
click at [416, 229] on span "[EMAIL_ADDRESS][DOMAIN_NAME]" at bounding box center [428, 239] width 58 height 21
copy td "[EMAIL_ADDRESS][DOMAIN_NAME]"
click at [583, 233] on span at bounding box center [578, 236] width 7 height 7
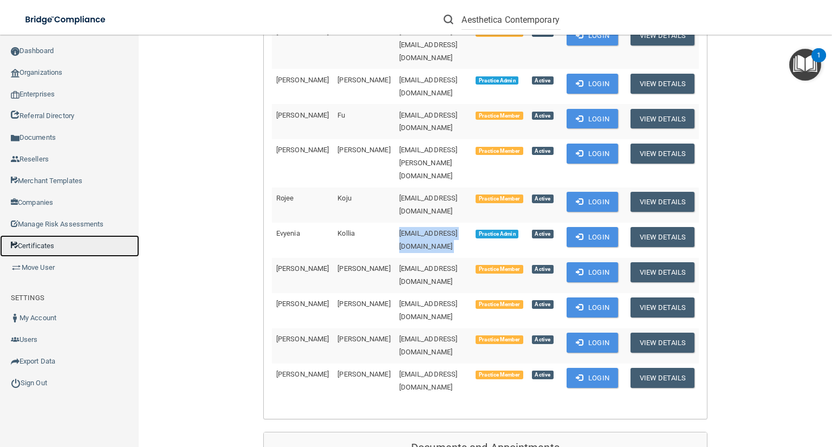
click at [69, 251] on link "Certificates" at bounding box center [69, 246] width 139 height 22
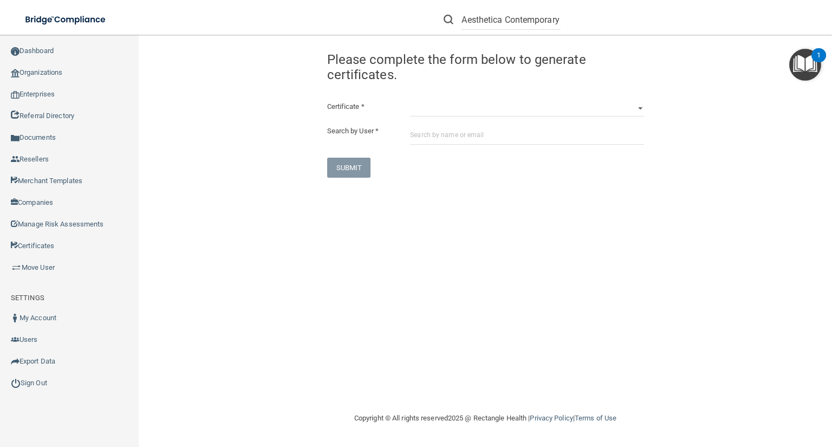
click at [424, 118] on div "Certificate * HIPAA Officer Certification Training OSHA Bloodborne Pathogens OS…" at bounding box center [485, 138] width 317 height 77
click at [424, 108] on select "HIPAA Officer Certification Training OSHA Bloodborne Pathogens OSHA COVID-19 Pr…" at bounding box center [526, 108] width 233 height 16
select select "0"
click at [410, 100] on select "HIPAA Officer Certification Training OSHA Bloodborne Pathogens OSHA COVID-19 Pr…" at bounding box center [526, 108] width 233 height 16
click at [450, 136] on input "text" at bounding box center [526, 135] width 233 height 20
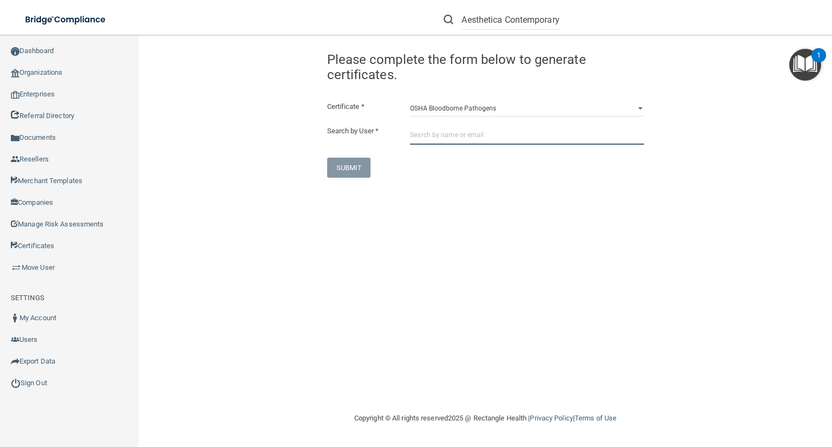
paste input "[EMAIL_ADDRESS][DOMAIN_NAME]"
click at [461, 136] on input "[EMAIL_ADDRESS][DOMAIN_NAME]" at bounding box center [526, 135] width 233 height 20
click at [466, 139] on input "[EMAIL_ADDRESS][DOMAIN_NAME]" at bounding box center [526, 135] width 233 height 20
click at [505, 133] on input "[EMAIL_ADDRESS][DOMAIN_NAME]" at bounding box center [526, 135] width 233 height 20
click at [485, 137] on input "[EMAIL_ADDRESS][DOMAIN_NAME]" at bounding box center [526, 135] width 233 height 20
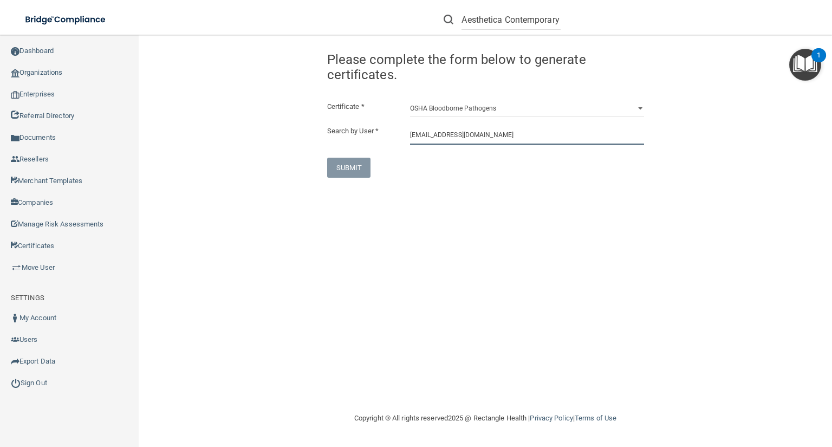
click at [444, 132] on input "[EMAIL_ADDRESS][DOMAIN_NAME]" at bounding box center [526, 135] width 233 height 20
type input "[EMAIL_ADDRESS][DOMAIN_NAME]"
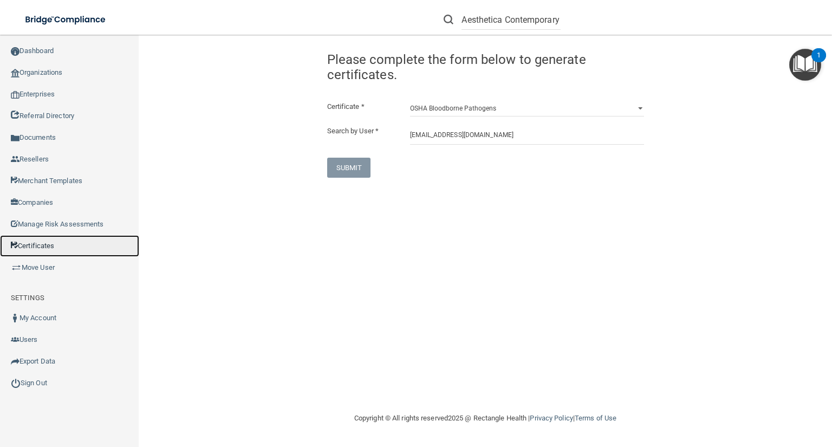
click at [89, 245] on link "Certificates" at bounding box center [69, 246] width 139 height 22
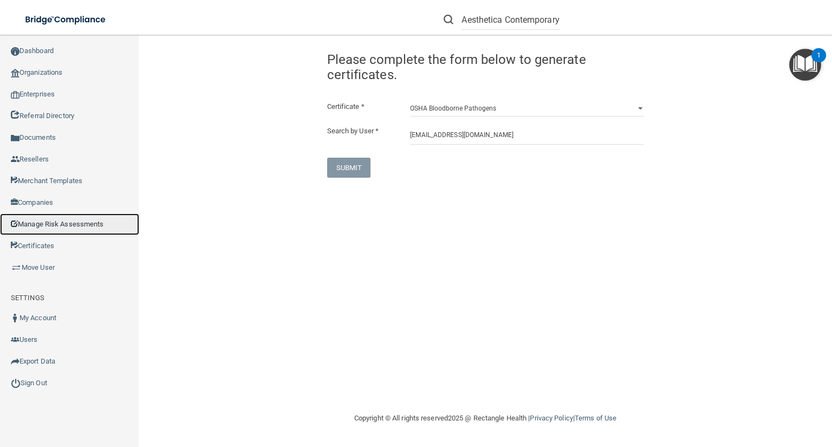
click at [66, 228] on link "Manage Risk Assessments" at bounding box center [69, 224] width 139 height 22
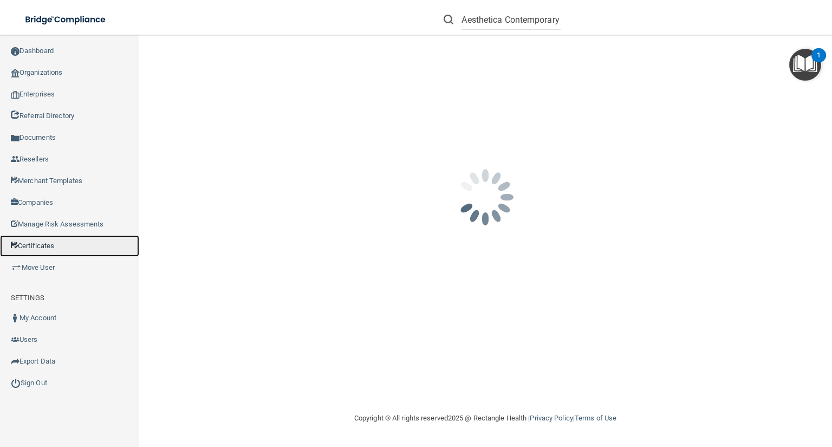
click at [65, 244] on link "Certificates" at bounding box center [69, 246] width 139 height 22
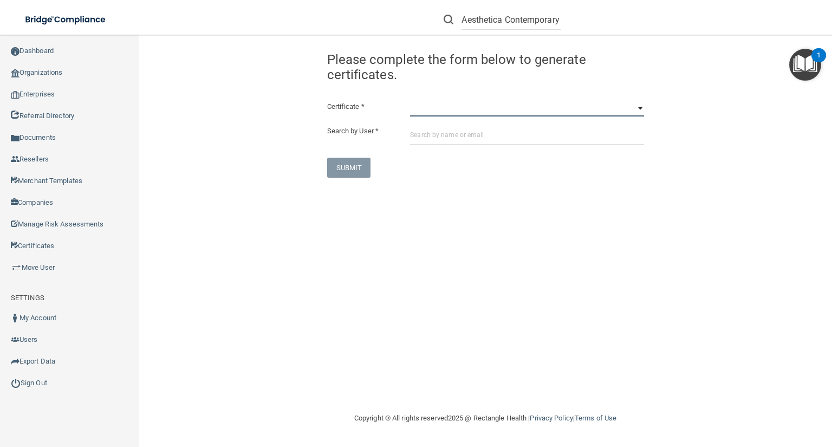
click at [459, 109] on select "HIPAA Officer Certification Training OSHA Bloodborne Pathogens OSHA COVID-19 Pr…" at bounding box center [526, 108] width 233 height 16
select select "0"
click at [410, 100] on select "HIPAA Officer Certification Training OSHA Bloodborne Pathogens OSHA COVID-19 Pr…" at bounding box center [526, 108] width 233 height 16
click at [468, 133] on input "text" at bounding box center [526, 135] width 233 height 20
paste input "[EMAIL_ADDRESS][DOMAIN_NAME]"
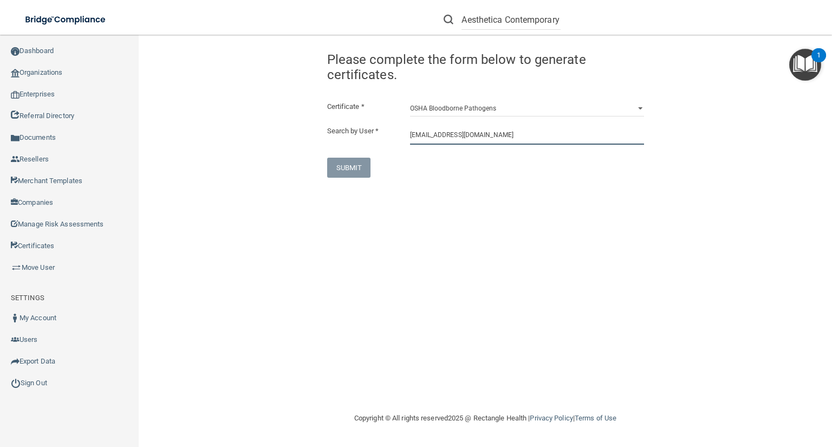
click at [490, 139] on input "[EMAIL_ADDRESS][DOMAIN_NAME]" at bounding box center [526, 135] width 233 height 20
click at [460, 136] on input "[EMAIL_ADDRESS][DOMAIN_NAME]" at bounding box center [526, 135] width 233 height 20
click at [498, 138] on input "[EMAIL_ADDRESS][DOMAIN_NAME]" at bounding box center [526, 135] width 233 height 20
click at [457, 134] on input "[EMAIL_ADDRESS][DOMAIN_NAME]" at bounding box center [526, 135] width 233 height 20
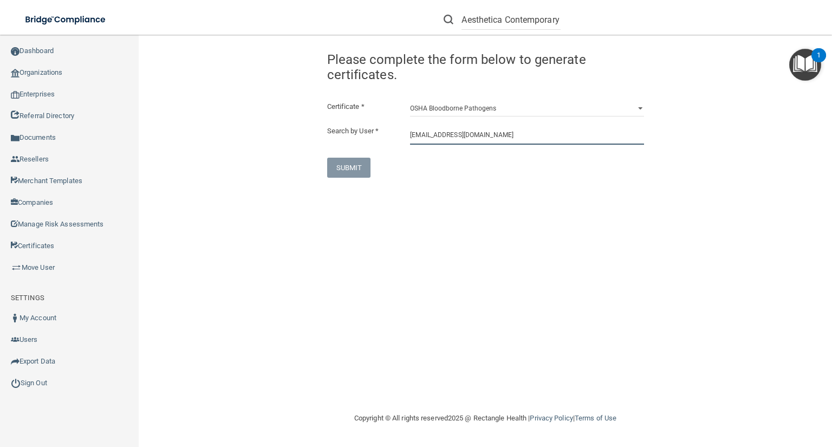
type input "[EMAIL_ADDRESS][DOMAIN_NAME]"
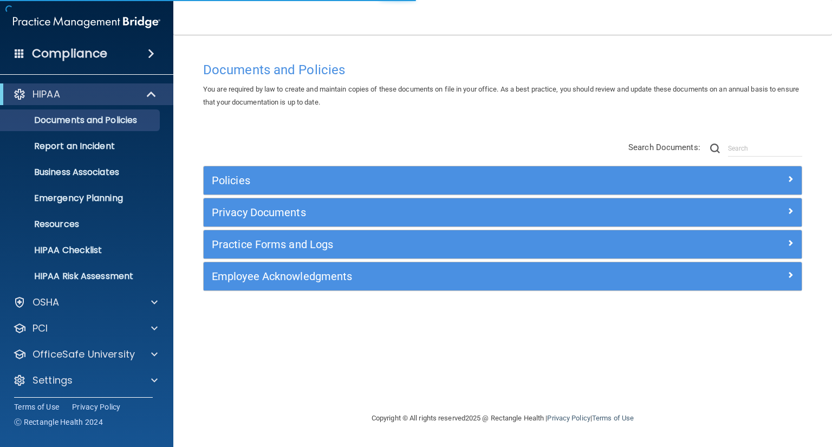
scroll to position [2, 0]
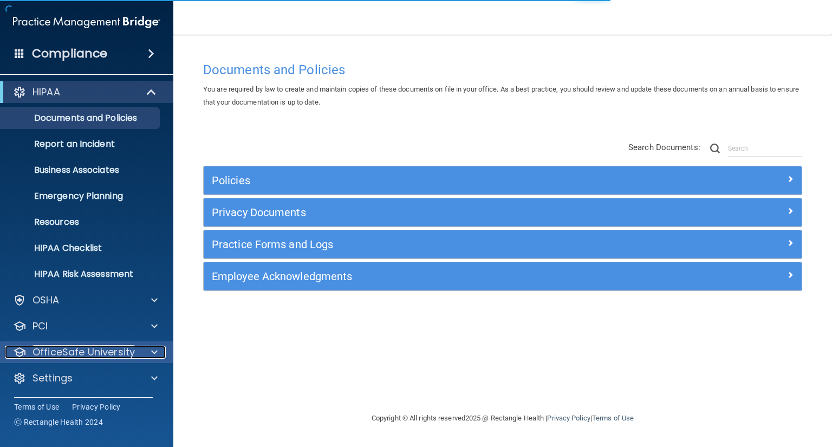
click at [114, 351] on p "OfficeSafe University" at bounding box center [83, 351] width 102 height 13
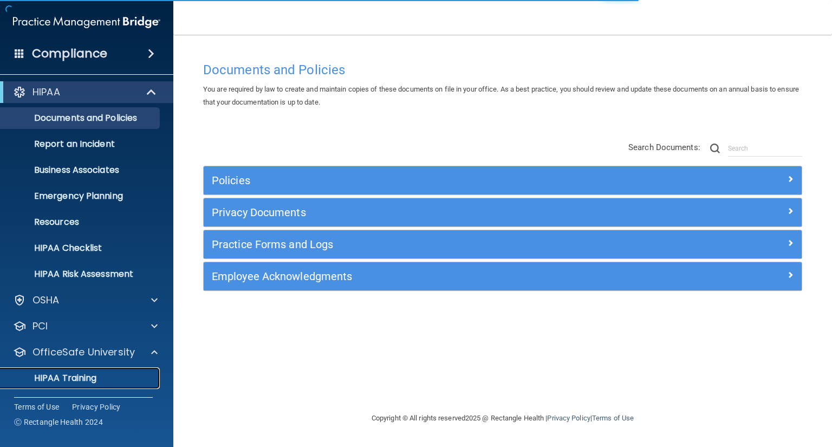
click at [115, 377] on div "HIPAA Training" at bounding box center [81, 377] width 148 height 11
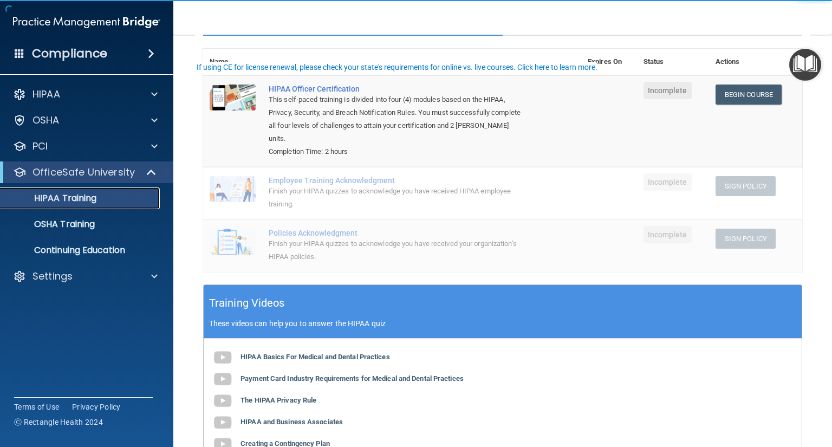
scroll to position [43, 0]
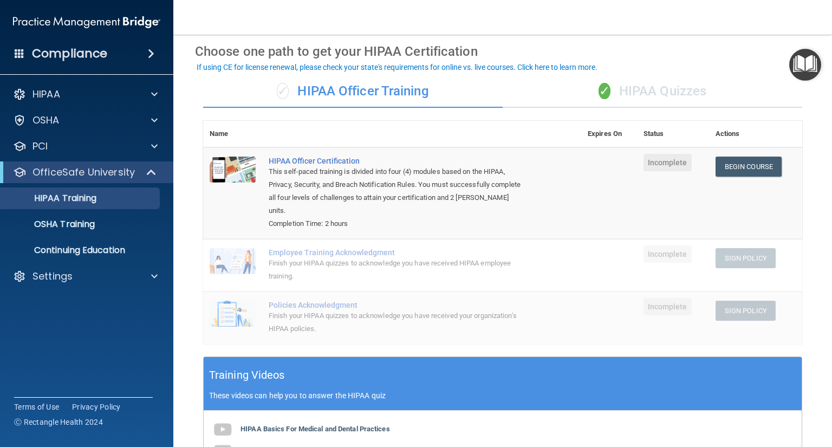
click at [622, 84] on div "✓ HIPAA Quizzes" at bounding box center [651, 91] width 299 height 32
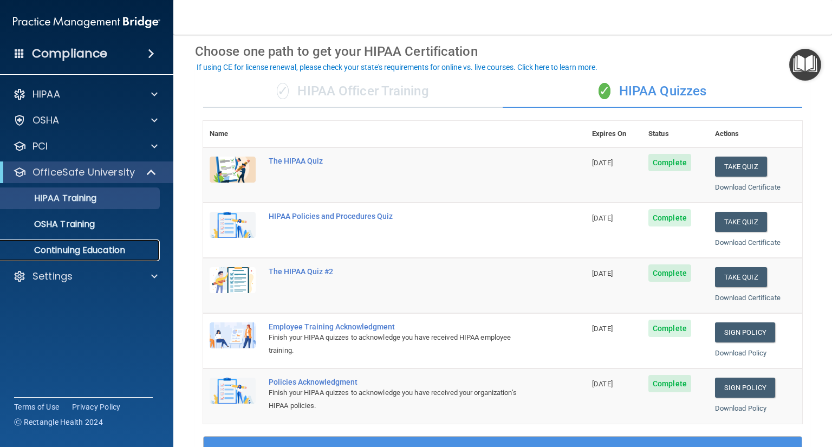
click at [115, 247] on p "Continuing Education" at bounding box center [81, 250] width 148 height 11
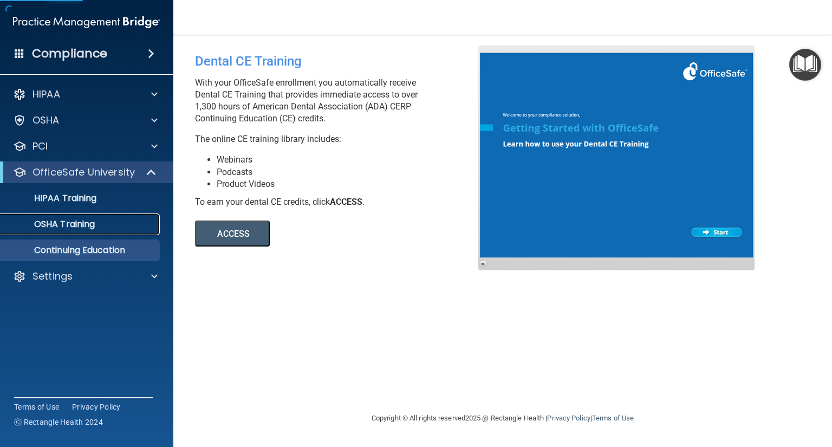
click at [111, 224] on div "OSHA Training" at bounding box center [81, 224] width 148 height 11
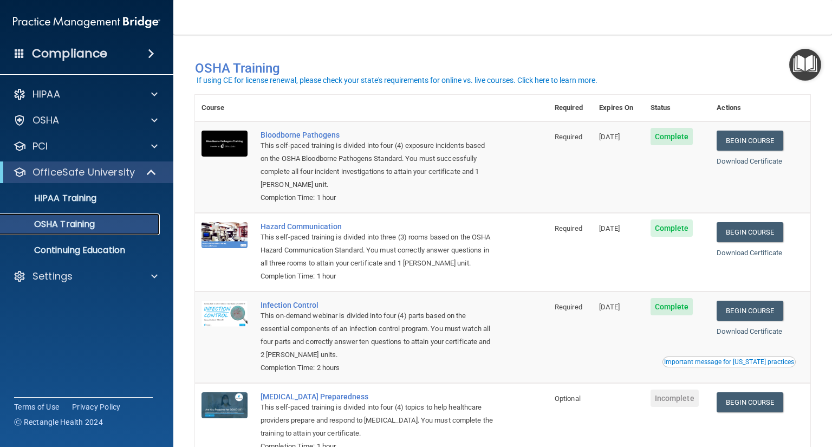
scroll to position [43, 0]
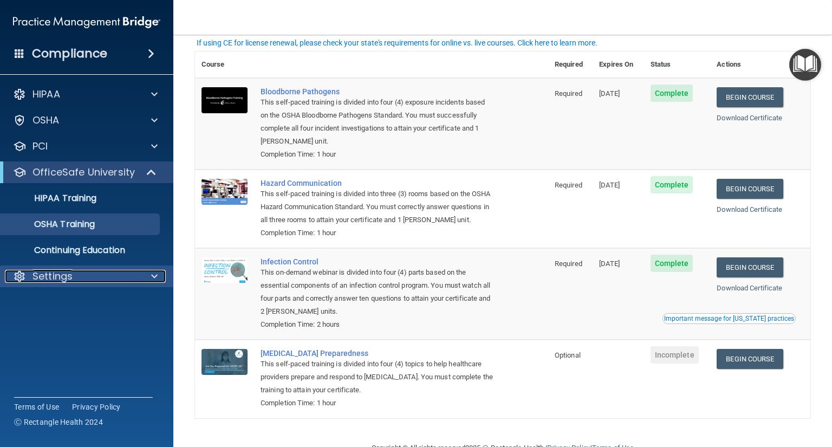
click at [69, 276] on p "Settings" at bounding box center [52, 276] width 40 height 13
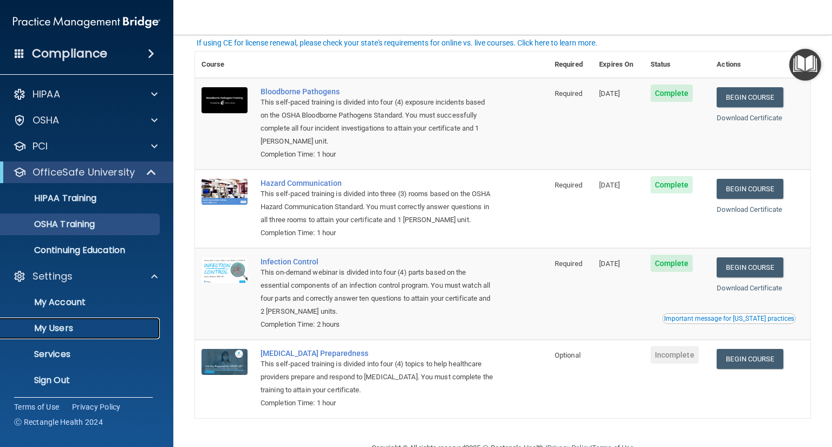
click at [87, 319] on link "My Users" at bounding box center [74, 328] width 171 height 22
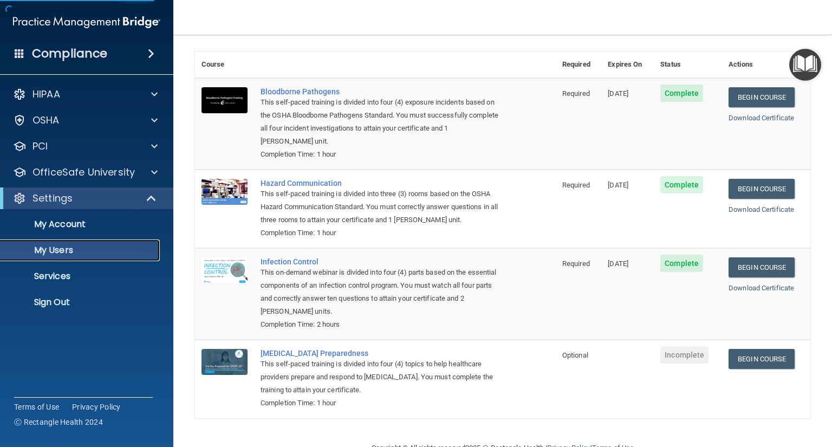
select select "20"
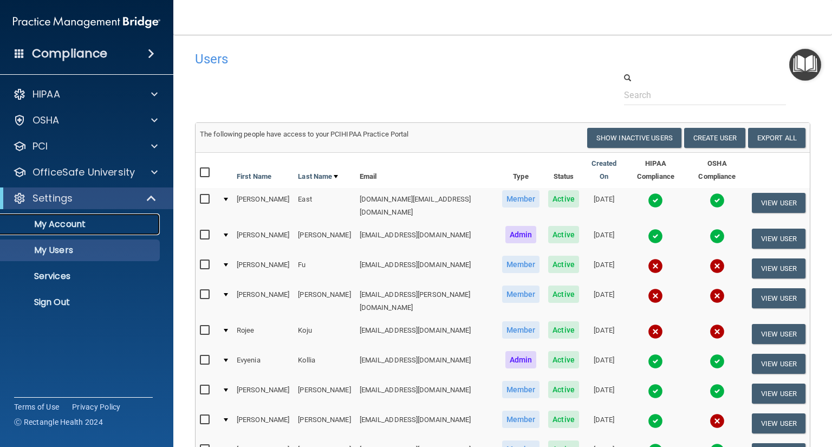
click at [83, 225] on p "My Account" at bounding box center [81, 224] width 148 height 11
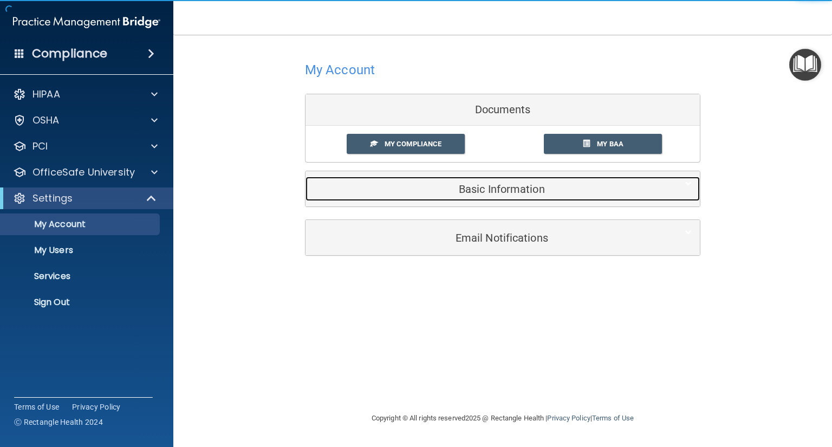
click at [465, 181] on div "Basic Information" at bounding box center [485, 188] width 361 height 24
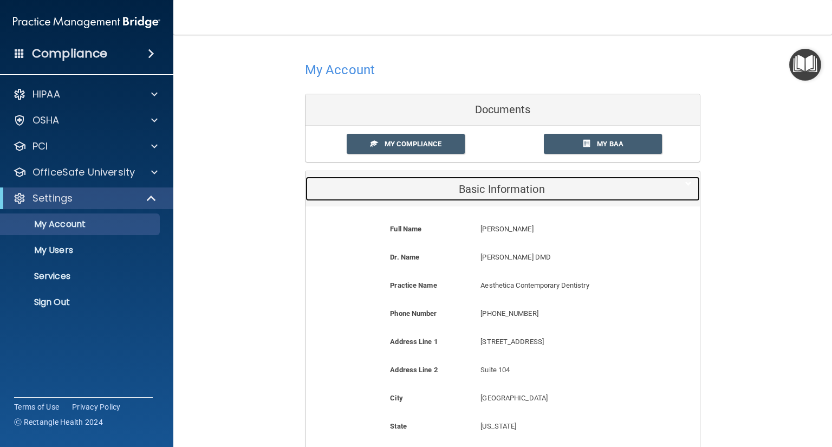
scroll to position [87, 0]
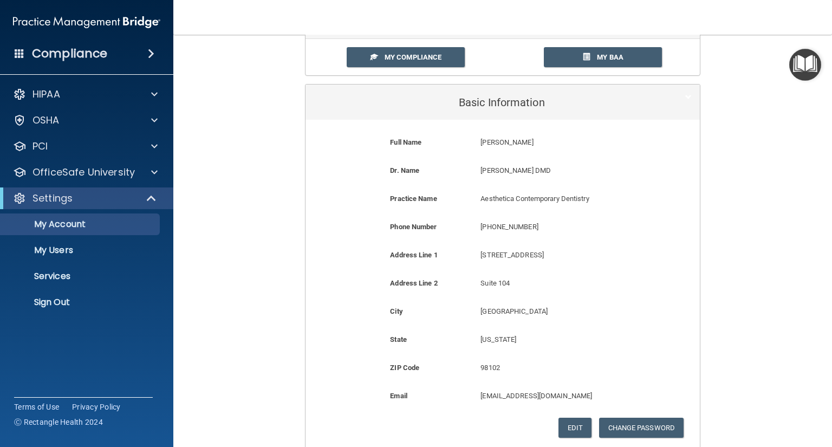
click at [527, 396] on p "[EMAIL_ADDRESS][DOMAIN_NAME]" at bounding box center [562, 395] width 165 height 13
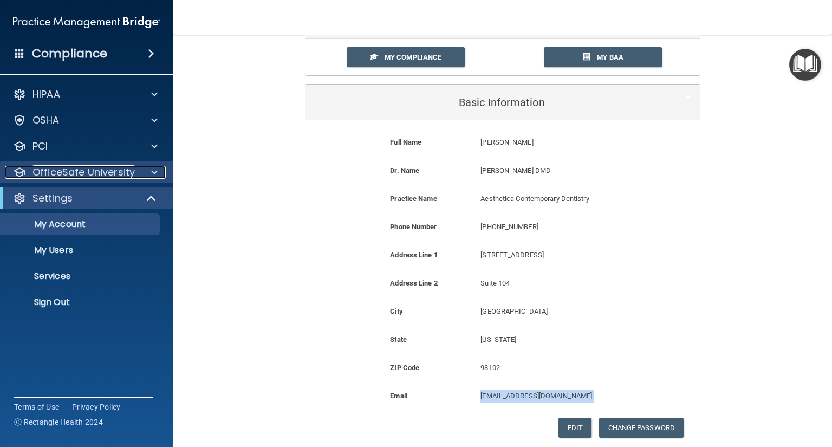
click at [80, 173] on p "OfficeSafe University" at bounding box center [83, 172] width 102 height 13
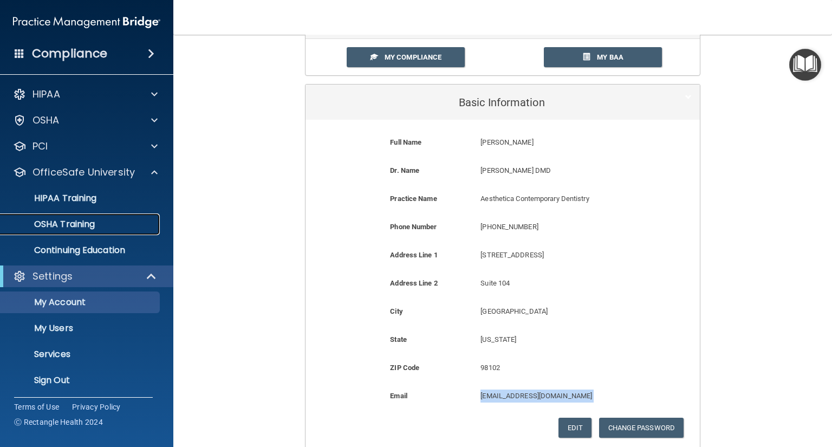
click at [80, 221] on p "OSHA Training" at bounding box center [51, 224] width 88 height 11
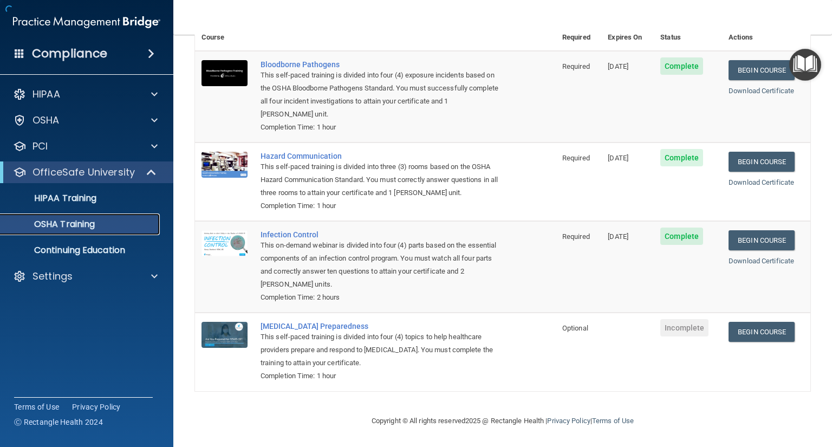
scroll to position [72, 0]
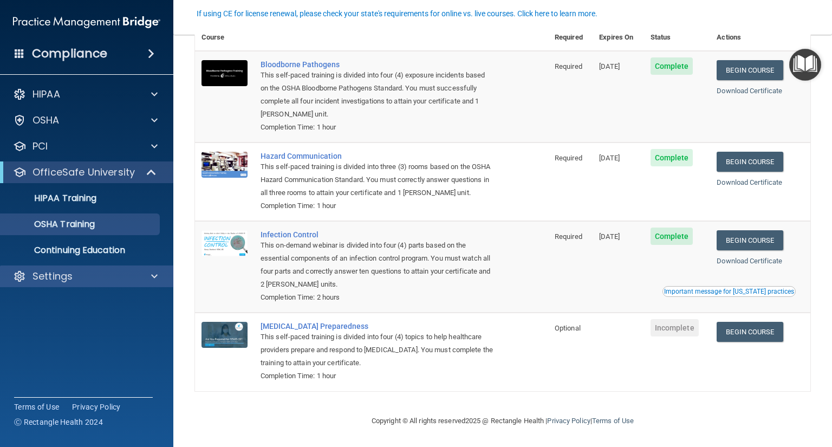
click at [71, 284] on div "Settings" at bounding box center [87, 276] width 174 height 22
click at [98, 284] on div "Settings" at bounding box center [87, 276] width 174 height 22
click at [171, 272] on div "Settings" at bounding box center [87, 276] width 174 height 22
click at [158, 279] on div at bounding box center [152, 276] width 27 height 13
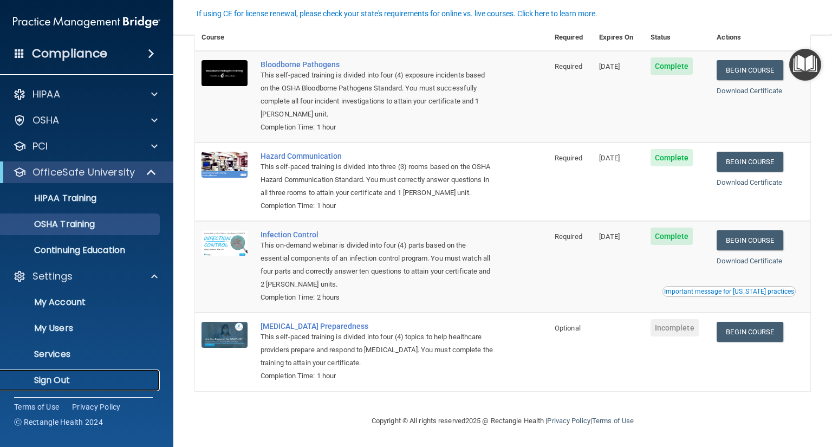
click at [67, 379] on p "Sign Out" at bounding box center [81, 380] width 148 height 11
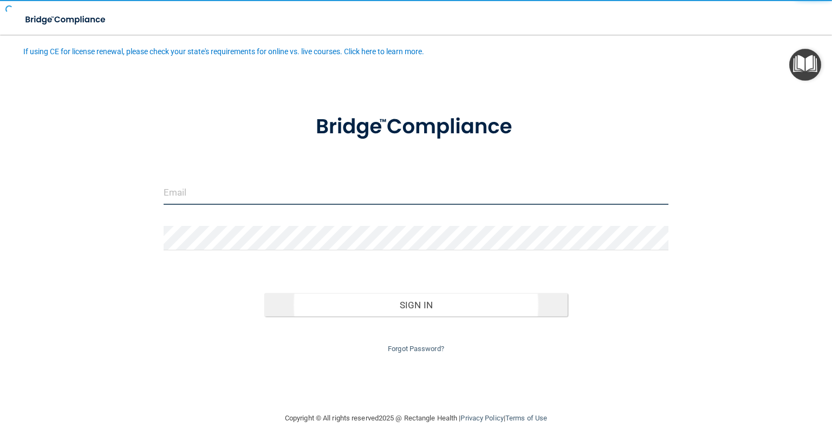
type input "avan@rectanglehealth.com"
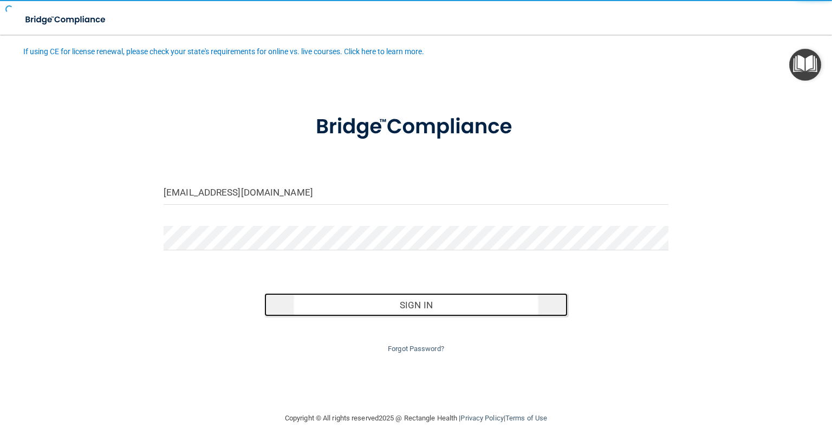
click at [398, 314] on button "Sign In" at bounding box center [415, 305] width 303 height 24
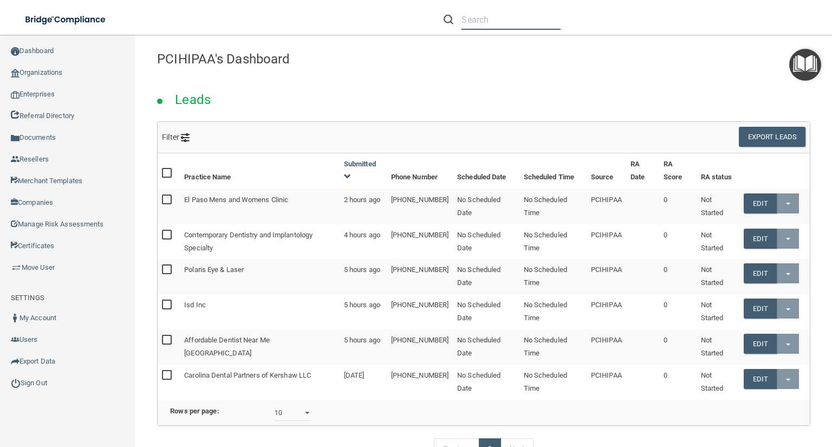
drag, startPoint x: 491, startPoint y: 27, endPoint x: 482, endPoint y: 28, distance: 8.2
click at [491, 27] on input "text" at bounding box center [510, 20] width 99 height 20
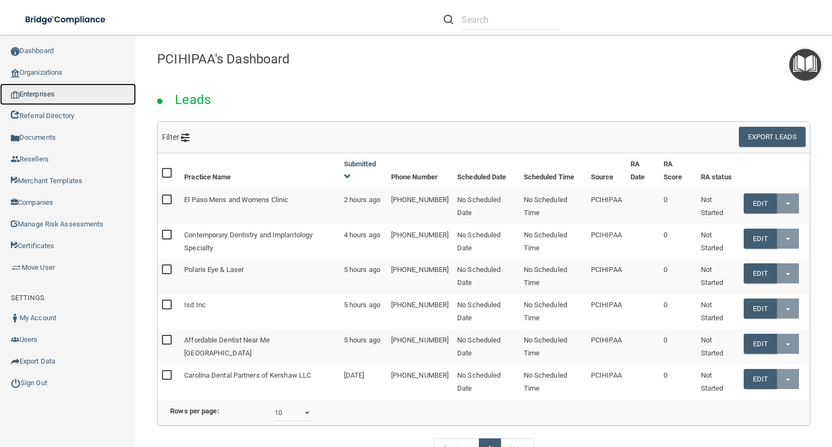
click at [47, 96] on link "Enterprises" at bounding box center [68, 94] width 136 height 22
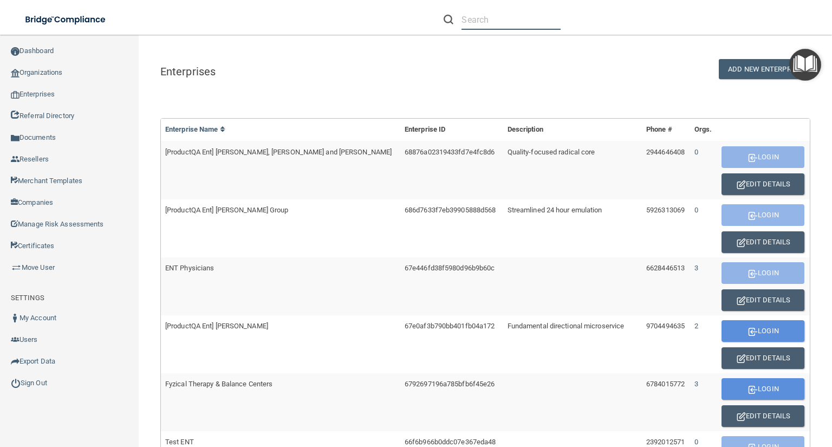
click at [486, 16] on input "text" at bounding box center [510, 20] width 99 height 20
paste input "TKorchari@imagendentalpartners.com"
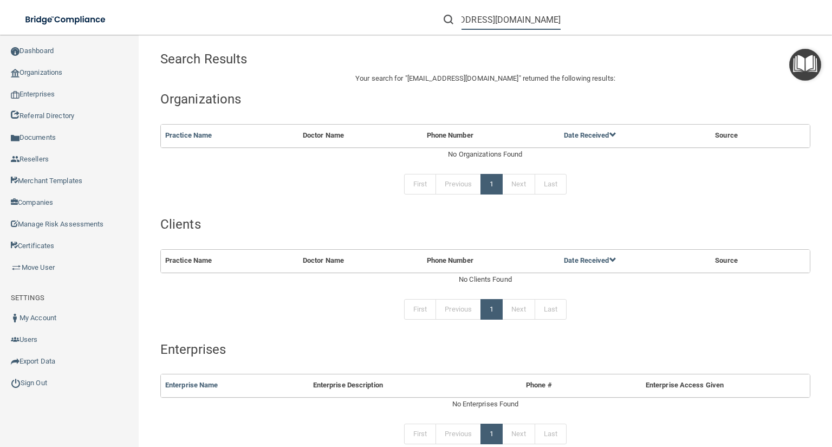
click at [472, 28] on input "TKorchari@imagendentalpartners.com" at bounding box center [510, 20] width 99 height 20
drag, startPoint x: 481, startPoint y: 24, endPoint x: 327, endPoint y: 2, distance: 155.8
click at [327, 0] on div "Toggle navigation TKorchari@imagendentalpartners.com Evyenia Kollia evyeniakoll…" at bounding box center [416, 0] width 832 height 0
click at [525, 17] on input "TKorchari@imagendentalpartners.com" at bounding box center [510, 20] width 99 height 20
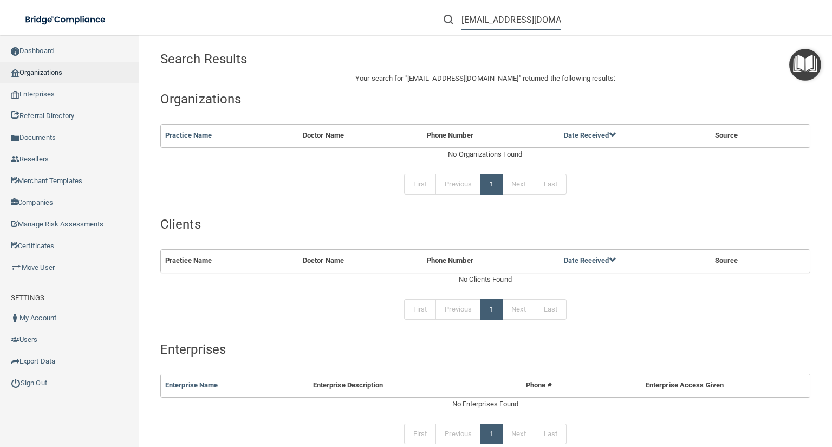
type input "TKorchari@imagendentalpartners.com"
click at [74, 72] on link "Organizations" at bounding box center [69, 73] width 139 height 22
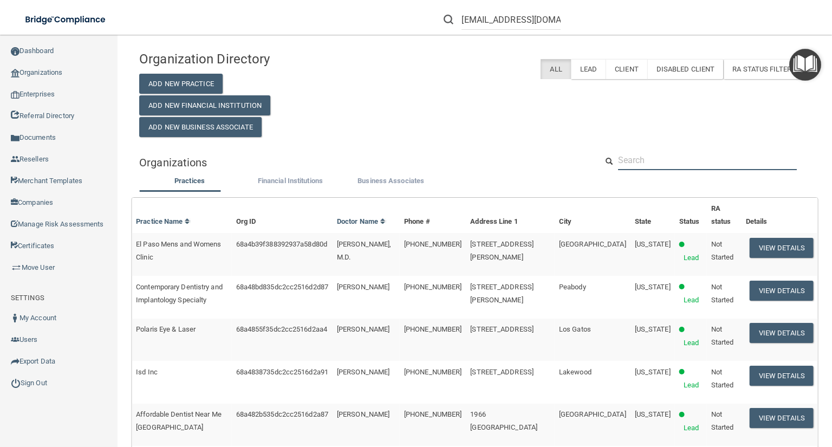
click at [707, 162] on input "text" at bounding box center [707, 160] width 179 height 20
paste input "TKorchari@imagendentalpartners.com"
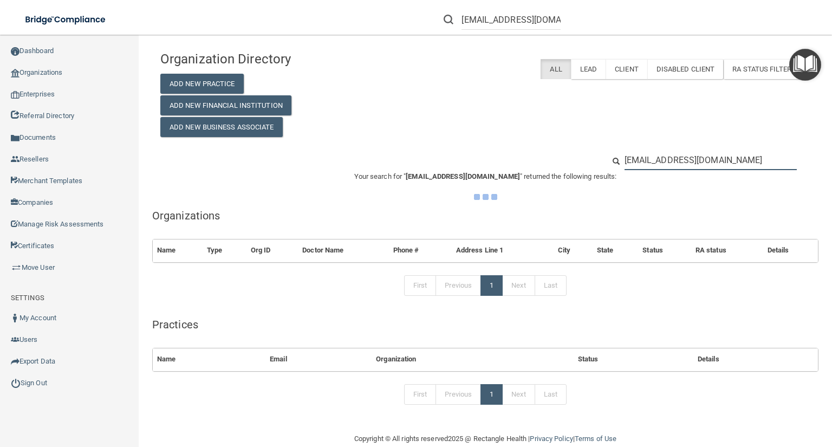
type input "TKorchari@imagendentalpartners.com"
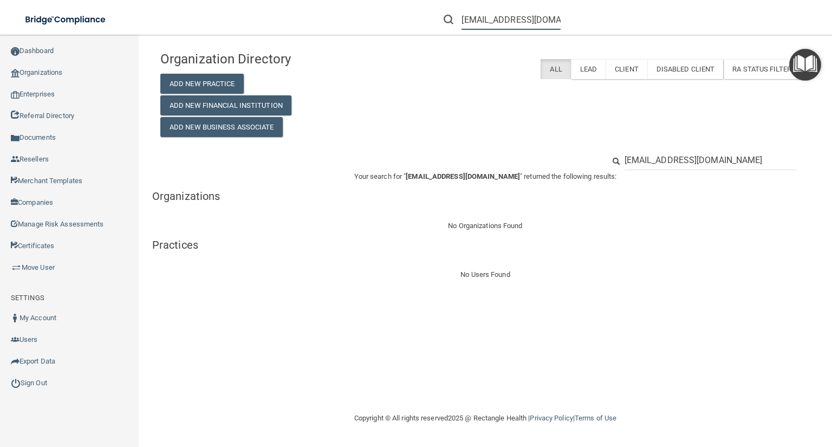
click at [481, 24] on input "[EMAIL_ADDRESS][DOMAIN_NAME]" at bounding box center [510, 20] width 99 height 20
drag, startPoint x: 470, startPoint y: 18, endPoint x: 444, endPoint y: 19, distance: 26.0
click at [444, 19] on div "[EMAIL_ADDRESS][DOMAIN_NAME]" at bounding box center [501, 20] width 117 height 20
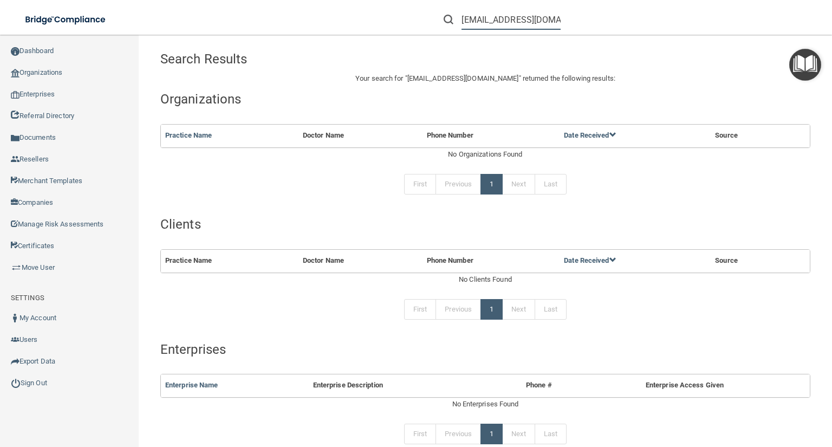
click at [483, 18] on input "[EMAIL_ADDRESS][DOMAIN_NAME]" at bounding box center [510, 20] width 99 height 20
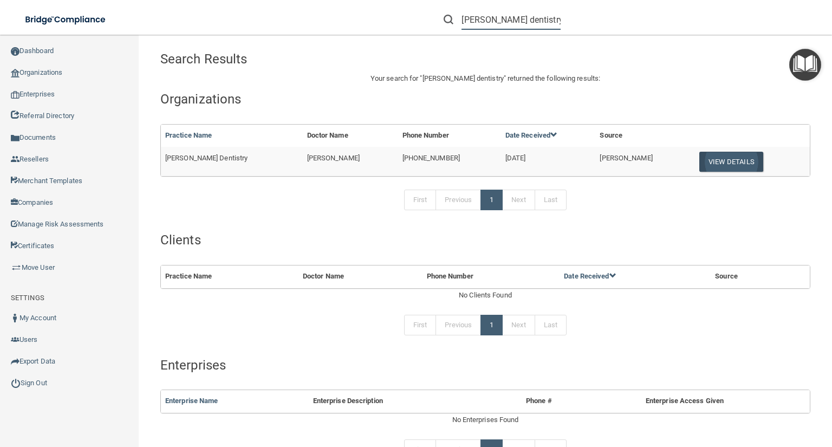
type input "fiedler dentistry"
click at [699, 160] on button "View Details" at bounding box center [731, 162] width 64 height 20
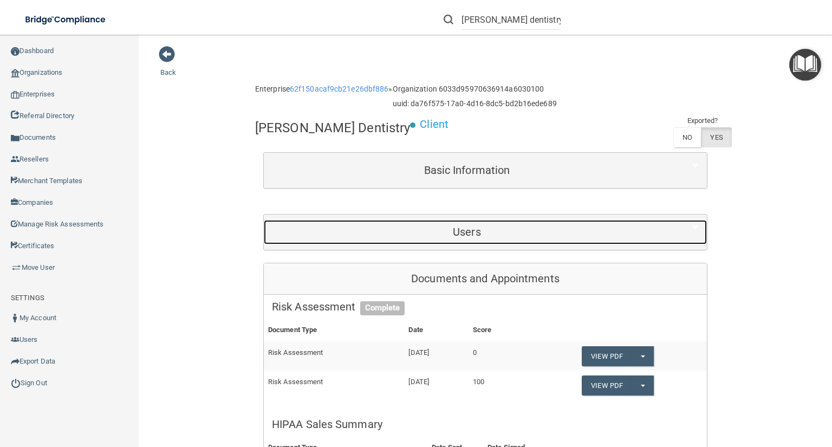
click at [551, 226] on h5 "Users" at bounding box center [467, 232] width 390 height 12
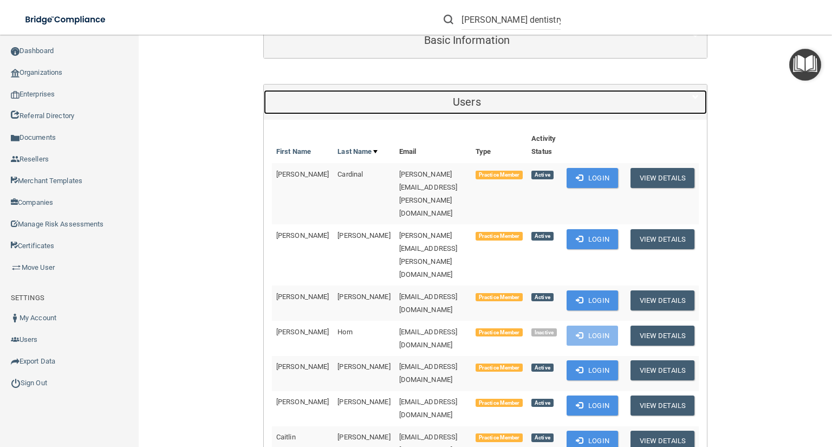
scroll to position [43, 0]
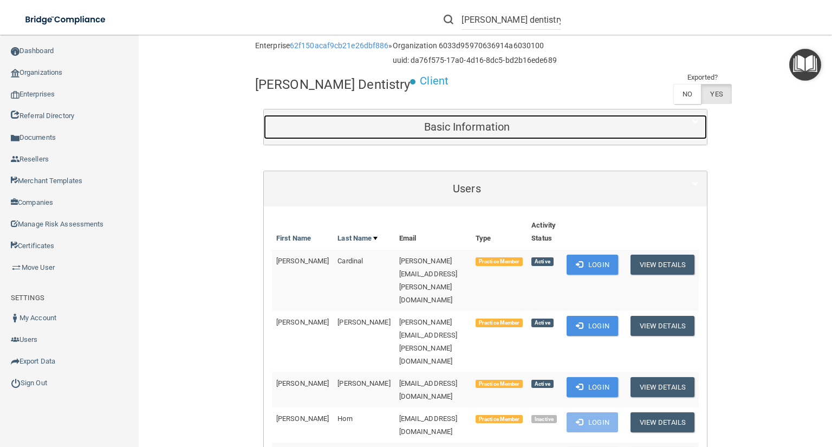
click at [491, 121] on h5 "Basic Information" at bounding box center [467, 127] width 390 height 12
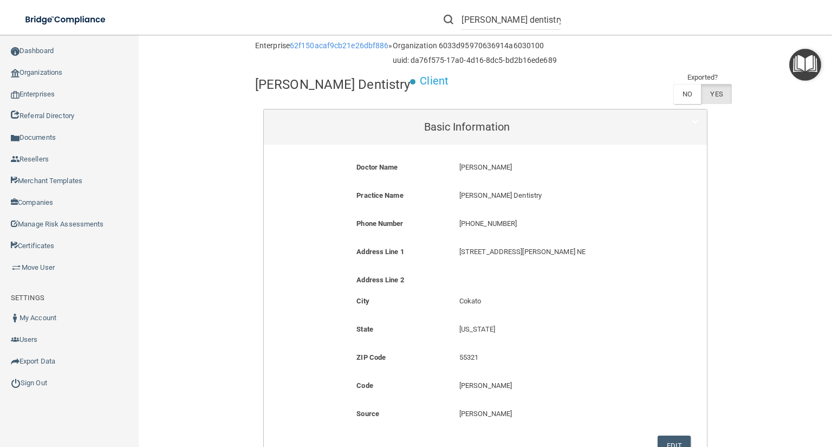
click at [473, 225] on p "(320) 286-2712" at bounding box center [553, 223] width 189 height 13
copy form "(320) 286-2712"
click at [476, 97] on div "Fiedler Dentistry Client Exported? NO YES" at bounding box center [485, 89] width 460 height 37
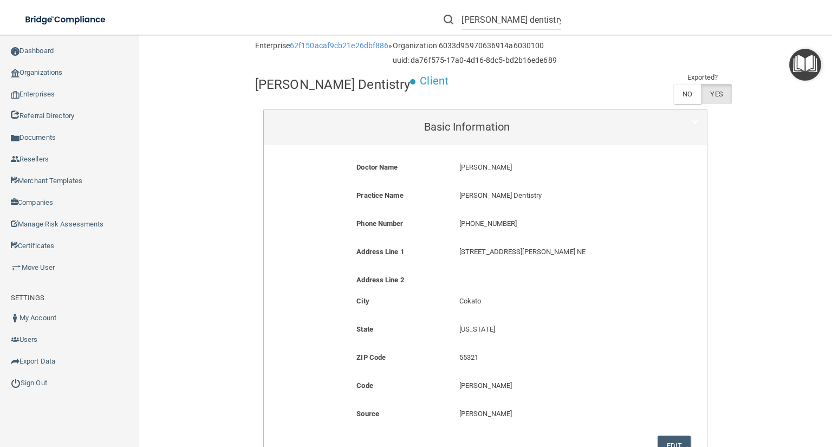
click at [316, 83] on h4 "[PERSON_NAME] Dentistry" at bounding box center [332, 84] width 155 height 14
copy div "[PERSON_NAME] Dentistry"
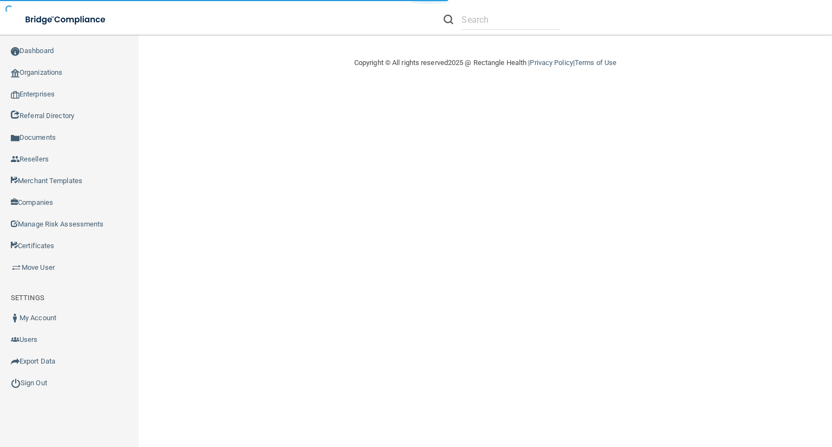
click at [488, 32] on li at bounding box center [501, 19] width 133 height 39
click at [488, 27] on input "text" at bounding box center [510, 20] width 99 height 20
paste input "[PERSON_NAME] Dentistry"
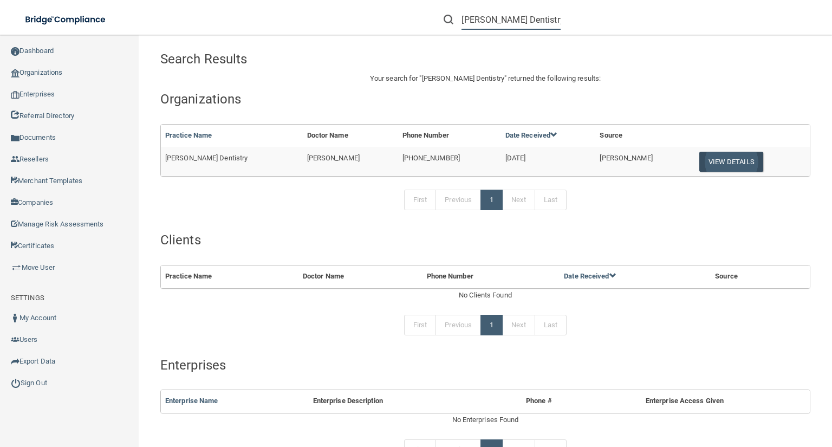
type input "[PERSON_NAME] Dentistry"
click at [711, 169] on button "View Details" at bounding box center [731, 162] width 64 height 20
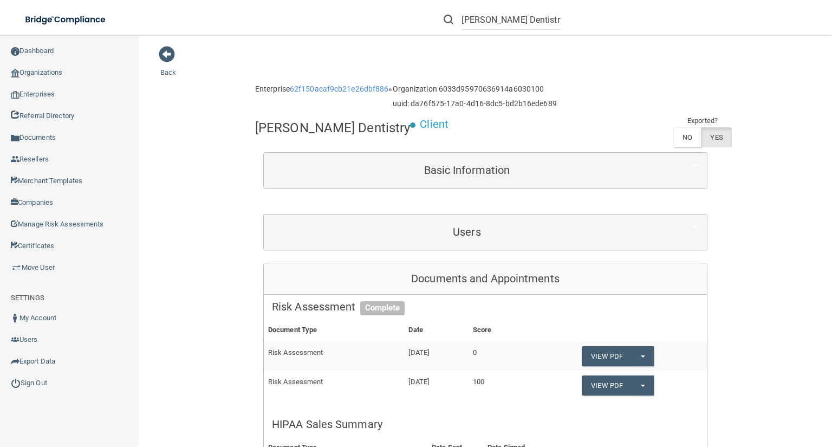
click at [561, 215] on div "Users" at bounding box center [485, 231] width 443 height 35
click at [561, 217] on div "Users" at bounding box center [485, 231] width 443 height 35
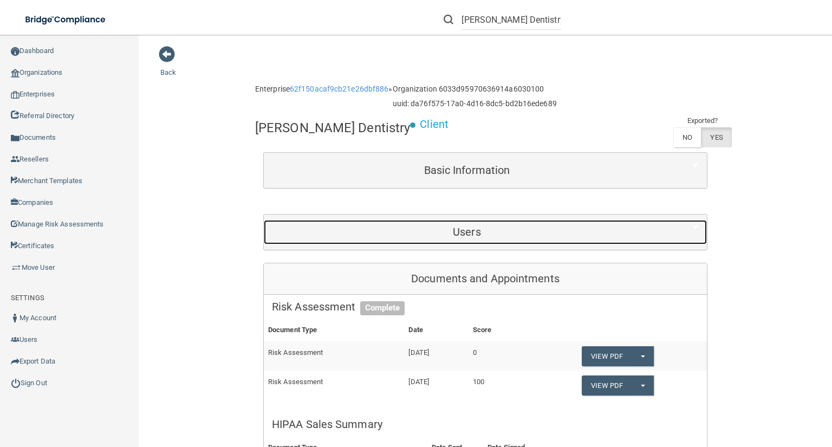
click at [561, 227] on h5 "Users" at bounding box center [467, 232] width 390 height 12
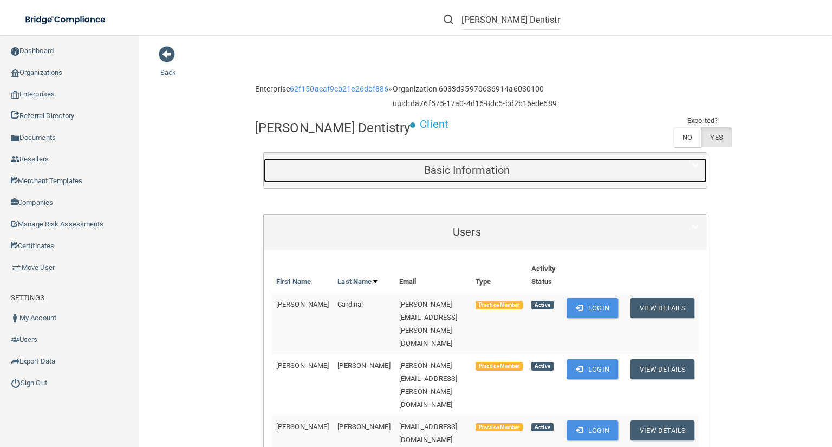
click at [513, 178] on div "Basic Information" at bounding box center [467, 170] width 406 height 24
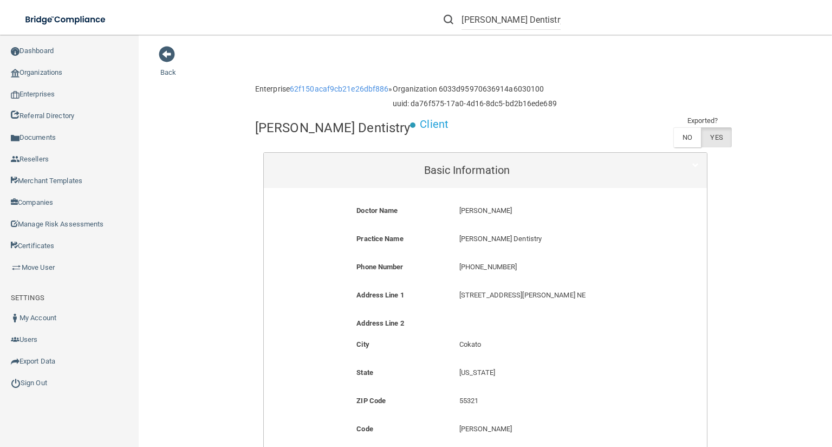
click at [468, 274] on div "[PHONE_NUMBER] [PHONE_NUMBER]" at bounding box center [553, 270] width 205 height 20
copy form "[PHONE_NUMBER]"
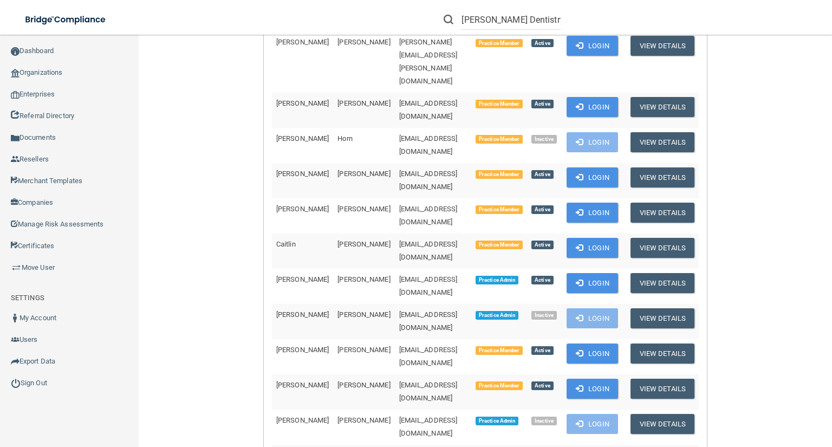
scroll to position [606, 0]
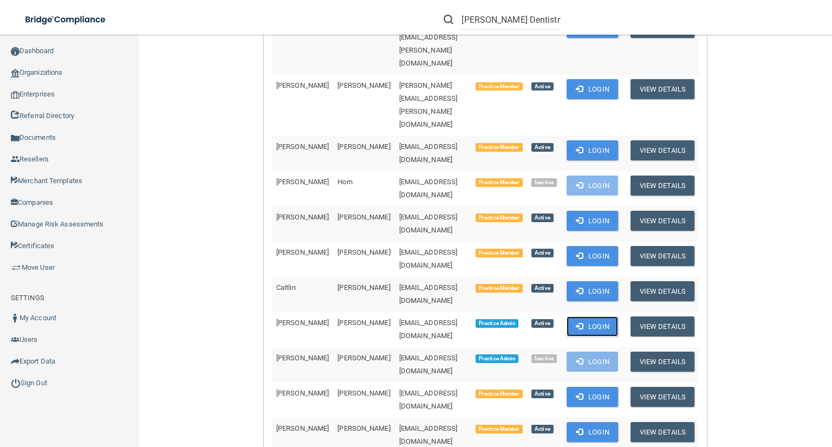
click at [591, 316] on button "Login" at bounding box center [591, 326] width 51 height 20
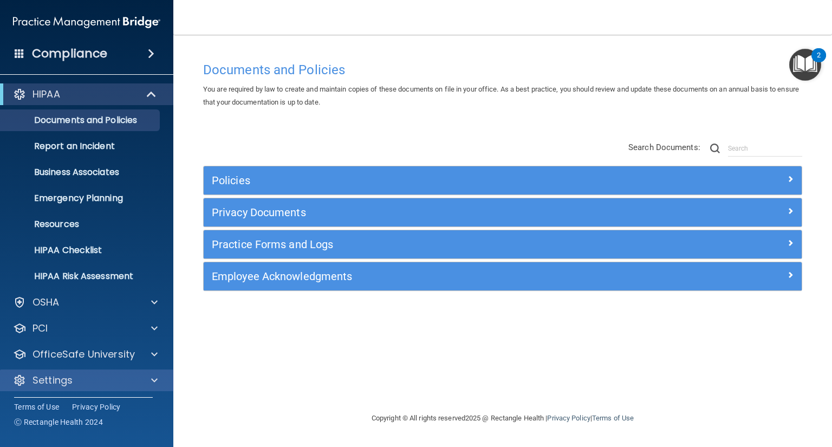
scroll to position [2, 0]
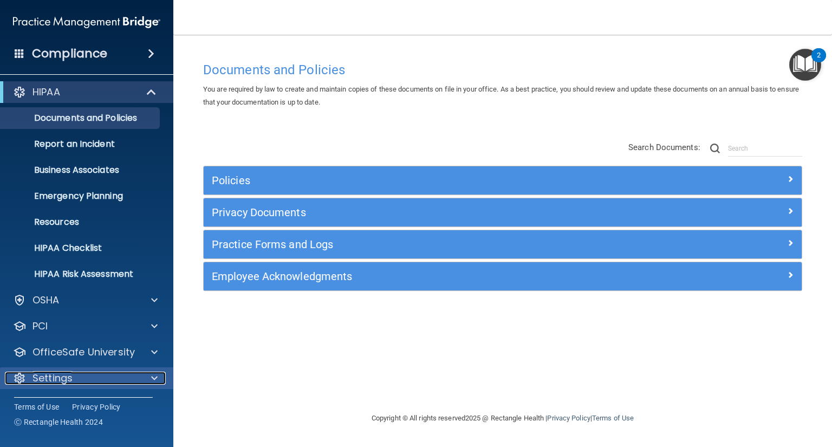
click at [84, 377] on div "Settings" at bounding box center [72, 377] width 134 height 13
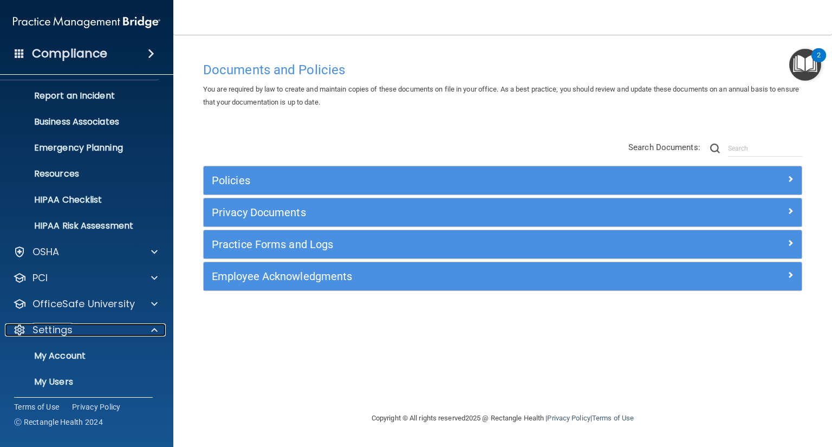
scroll to position [101, 0]
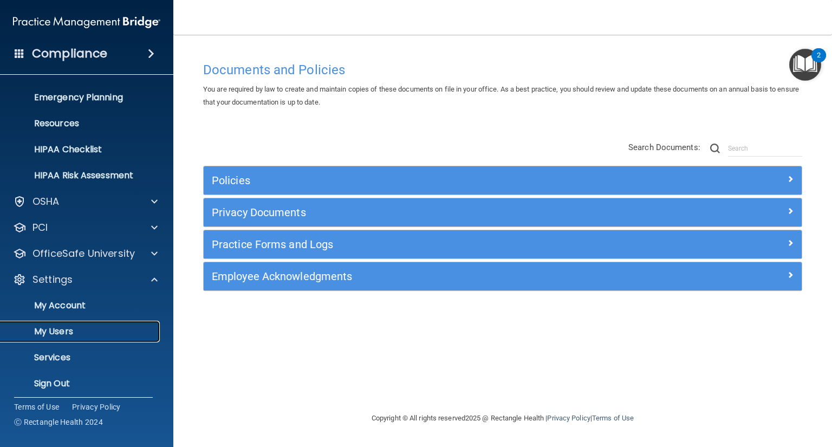
click at [98, 326] on p "My Users" at bounding box center [81, 331] width 148 height 11
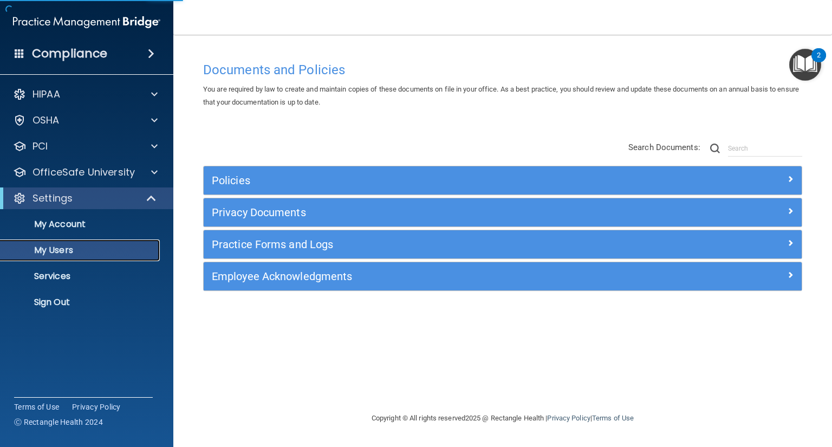
select select "20"
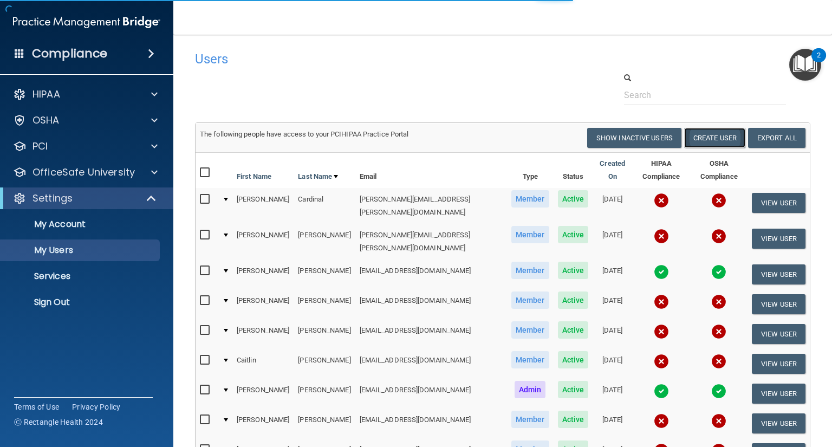
click at [704, 145] on button "Create User" at bounding box center [714, 138] width 61 height 20
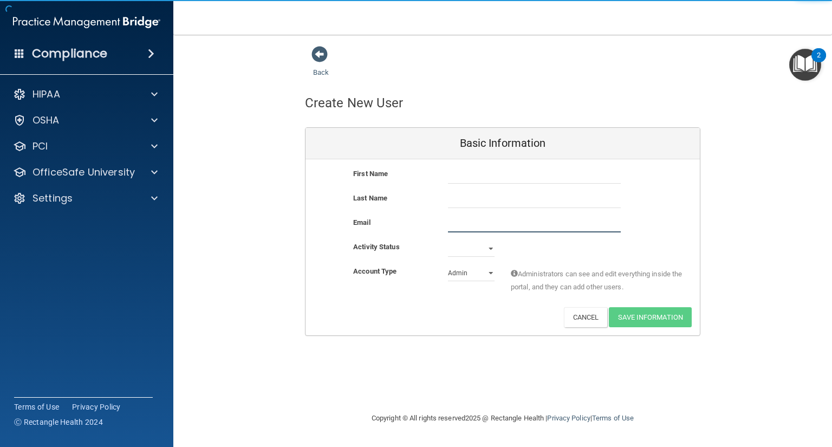
click at [473, 227] on input "email" at bounding box center [534, 224] width 173 height 16
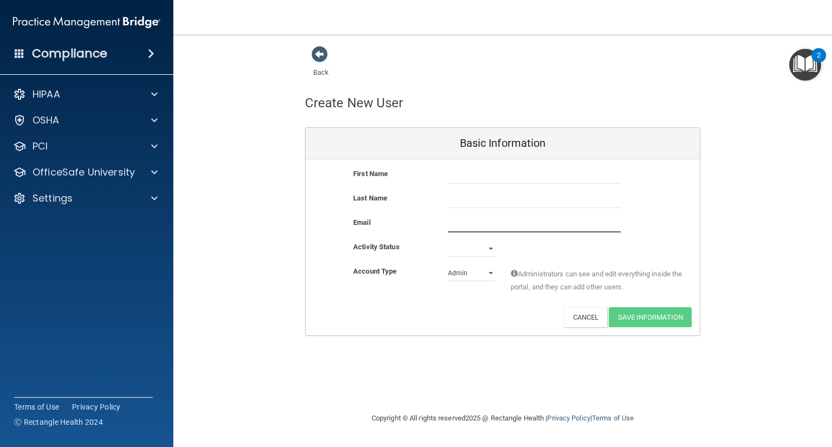
paste input "[EMAIL_ADDRESS][DOMAIN_NAME]"
type input "[EMAIL_ADDRESS][DOMAIN_NAME]"
click at [476, 172] on input "text" at bounding box center [534, 175] width 173 height 16
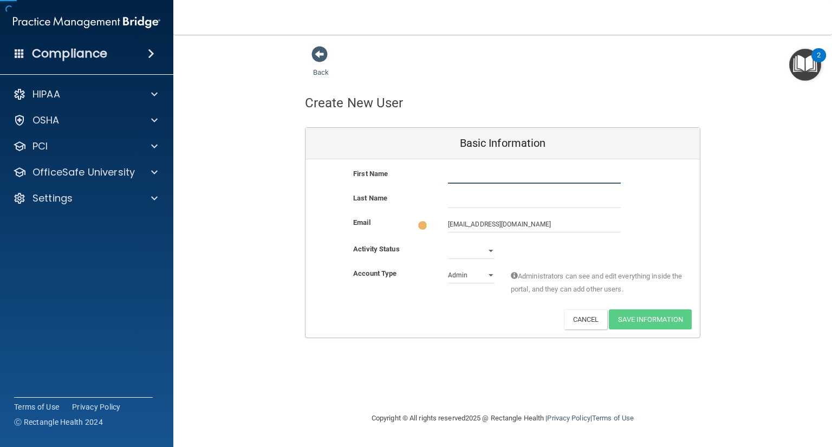
paste input "[PERSON_NAME]"
drag, startPoint x: 501, startPoint y: 174, endPoint x: 468, endPoint y: 173, distance: 33.0
click at [468, 173] on input "[PERSON_NAME]" at bounding box center [534, 175] width 173 height 16
type input "[PERSON_NAME]"
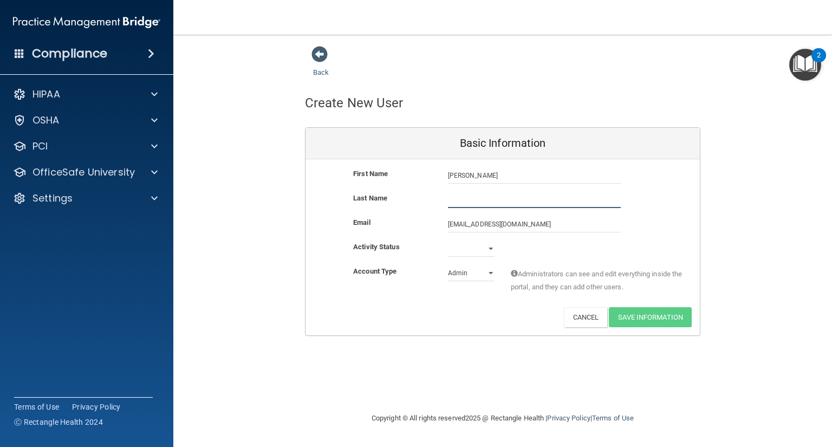
click at [470, 193] on input "text" at bounding box center [534, 200] width 173 height 16
paste input "Korchari"
type input "Korchari"
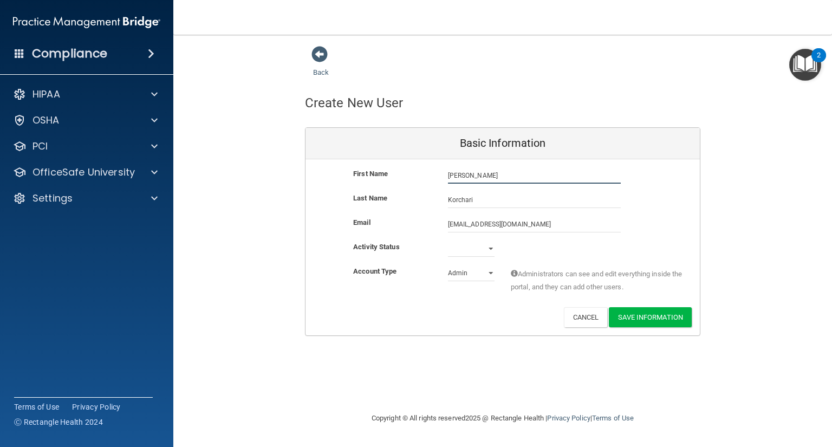
click at [500, 176] on input "[PERSON_NAME]" at bounding box center [534, 175] width 173 height 16
type input "[PERSON_NAME]"
click at [453, 221] on input "[EMAIL_ADDRESS][DOMAIN_NAME]" at bounding box center [534, 224] width 173 height 16
type input "[EMAIL_ADDRESS][DOMAIN_NAME]"
click at [469, 244] on select "Active Inactive" at bounding box center [471, 248] width 47 height 16
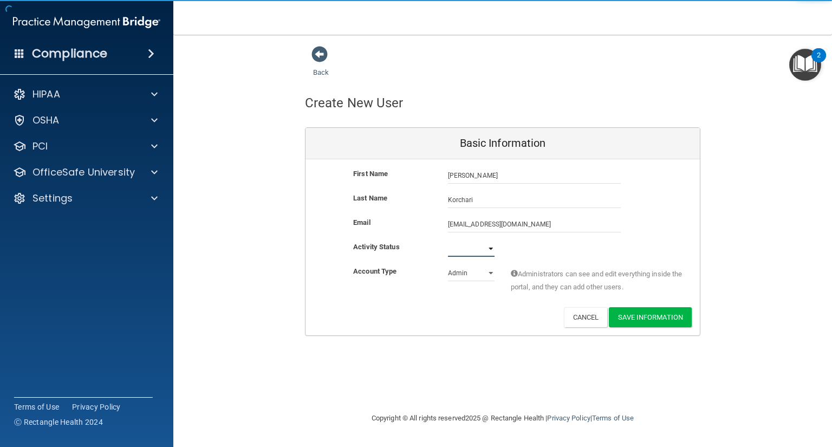
select select "active"
click at [448, 240] on select "Active Inactive" at bounding box center [471, 248] width 47 height 16
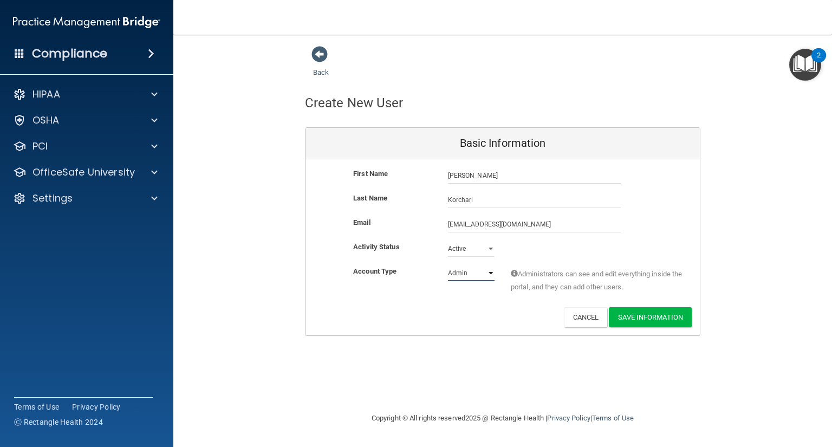
click at [469, 277] on select "Admin Member" at bounding box center [471, 273] width 47 height 16
click at [448, 265] on select "Admin Member" at bounding box center [471, 273] width 47 height 16
click at [469, 275] on select "Admin Member" at bounding box center [471, 273] width 47 height 16
select select "practice_admin"
click at [448, 265] on select "Admin Member" at bounding box center [471, 273] width 47 height 16
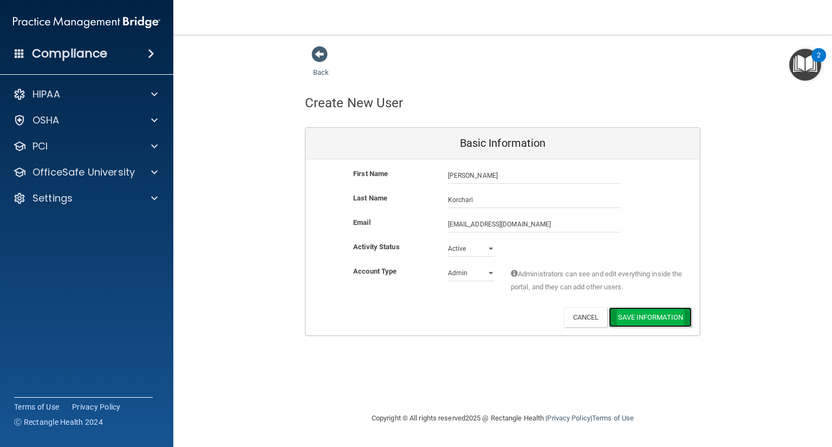
click at [675, 314] on button "Save Information" at bounding box center [650, 317] width 83 height 20
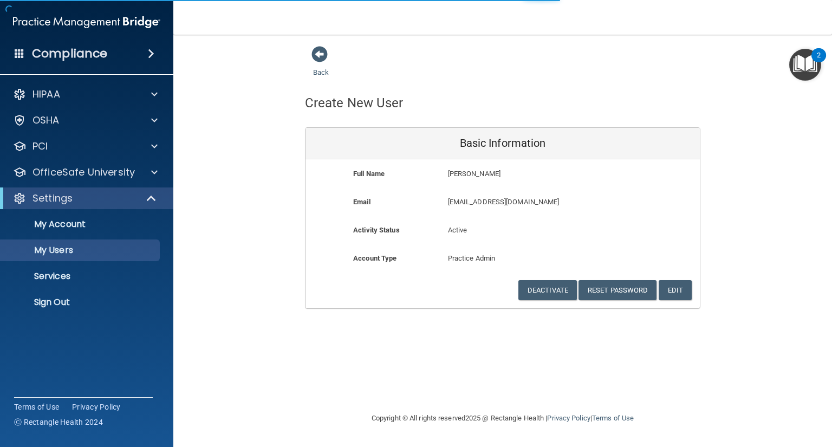
select select "20"
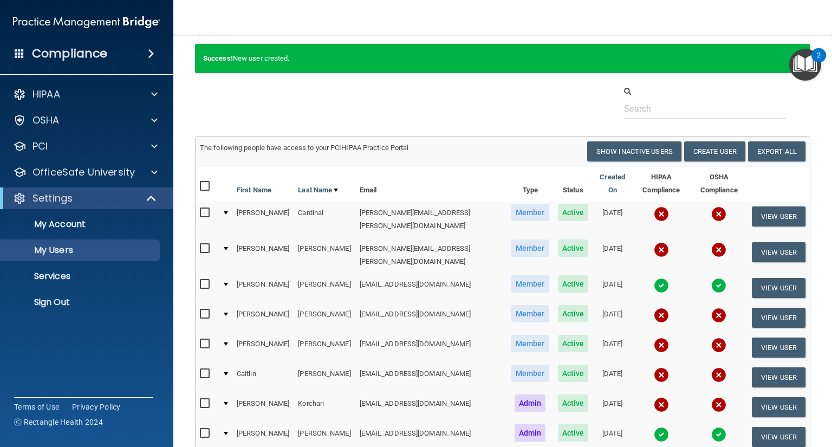
scroll to position [43, 0]
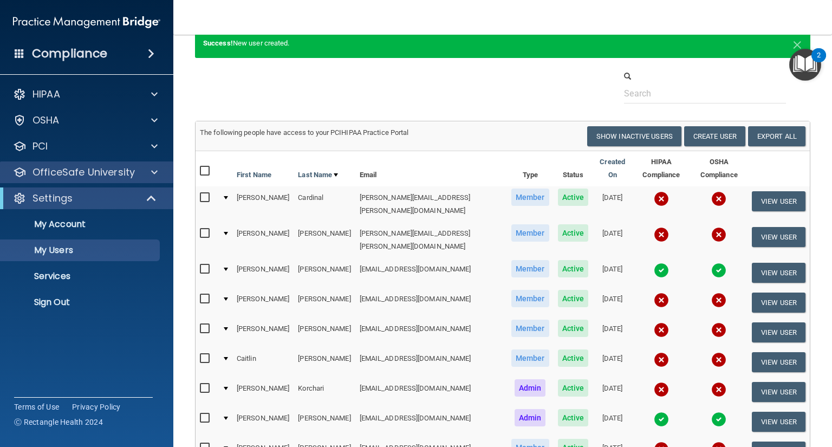
click at [44, 165] on div "OfficeSafe University" at bounding box center [87, 172] width 174 height 22
click at [74, 173] on p "OfficeSafe University" at bounding box center [83, 172] width 102 height 13
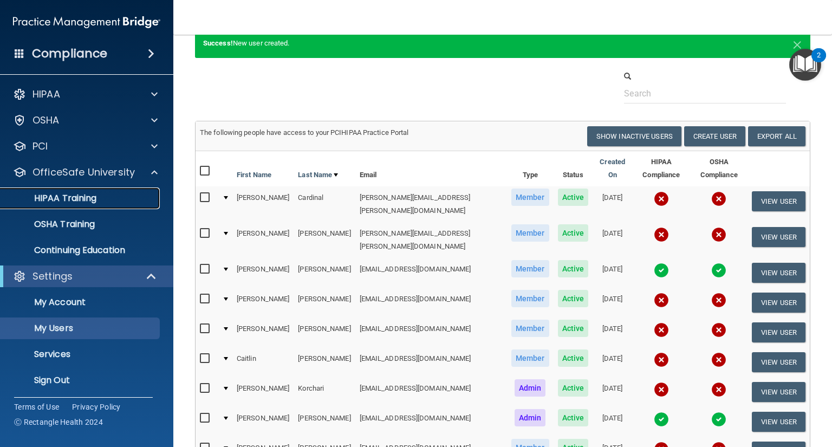
click at [84, 191] on link "HIPAA Training" at bounding box center [74, 198] width 171 height 22
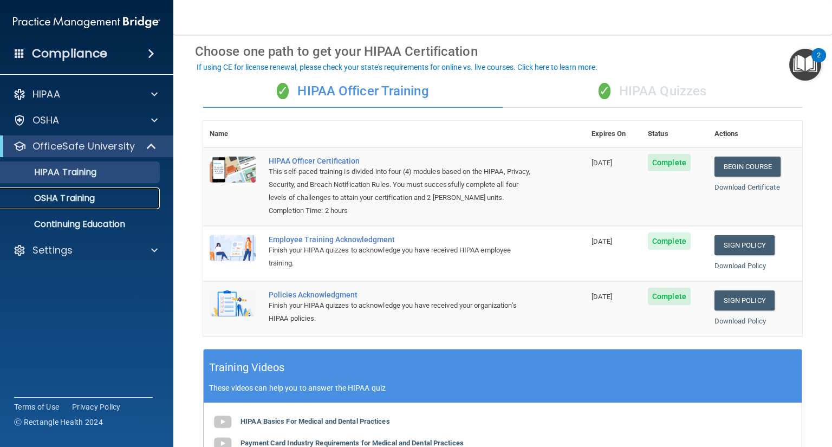
click at [109, 202] on div "OSHA Training" at bounding box center [81, 198] width 148 height 11
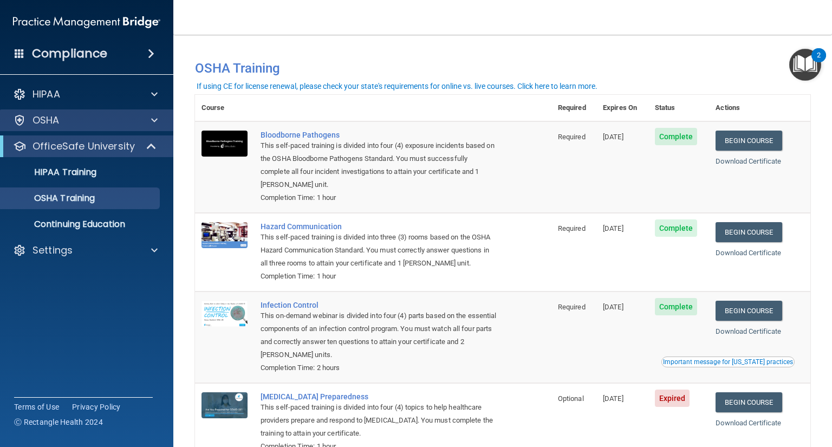
click at [89, 110] on div "OSHA" at bounding box center [87, 120] width 174 height 22
click at [142, 128] on div "OSHA" at bounding box center [87, 120] width 174 height 22
click at [142, 124] on div at bounding box center [152, 120] width 27 height 13
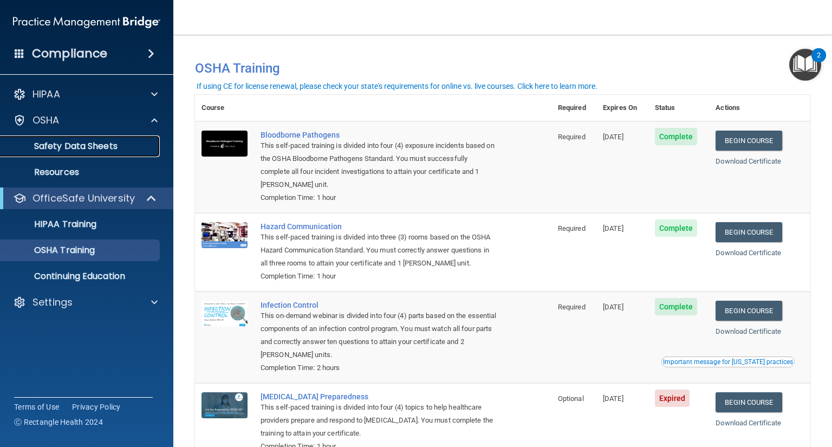
click at [128, 154] on link "Safety Data Sheets" at bounding box center [74, 146] width 171 height 22
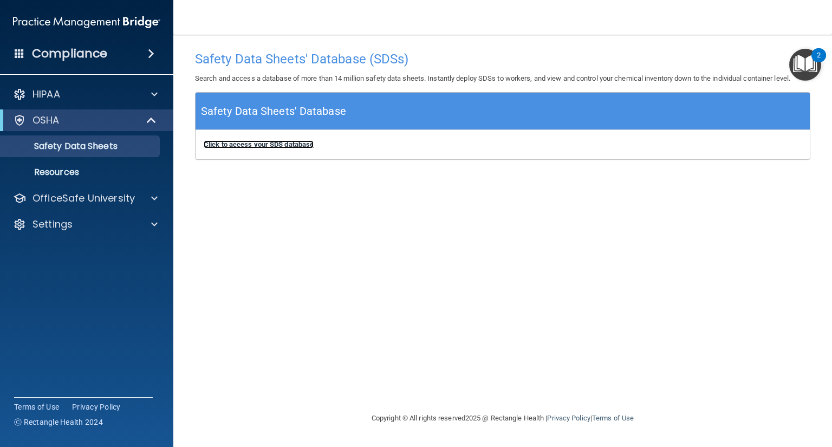
click at [260, 146] on b "Click to access your SDS database" at bounding box center [259, 144] width 110 height 8
